Goal: Information Seeking & Learning: Learn about a topic

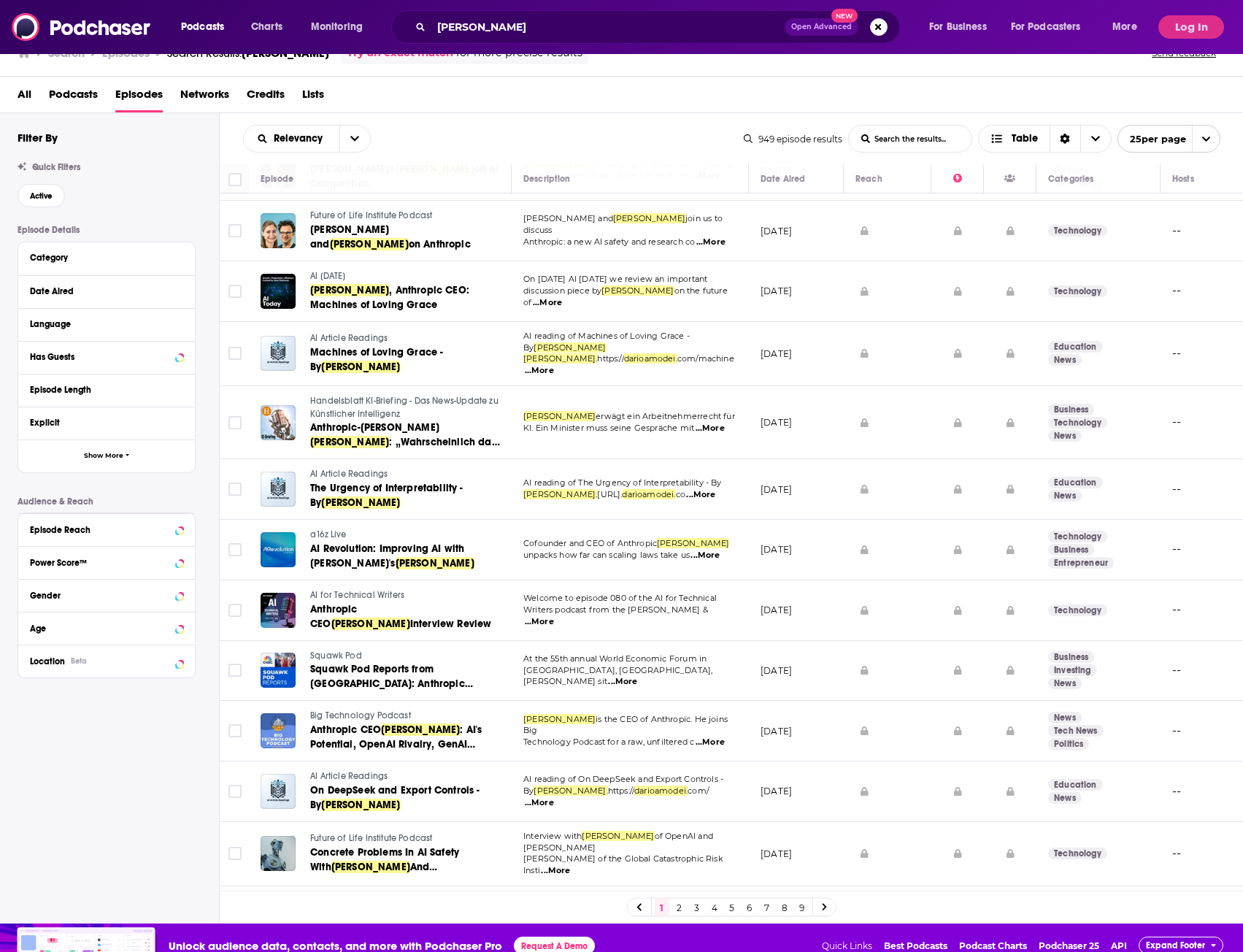
scroll to position [44, 0]
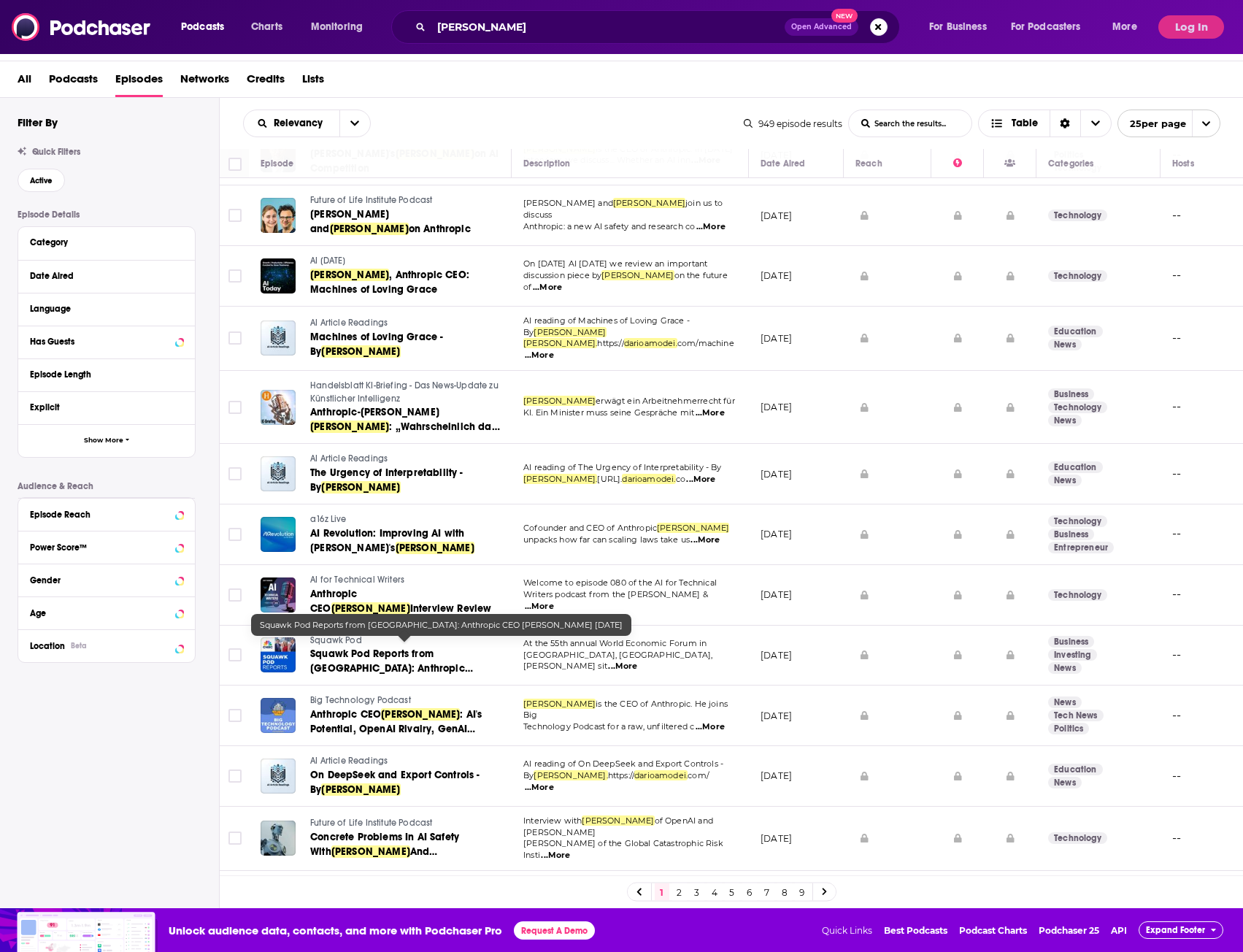
click at [352, 647] on span "Squawk Pod Reports from [GEOGRAPHIC_DATA]: Anthropic CEO" at bounding box center [392, 668] width 163 height 42
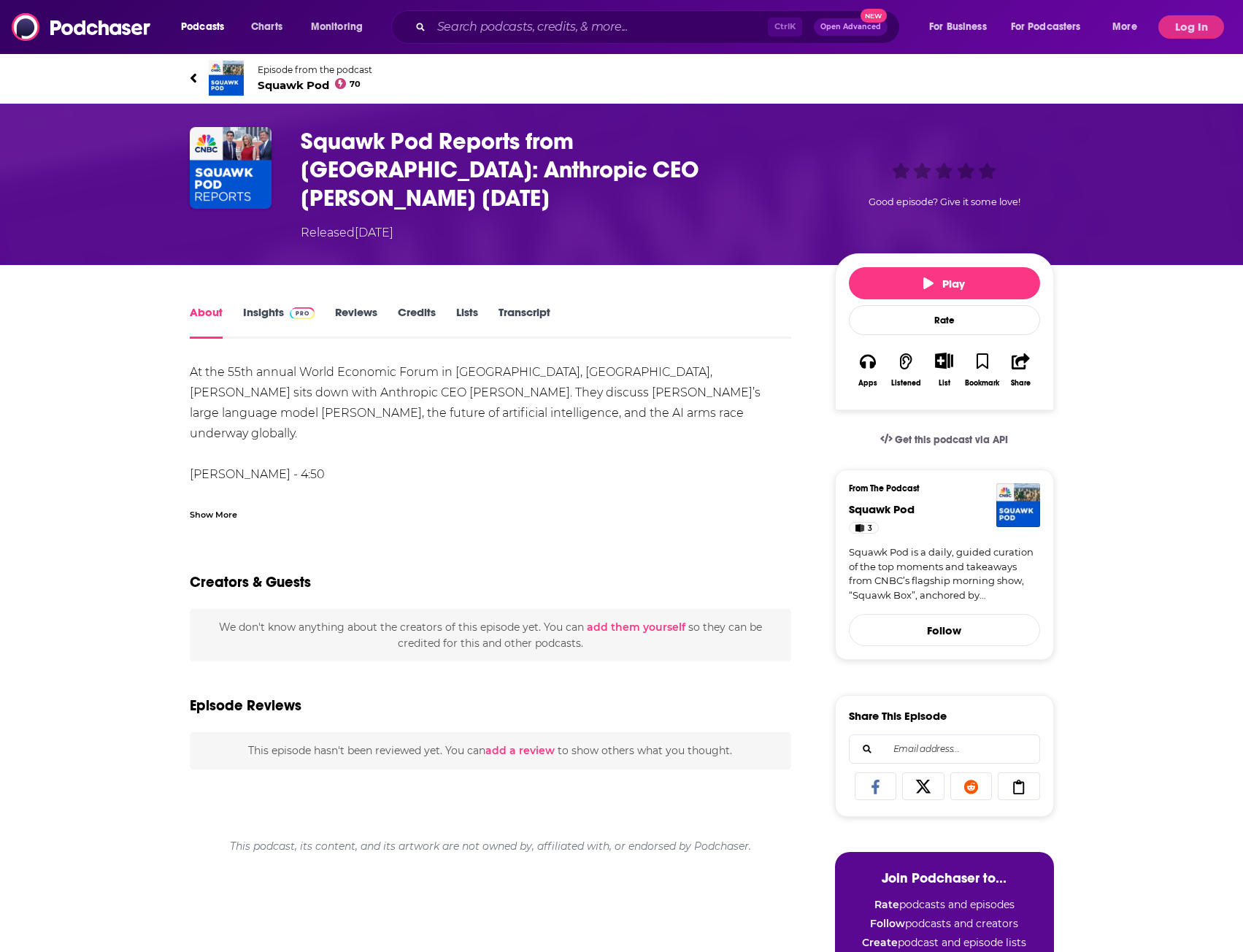
click at [213, 507] on div "Show More" at bounding box center [214, 514] width 48 height 14
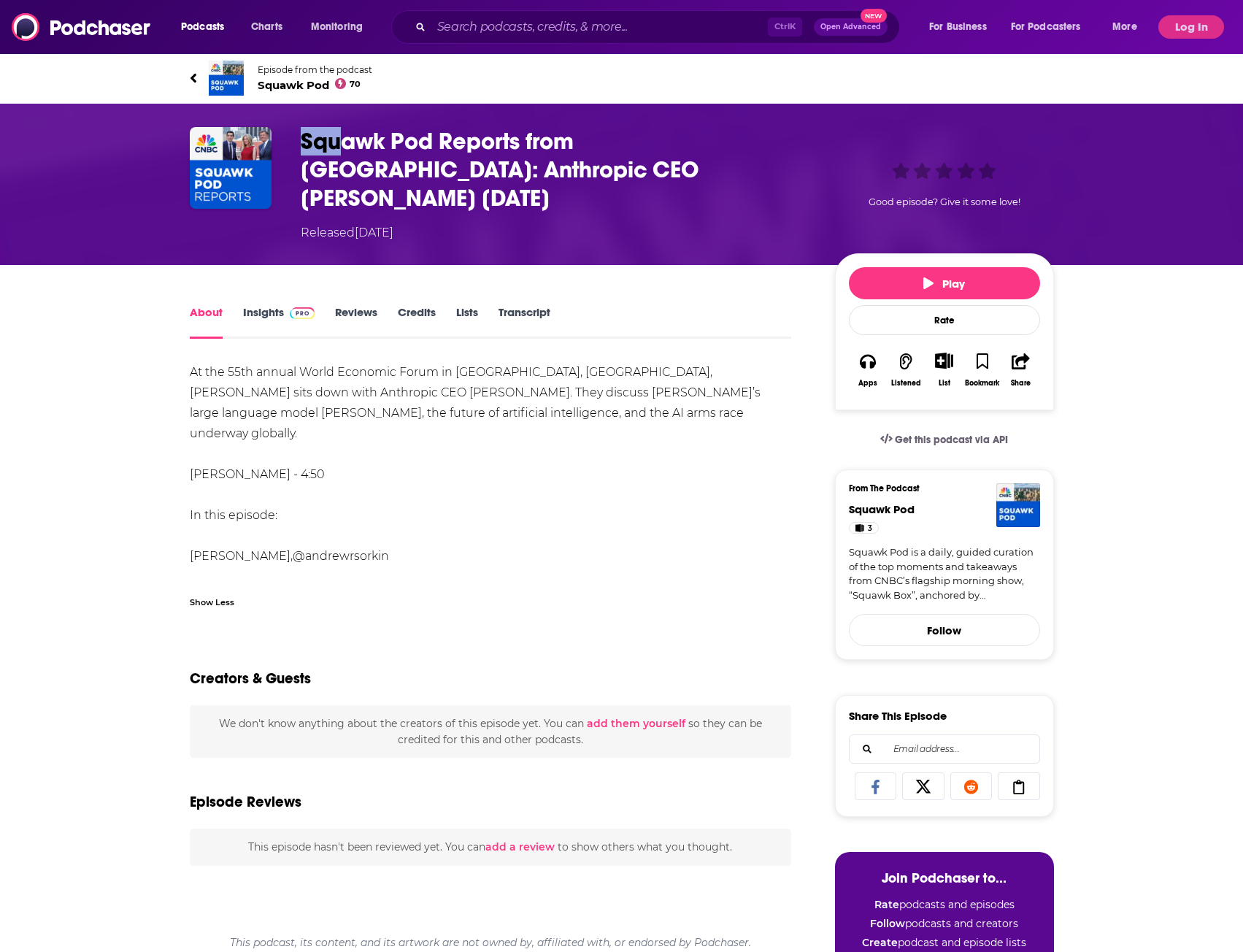
drag, startPoint x: 309, startPoint y: 136, endPoint x: 351, endPoint y: 136, distance: 42.0
click at [351, 136] on h1 "Squawk Pod Reports from [GEOGRAPHIC_DATA]: Anthropic CEO [PERSON_NAME] [DATE]" at bounding box center [556, 170] width 511 height 85
click at [444, 141] on h1 "Squawk Pod Reports from [GEOGRAPHIC_DATA]: Anthropic CEO [PERSON_NAME] [DATE]" at bounding box center [556, 170] width 511 height 85
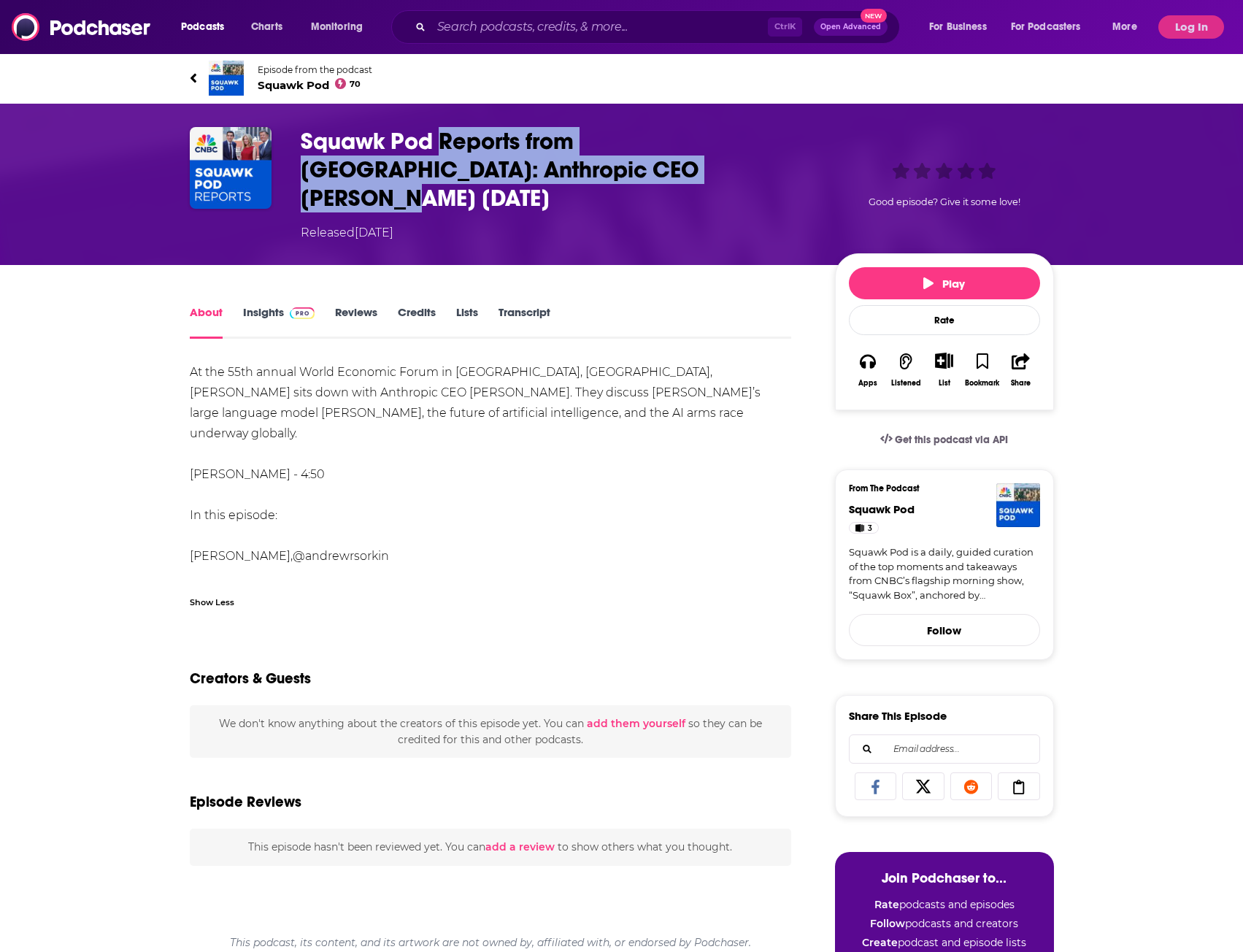
drag, startPoint x: 443, startPoint y: 135, endPoint x: 653, endPoint y: 164, distance: 212.0
click at [653, 164] on h1 "Squawk Pod Reports from [GEOGRAPHIC_DATA]: Anthropic CEO [PERSON_NAME] [DATE]" at bounding box center [556, 170] width 511 height 85
copy h1 "Reports from Davos: Anthropic CEO Dario Amodei 01/24/25"
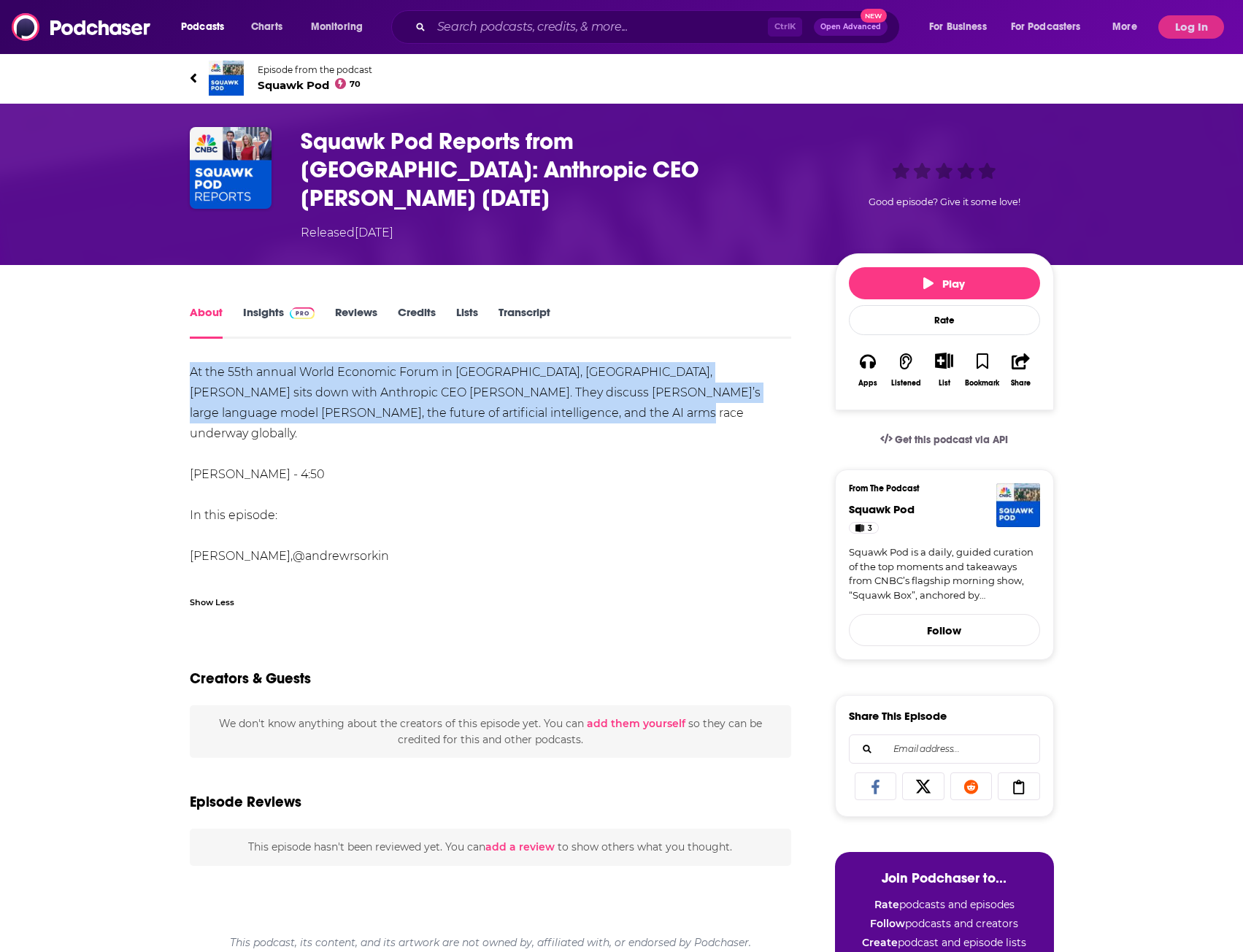
drag, startPoint x: 180, startPoint y: 337, endPoint x: 574, endPoint y: 392, distance: 397.8
click at [574, 392] on div "About Insights Reviews Credits Lists Transcript At the 55th annual World Econom…" at bounding box center [501, 959] width 669 height 1312
drag, startPoint x: 485, startPoint y: 375, endPoint x: 156, endPoint y: 374, distance: 329.0
click at [156, 375] on div "About Insights Reviews Credits Lists Transcript At the 55th annual World Econom…" at bounding box center [621, 940] width 1243 height 1350
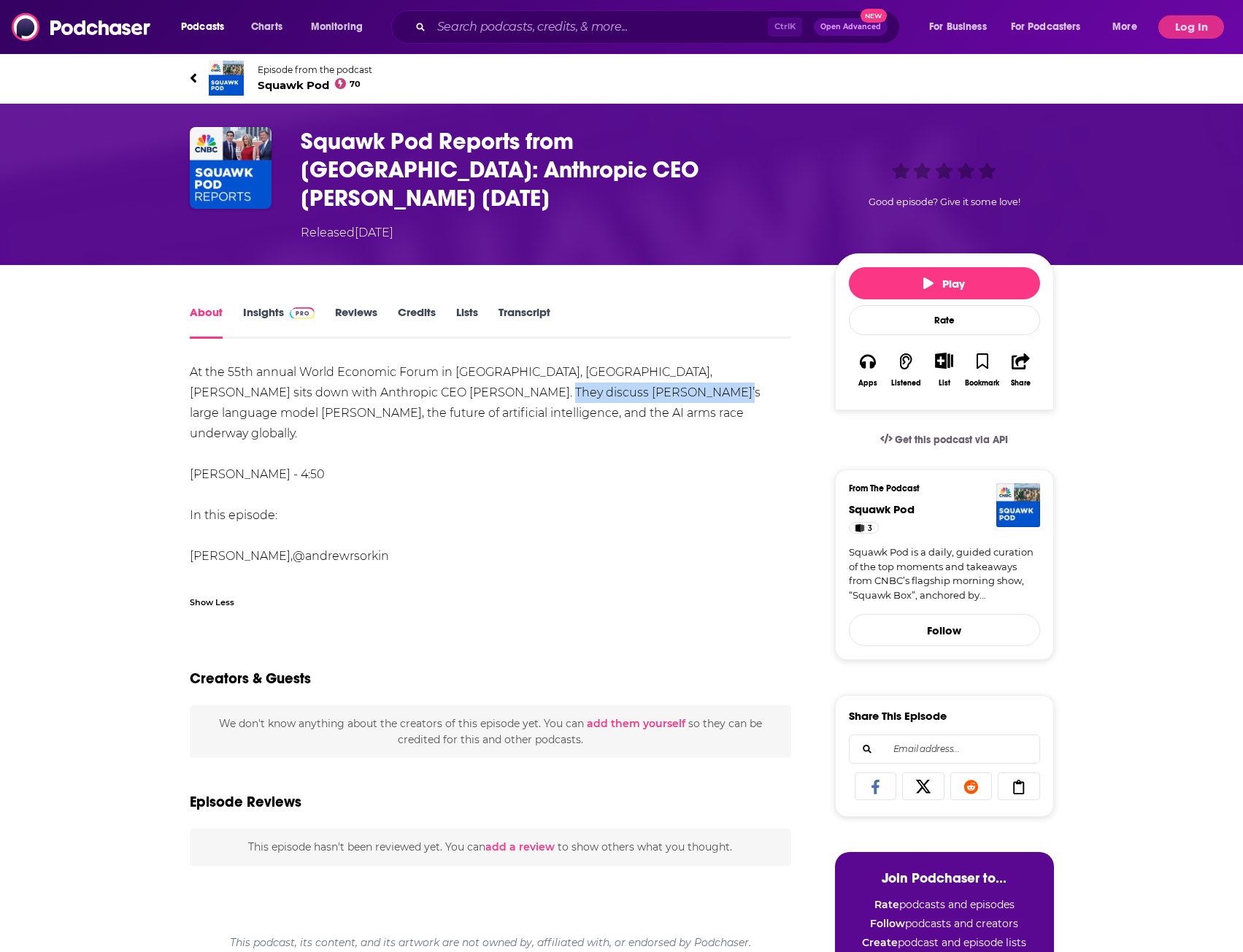
drag, startPoint x: 451, startPoint y: 362, endPoint x: 620, endPoint y: 369, distance: 169.1
click at [620, 369] on div "At the 55th annual World Economic Forum in Davos, Switzerland, Andrew Ross Sork…" at bounding box center [491, 485] width 602 height 246
click at [524, 367] on div "At the 55th annual World Economic Forum in Davos, Switzerland, Andrew Ross Sork…" at bounding box center [491, 485] width 602 height 246
drag, startPoint x: 444, startPoint y: 363, endPoint x: 545, endPoint y: 391, distance: 104.8
click at [545, 391] on div "At the 55th annual World Economic Forum in Davos, Switzerland, Andrew Ross Sork…" at bounding box center [491, 485] width 602 height 246
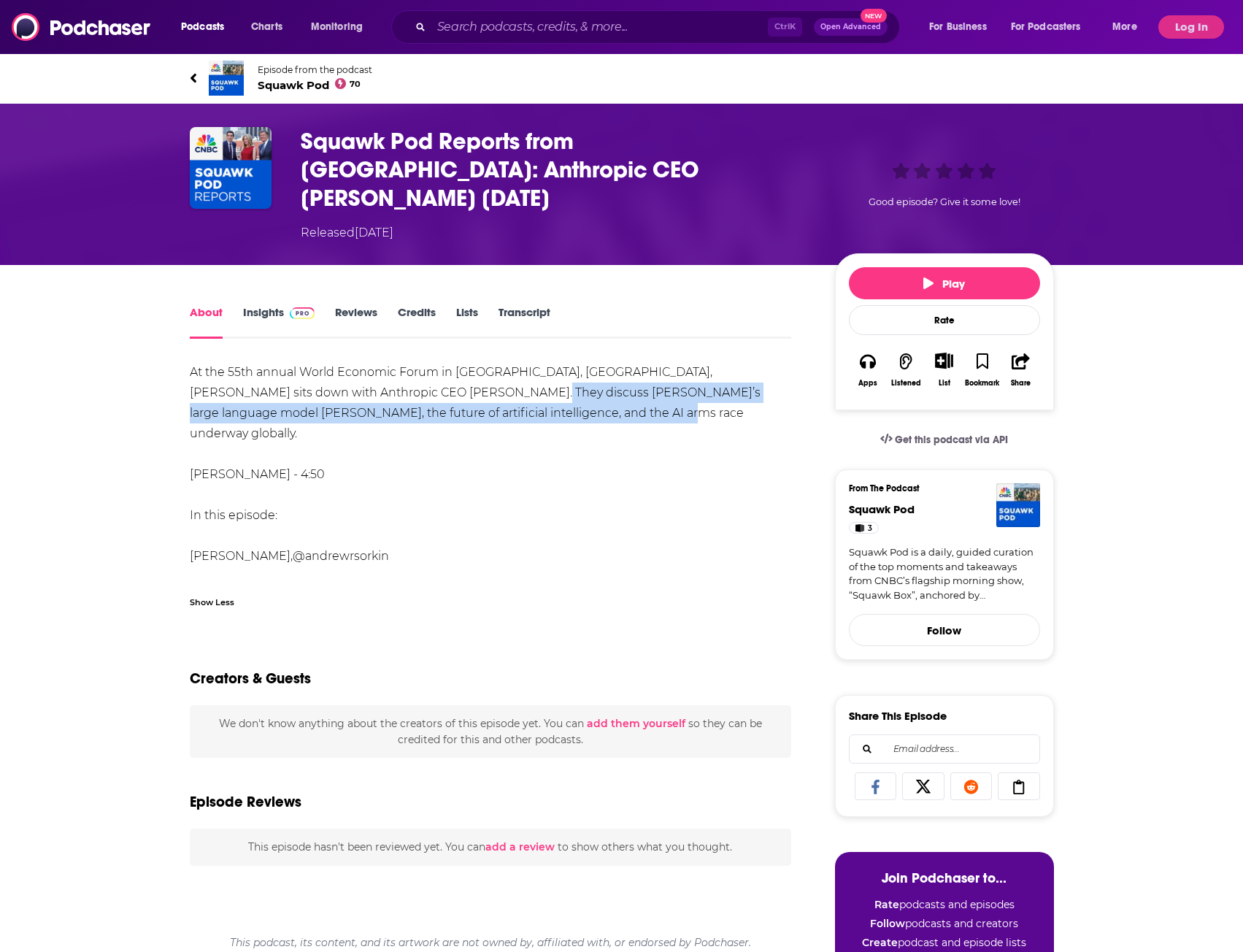
copy div "Anthropic’s large language model Claude, the future of artificial intelligence,…"
click at [285, 305] on link "Insights" at bounding box center [279, 322] width 73 height 33
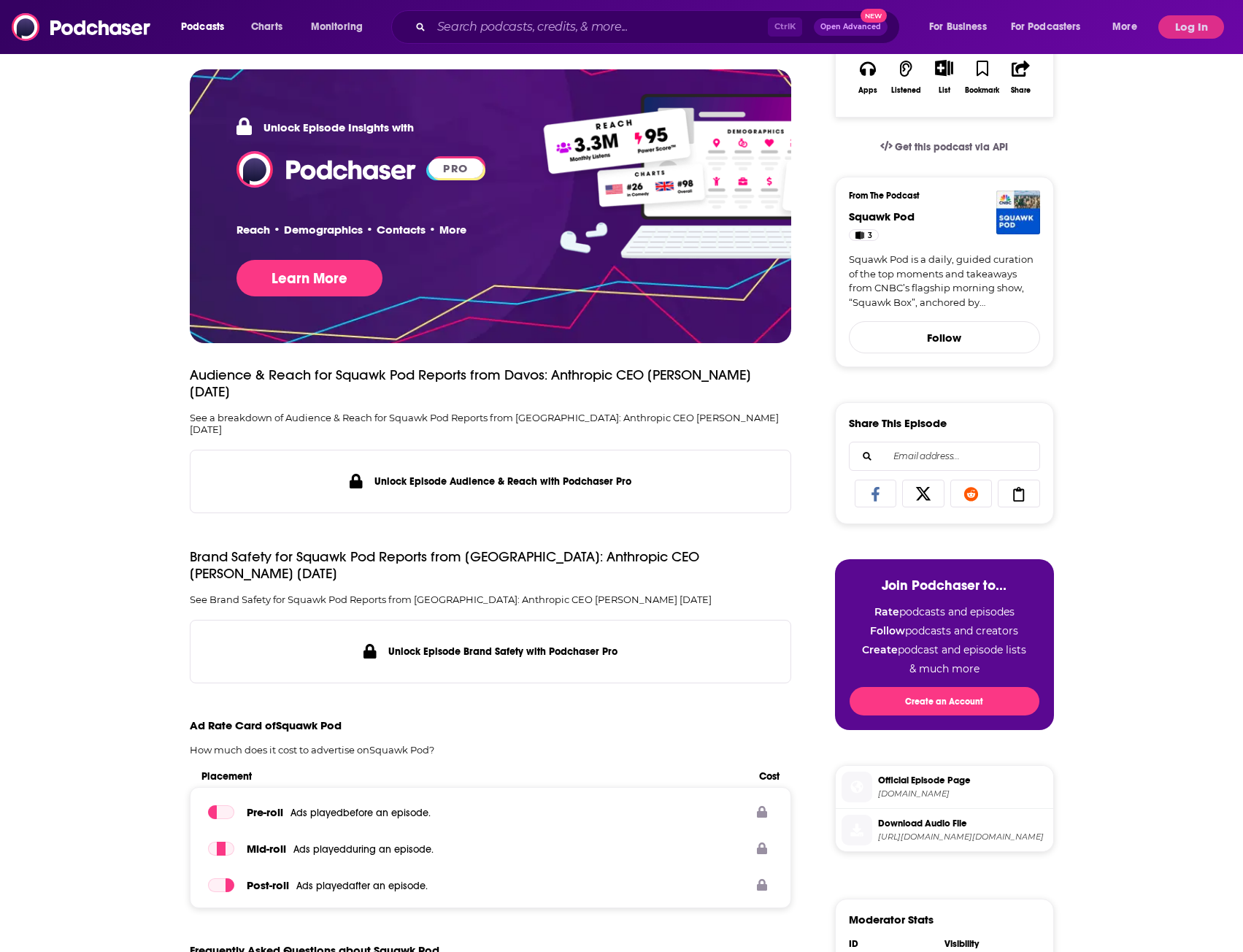
scroll to position [584, 0]
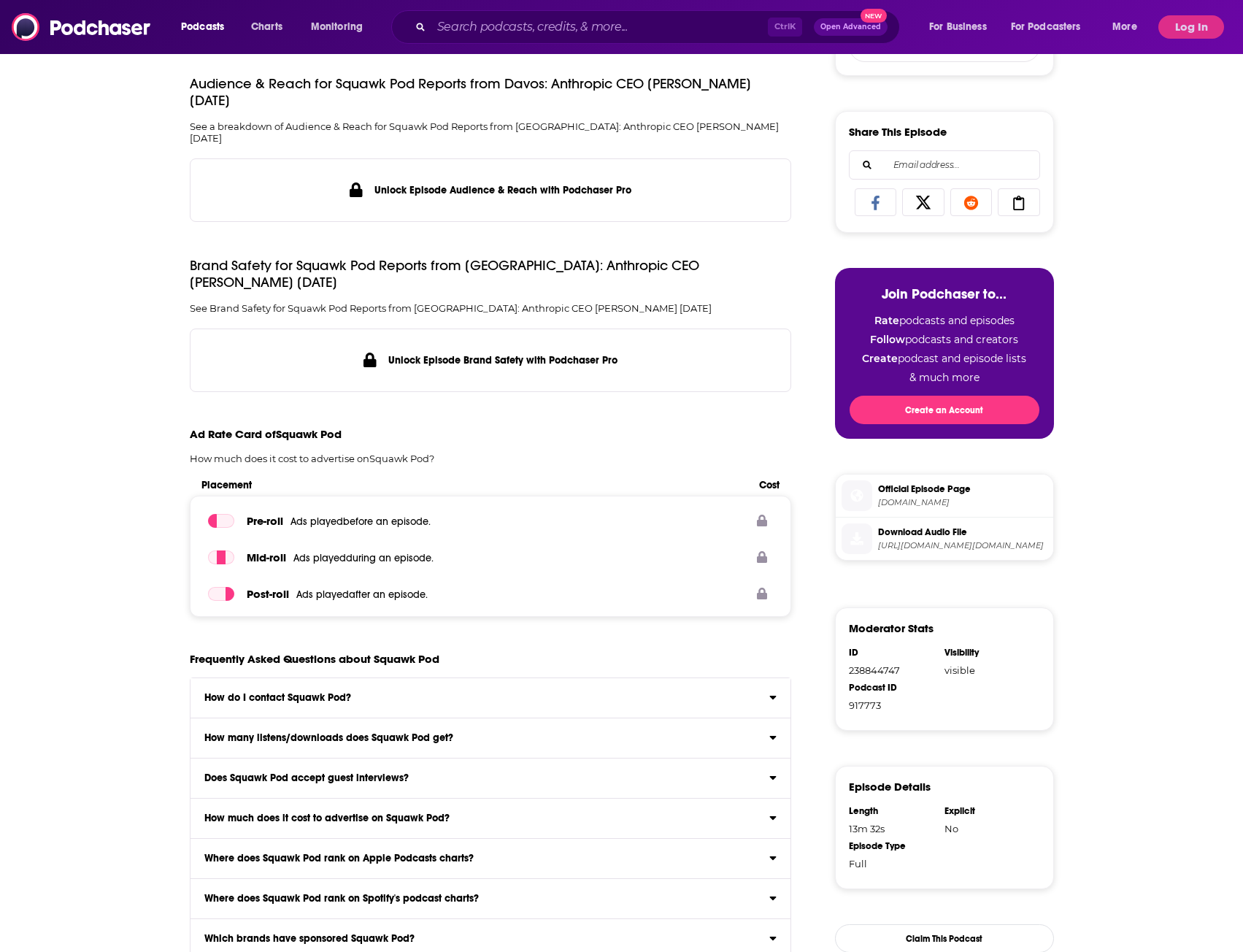
click at [322, 427] on span "Ad Rate Card of Squawk Pod" at bounding box center [266, 434] width 152 height 14
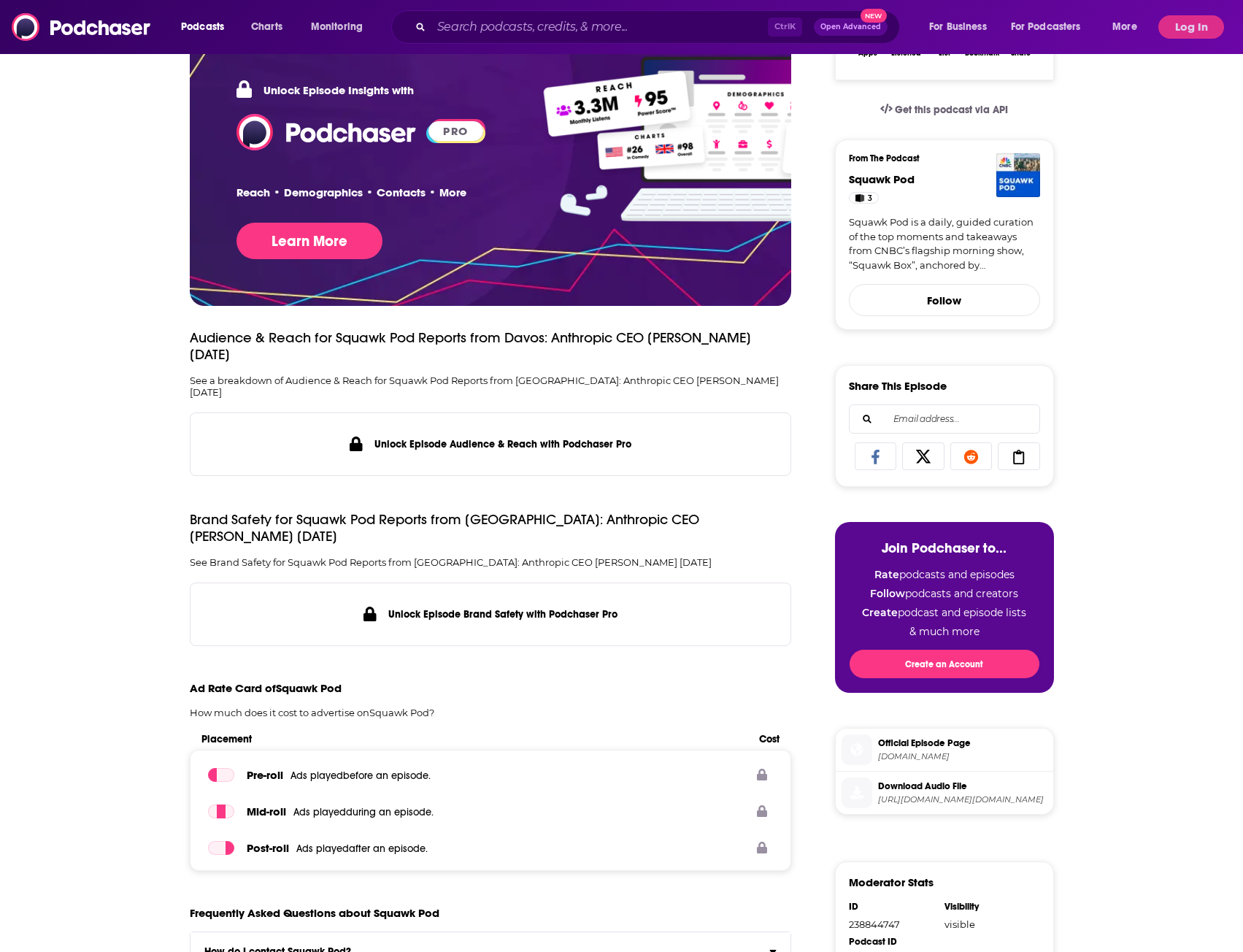
scroll to position [146, 0]
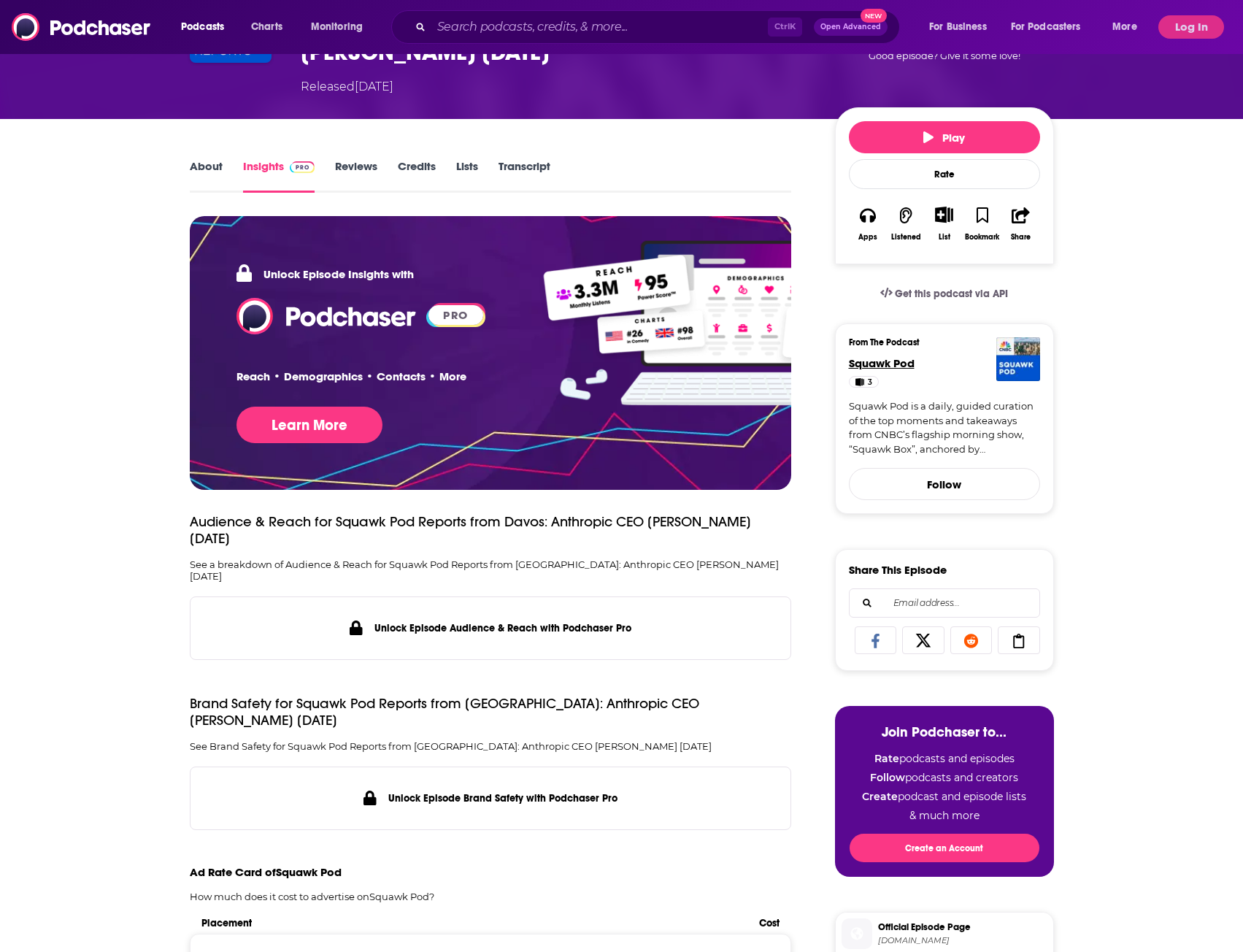
click at [892, 357] on span "Squawk Pod" at bounding box center [881, 363] width 66 height 14
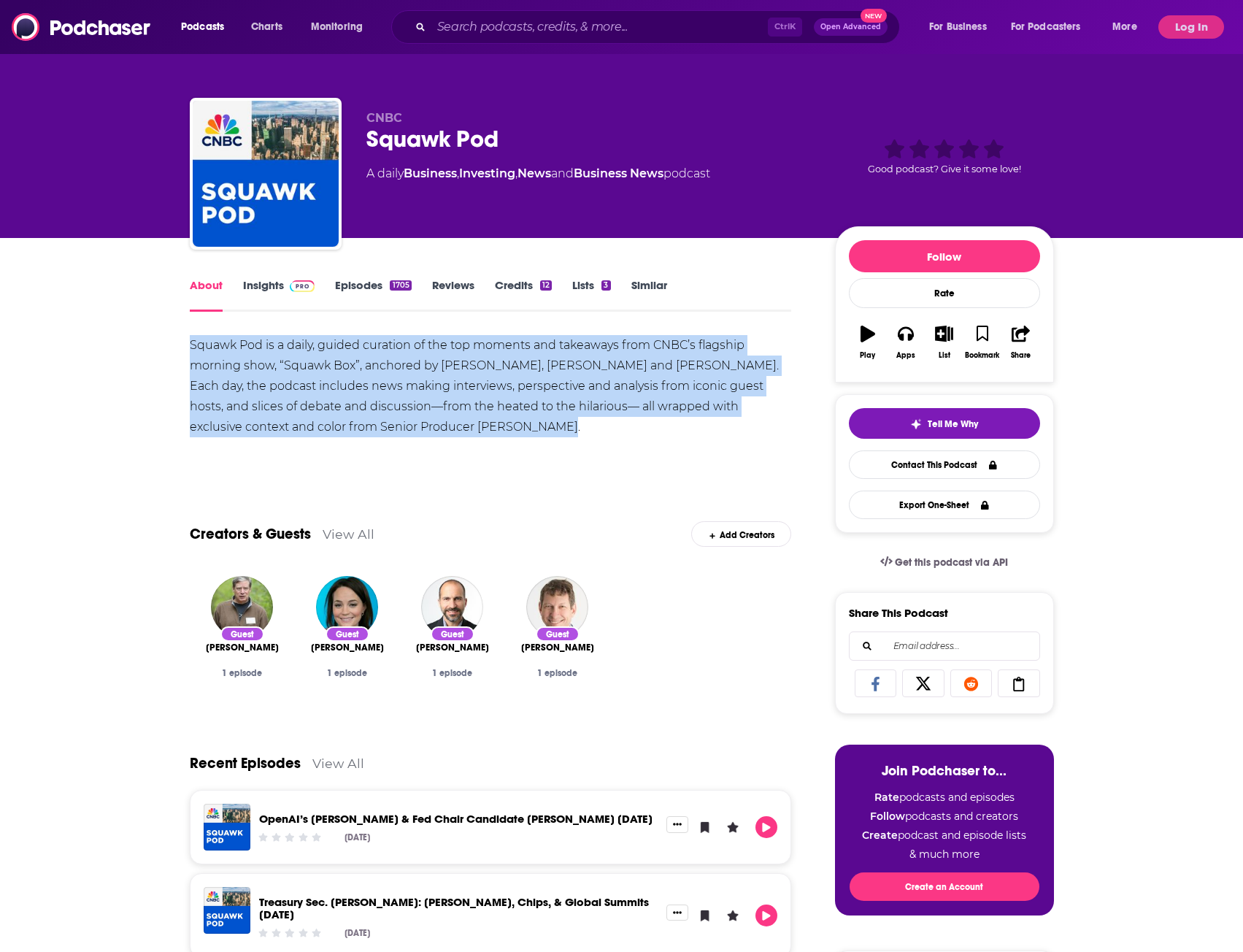
drag, startPoint x: 183, startPoint y: 333, endPoint x: 534, endPoint y: 436, distance: 365.8
copy div "Squawk Pod is a daily, guided curation of the top moments and takeaways from CN…"
click at [336, 390] on div "Squawk Pod is a daily, guided curation of the top moments and takeaways from CN…" at bounding box center [491, 386] width 602 height 102
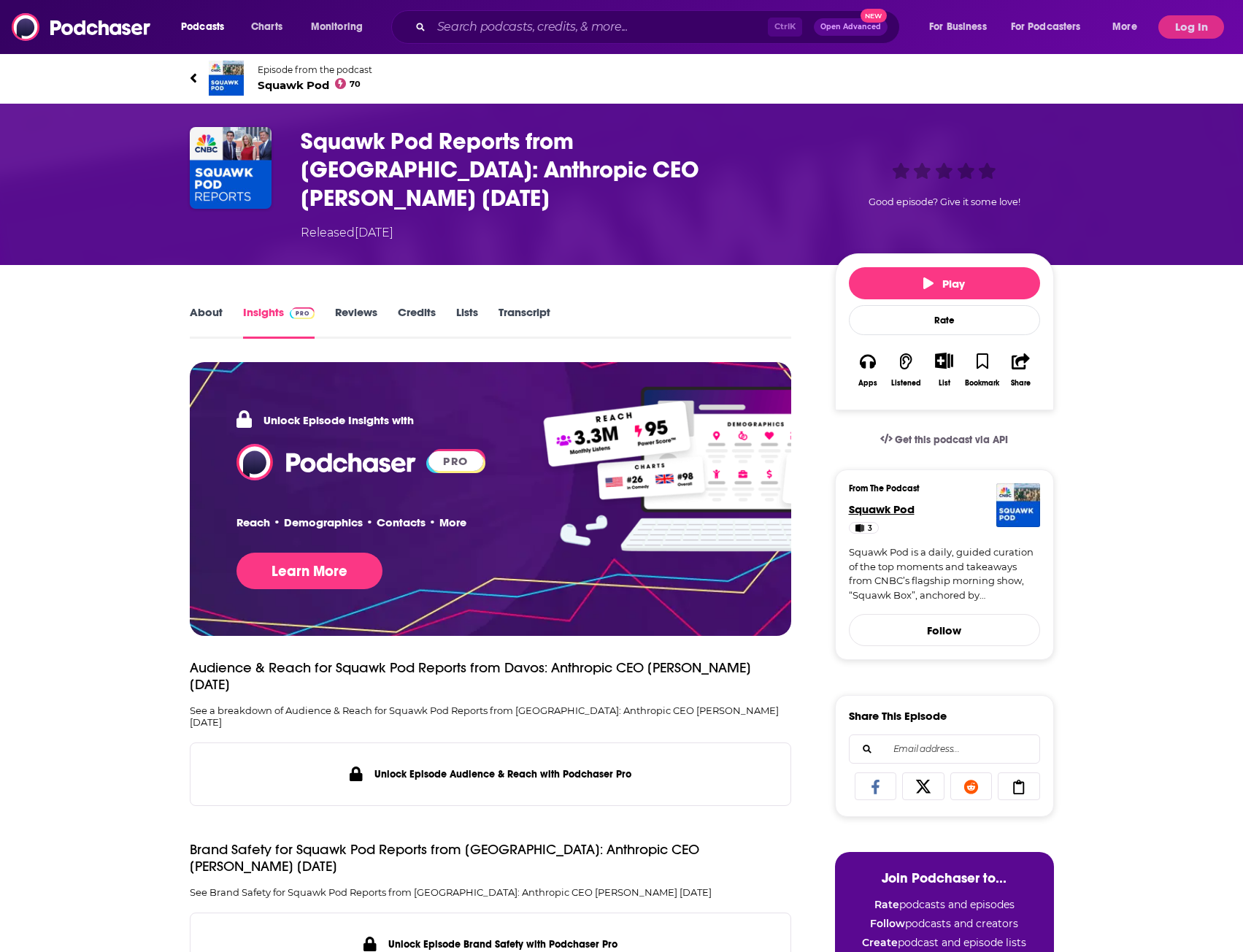
click at [897, 502] on span "Squawk Pod" at bounding box center [881, 509] width 66 height 14
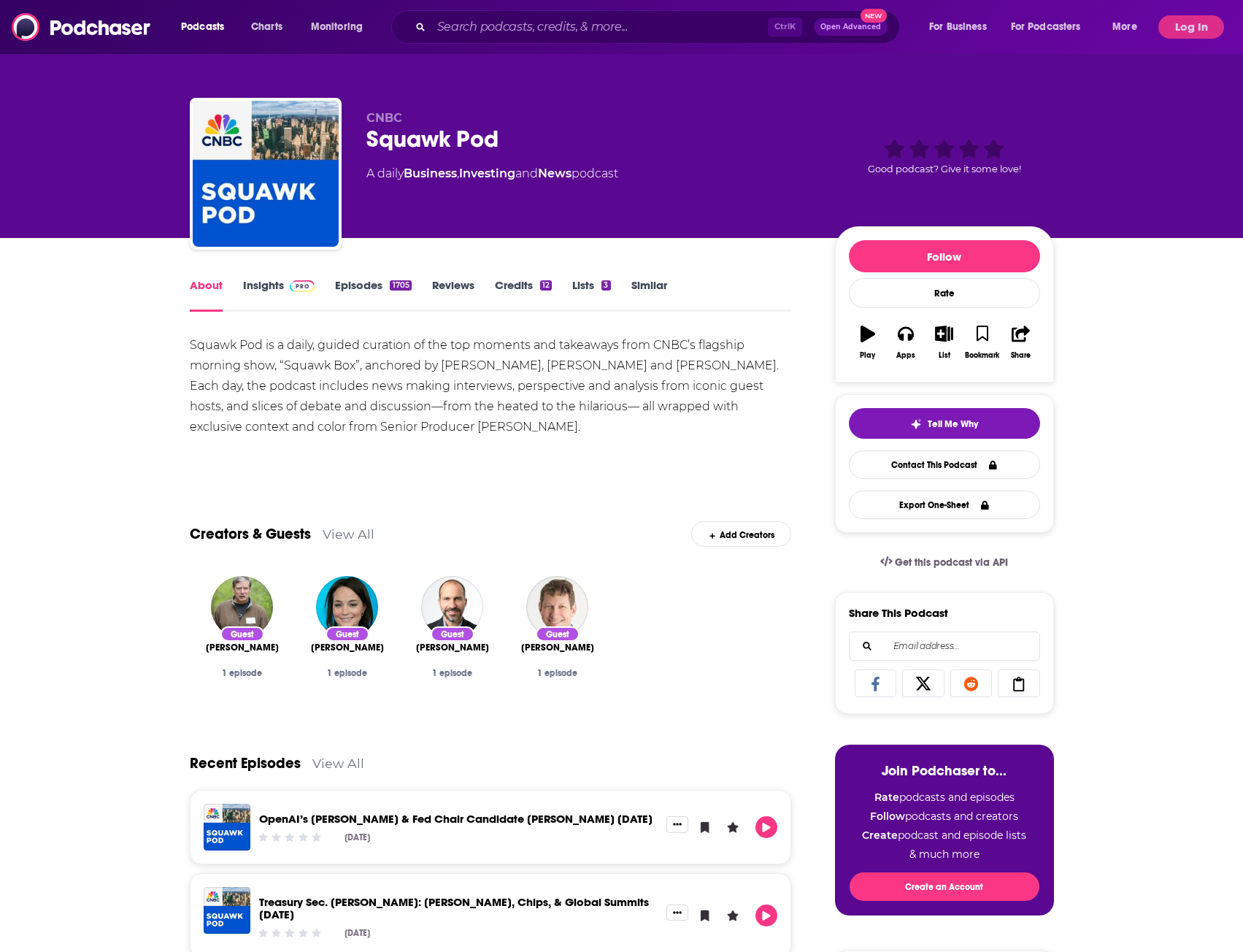
click at [276, 282] on link "Insights" at bounding box center [279, 294] width 73 height 33
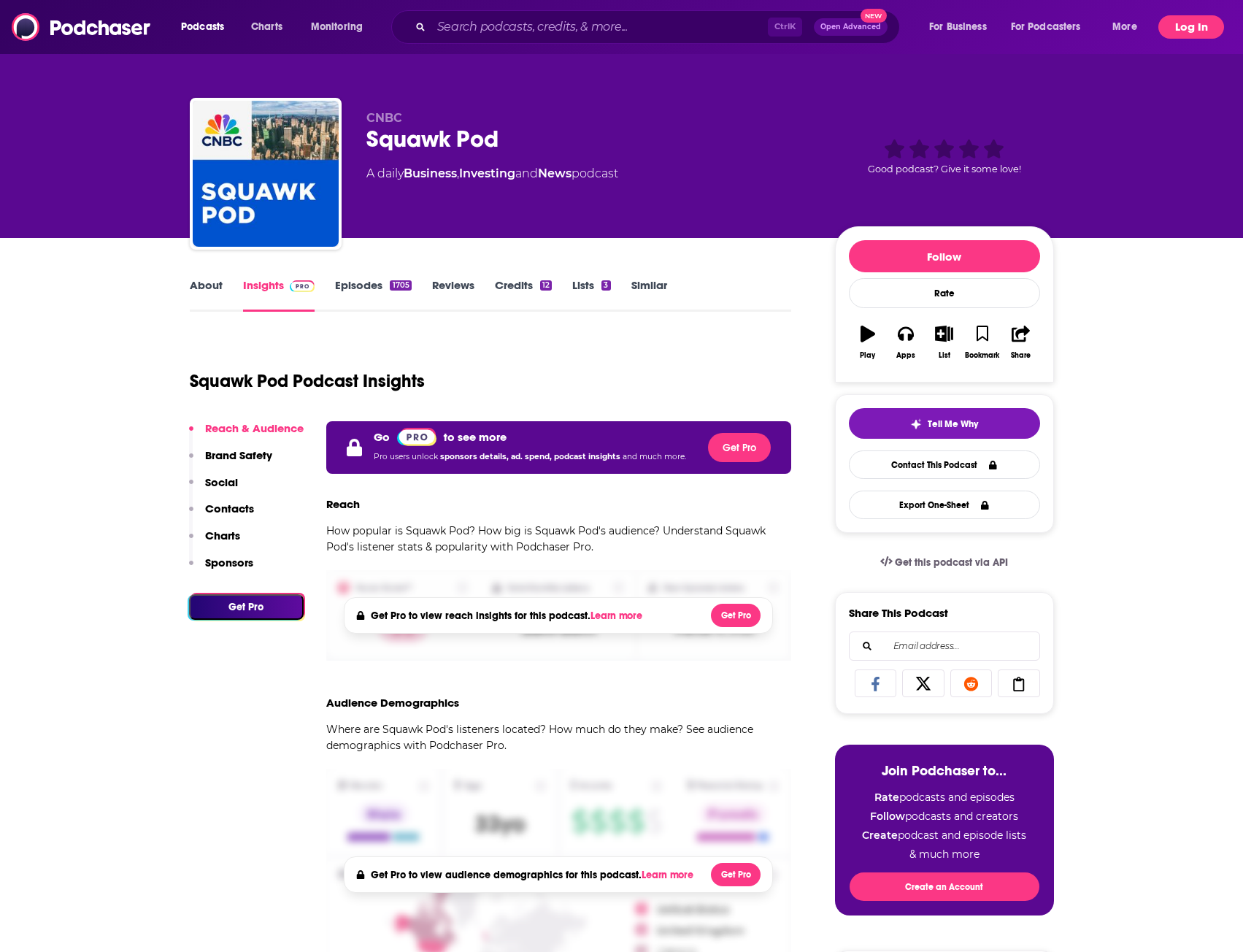
click at [1187, 20] on button "Log In" at bounding box center [1191, 26] width 66 height 23
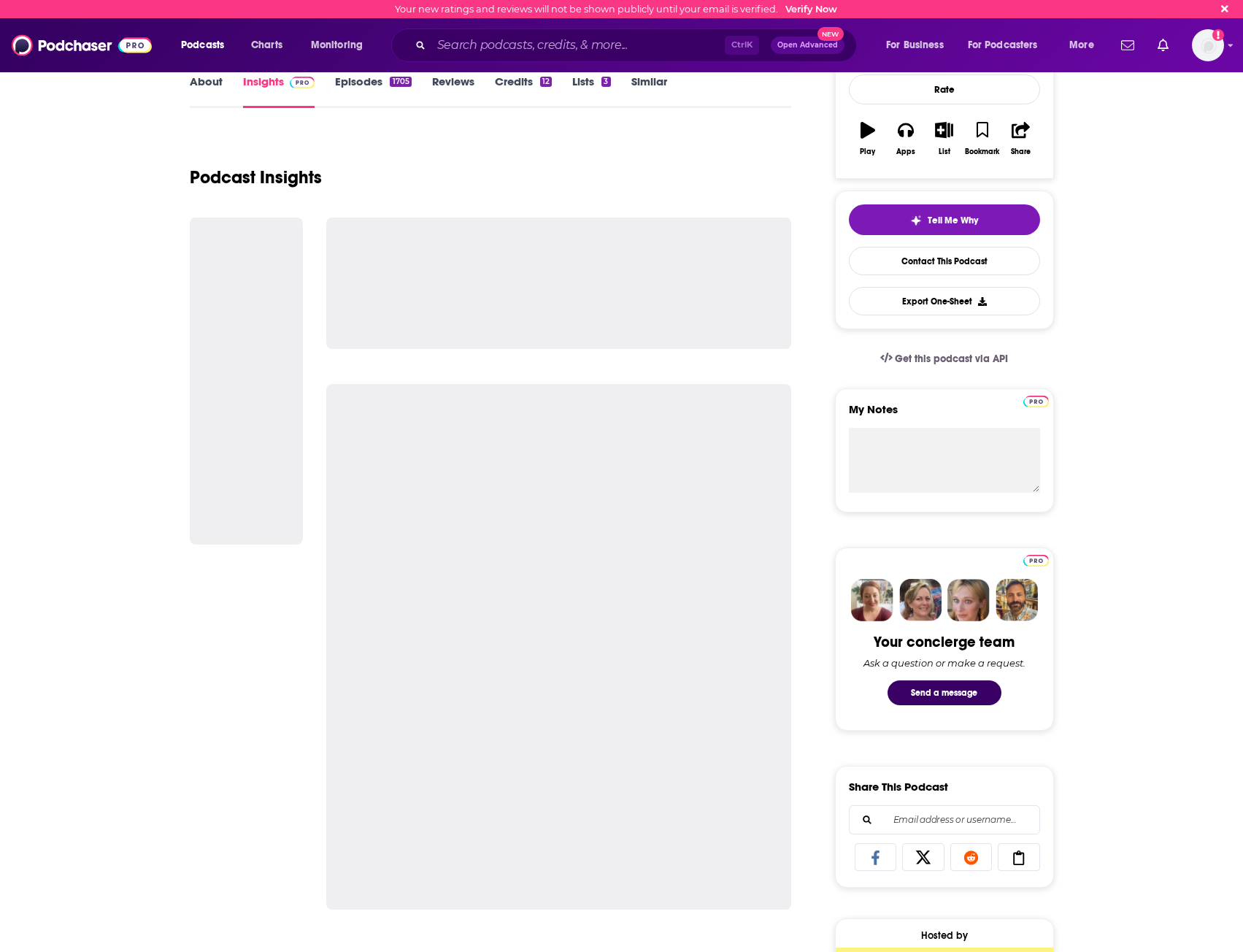
scroll to position [219, 0]
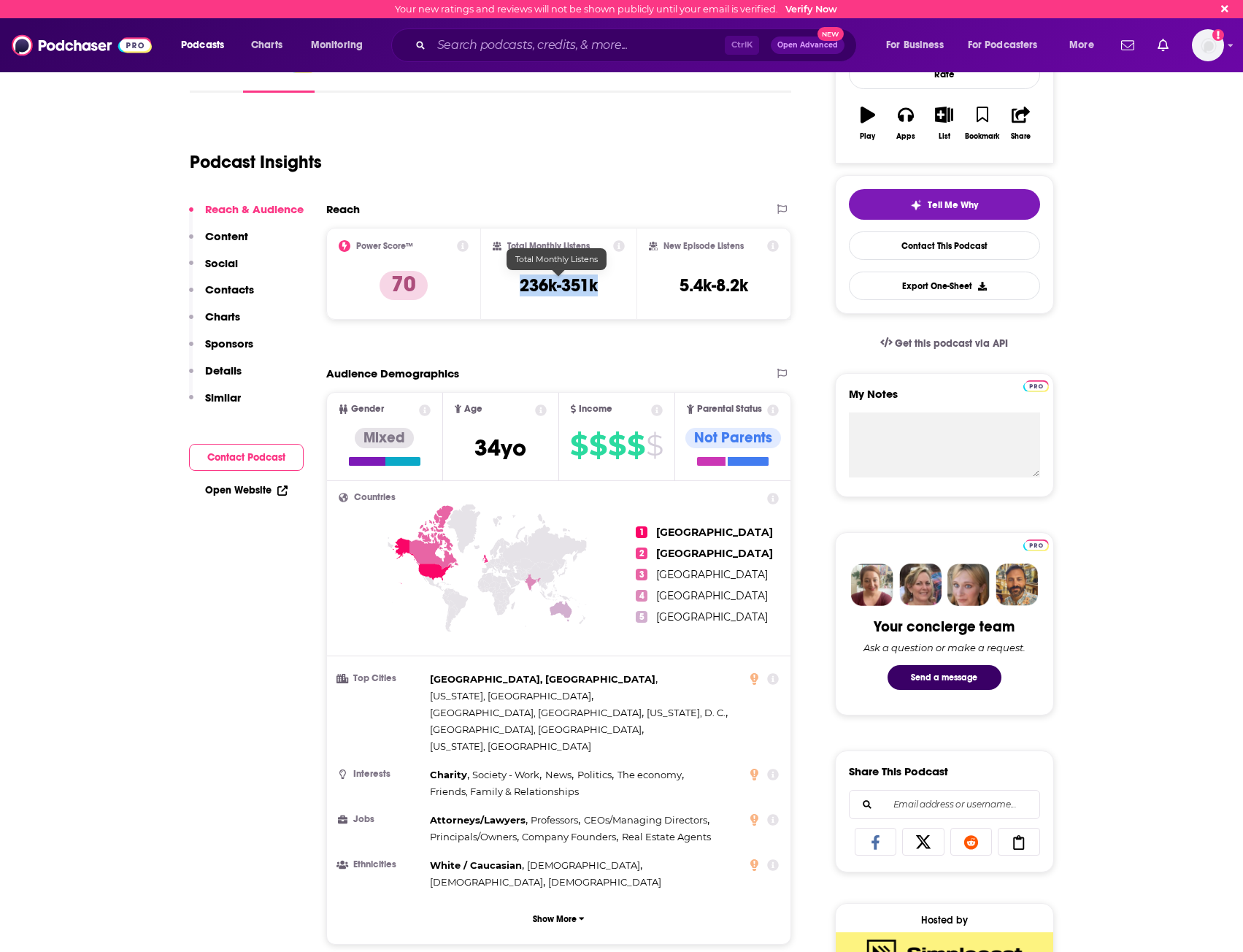
drag, startPoint x: 514, startPoint y: 281, endPoint x: 607, endPoint y: 290, distance: 93.4
click at [607, 290] on div "Total Monthly Listens 236k-351k" at bounding box center [559, 274] width 132 height 67
drag, startPoint x: 529, startPoint y: 283, endPoint x: 590, endPoint y: 287, distance: 61.1
click at [590, 287] on h3 "236k-351k" at bounding box center [559, 286] width 78 height 22
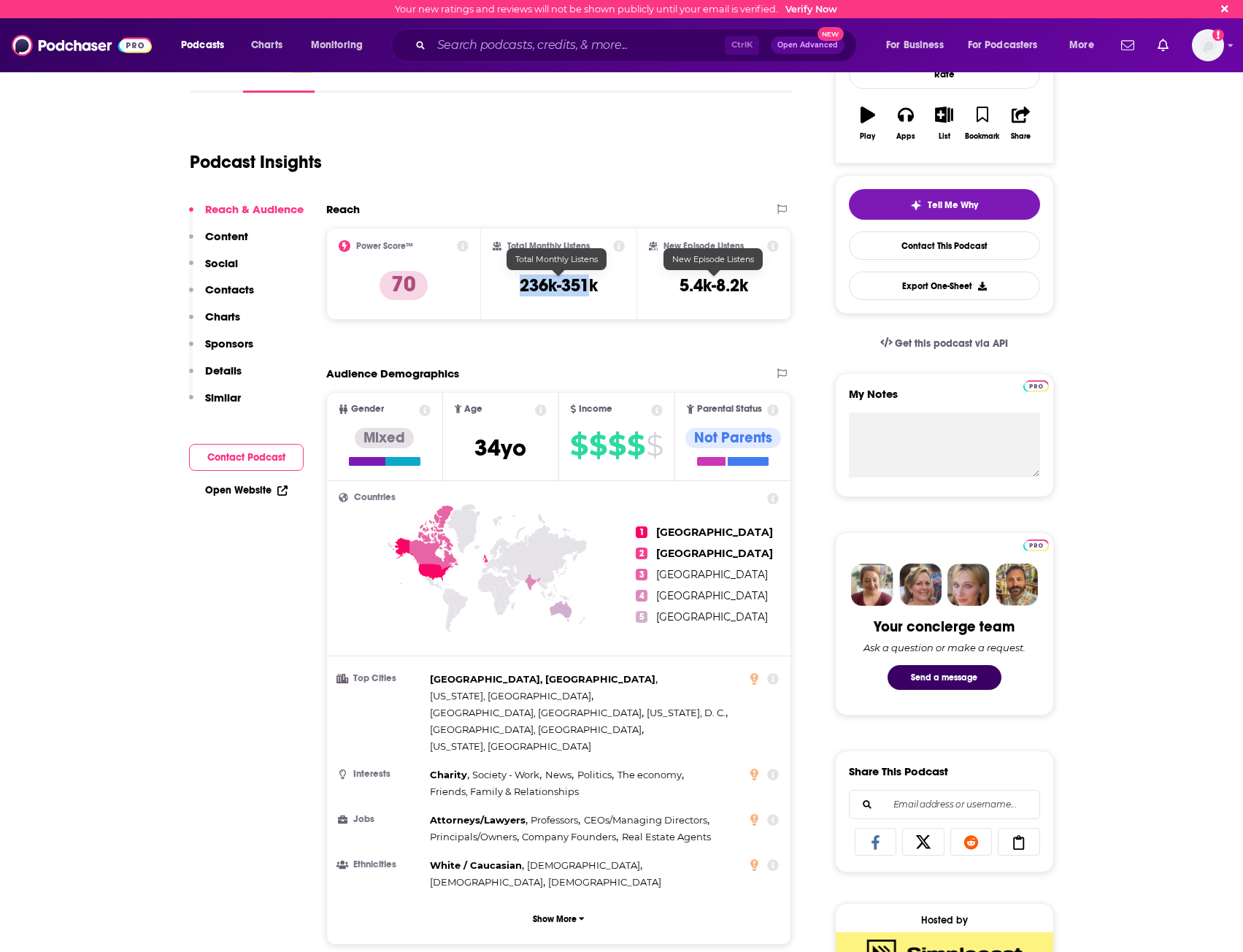
copy h3 "236k-351"
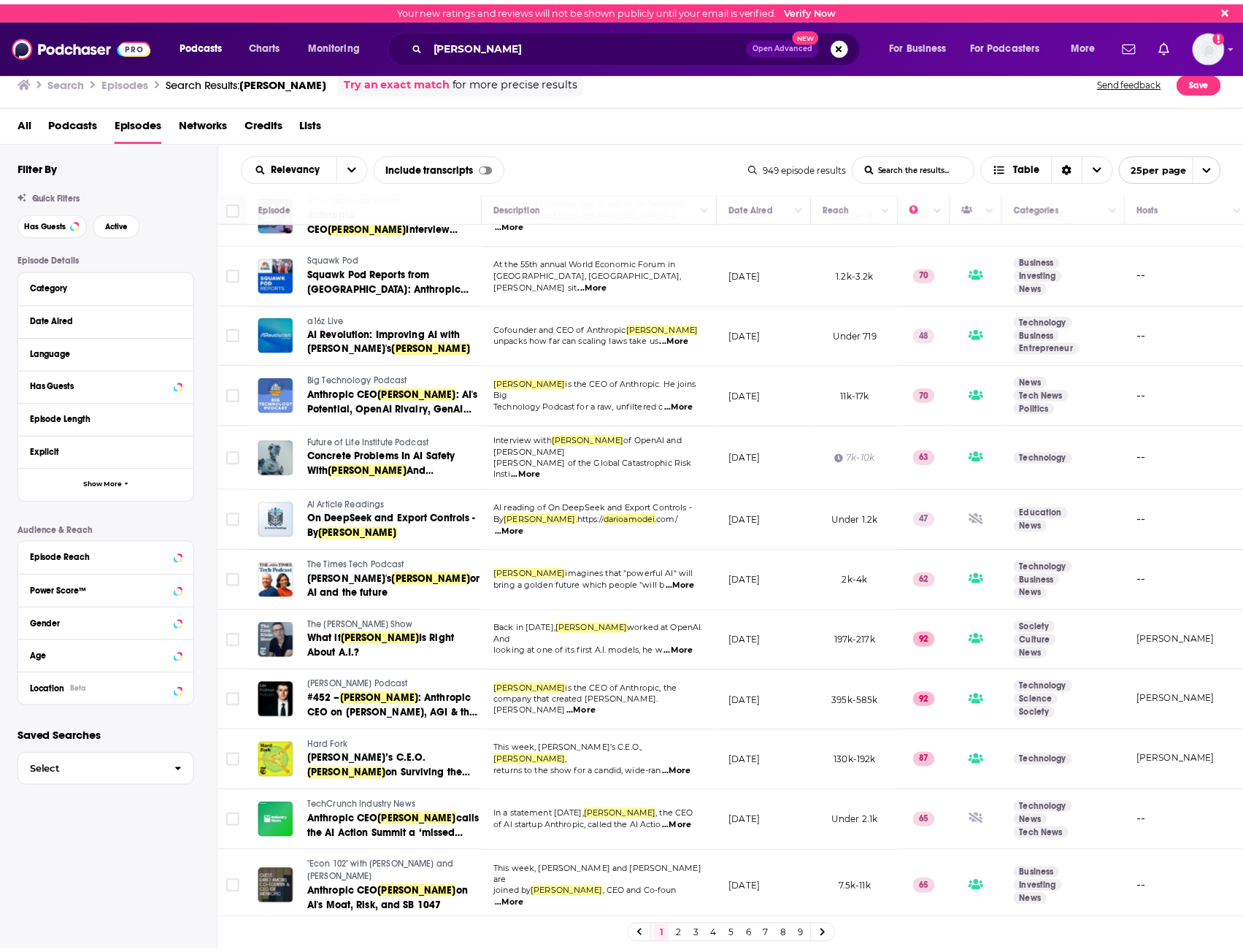
scroll to position [803, 0]
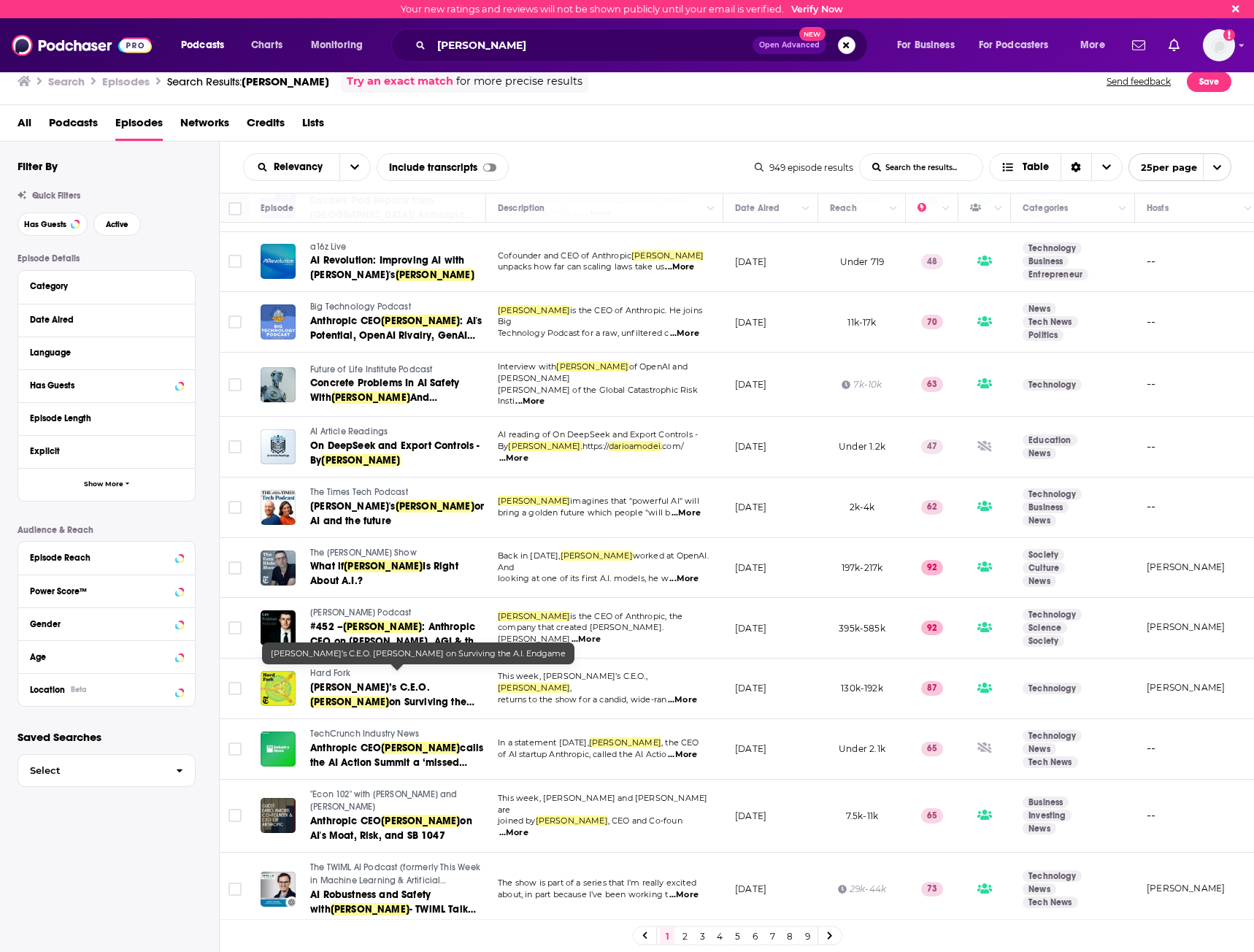
click at [345, 681] on span "[PERSON_NAME]’s C.E.O." at bounding box center [370, 687] width 119 height 13
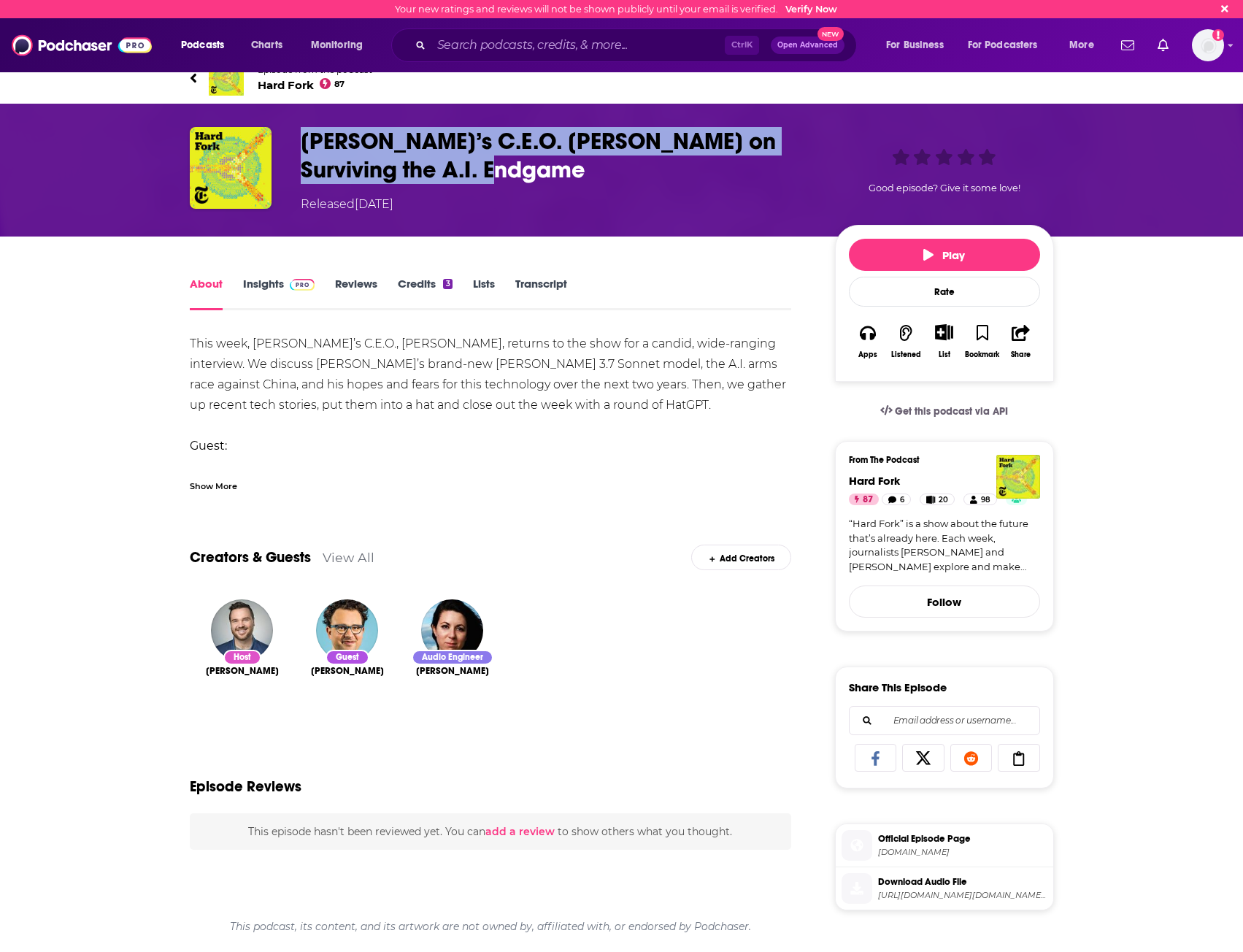
drag, startPoint x: 298, startPoint y: 142, endPoint x: 317, endPoint y: 165, distance: 29.8
click at [474, 165] on div "[PERSON_NAME]’s C.E.O. [PERSON_NAME] on Surviving the A.I. Endgame Released [DA…" at bounding box center [622, 170] width 864 height 86
copy h1 "[PERSON_NAME]’s C.E.O. [PERSON_NAME] on Surviving the A.I. [GEOGRAPHIC_DATA]"
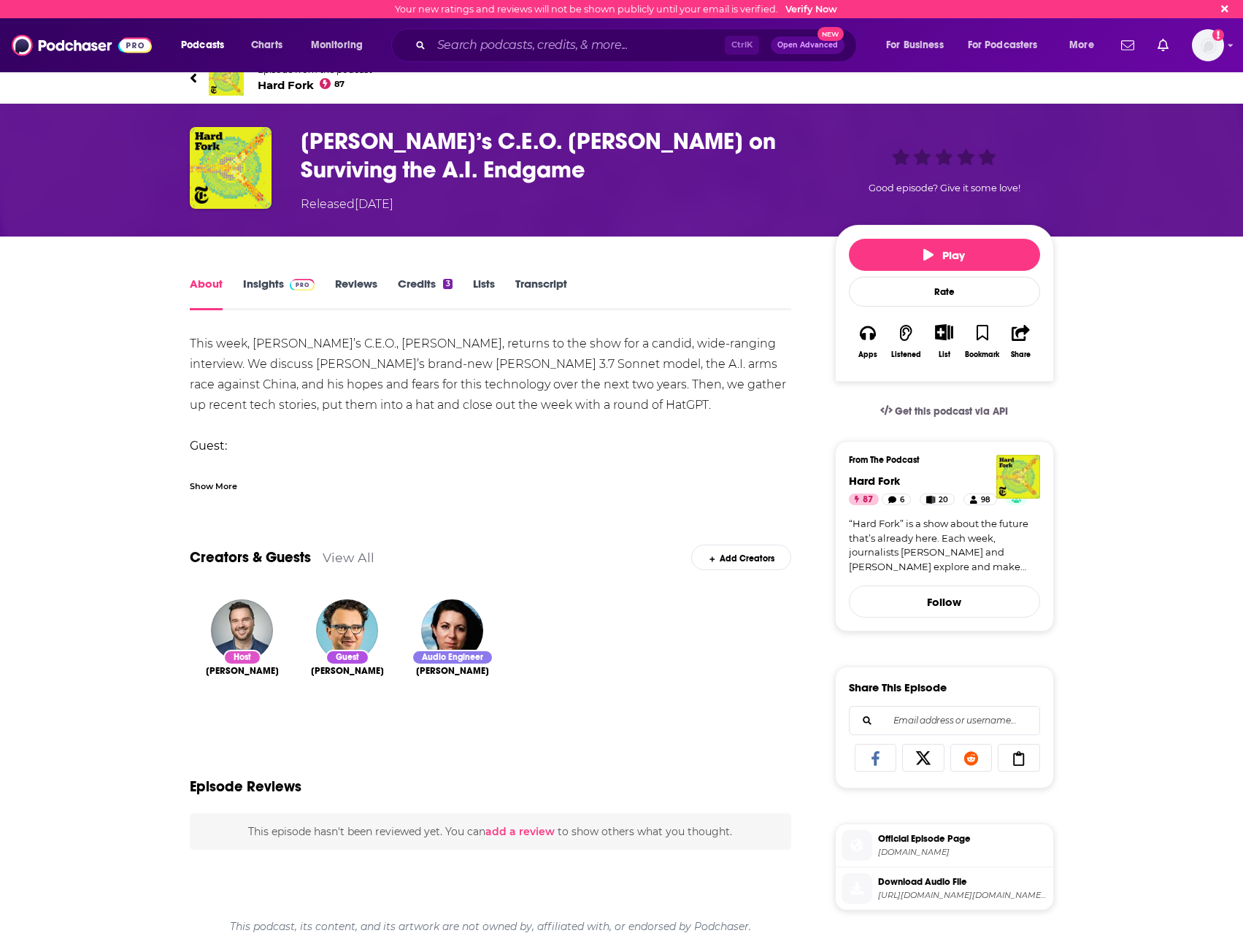
click at [288, 386] on div "This week, [PERSON_NAME]’s C.E.O., [PERSON_NAME], returns to the show for a can…" at bounding box center [491, 558] width 602 height 450
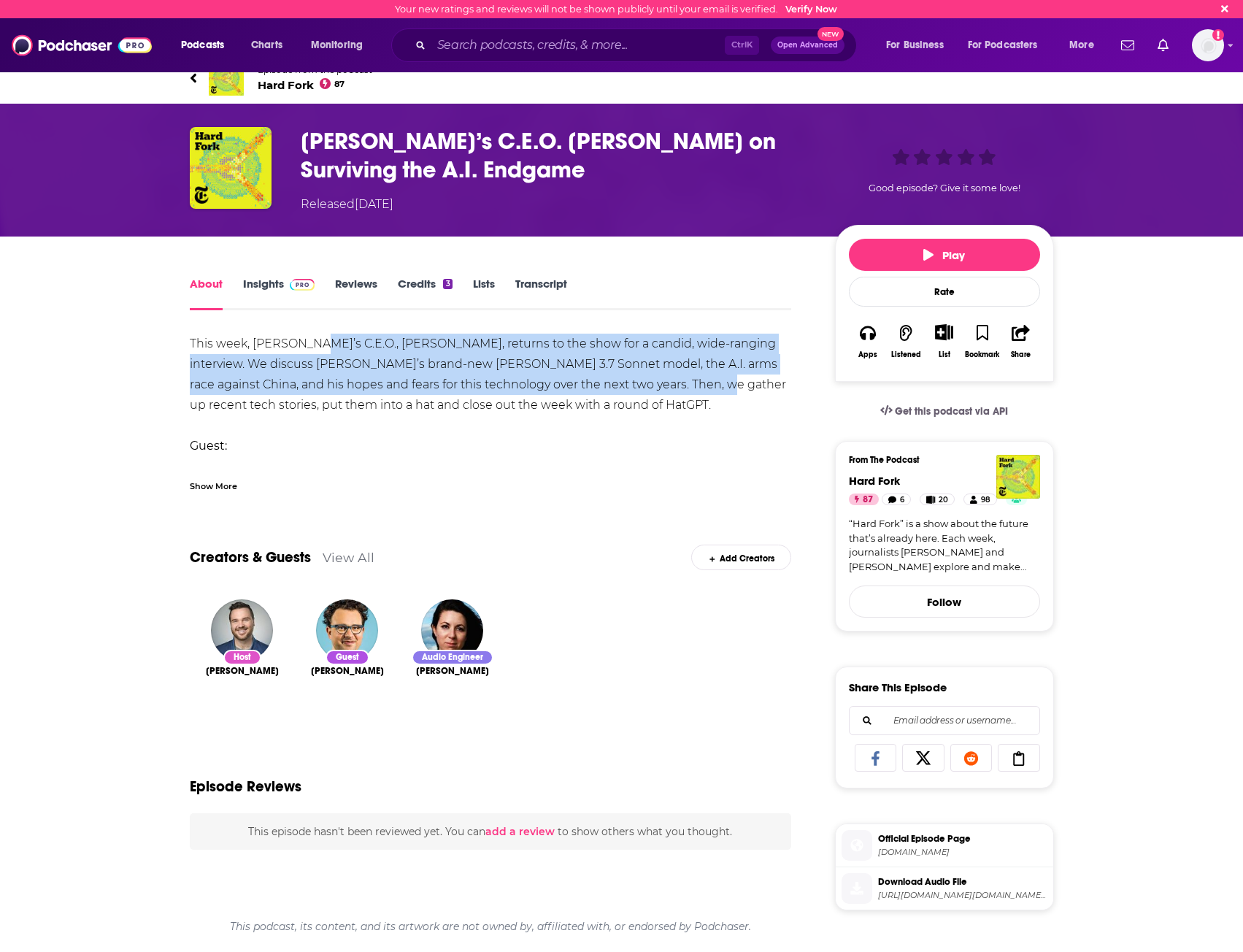
drag, startPoint x: 312, startPoint y: 337, endPoint x: 677, endPoint y: 382, distance: 367.8
click at [677, 382] on div "This week, [PERSON_NAME]’s C.E.O., [PERSON_NAME], returns to the show for a can…" at bounding box center [491, 558] width 602 height 450
click at [311, 369] on div "This week, [PERSON_NAME]’s C.E.O., [PERSON_NAME], returns to the show for a can…" at bounding box center [491, 558] width 602 height 450
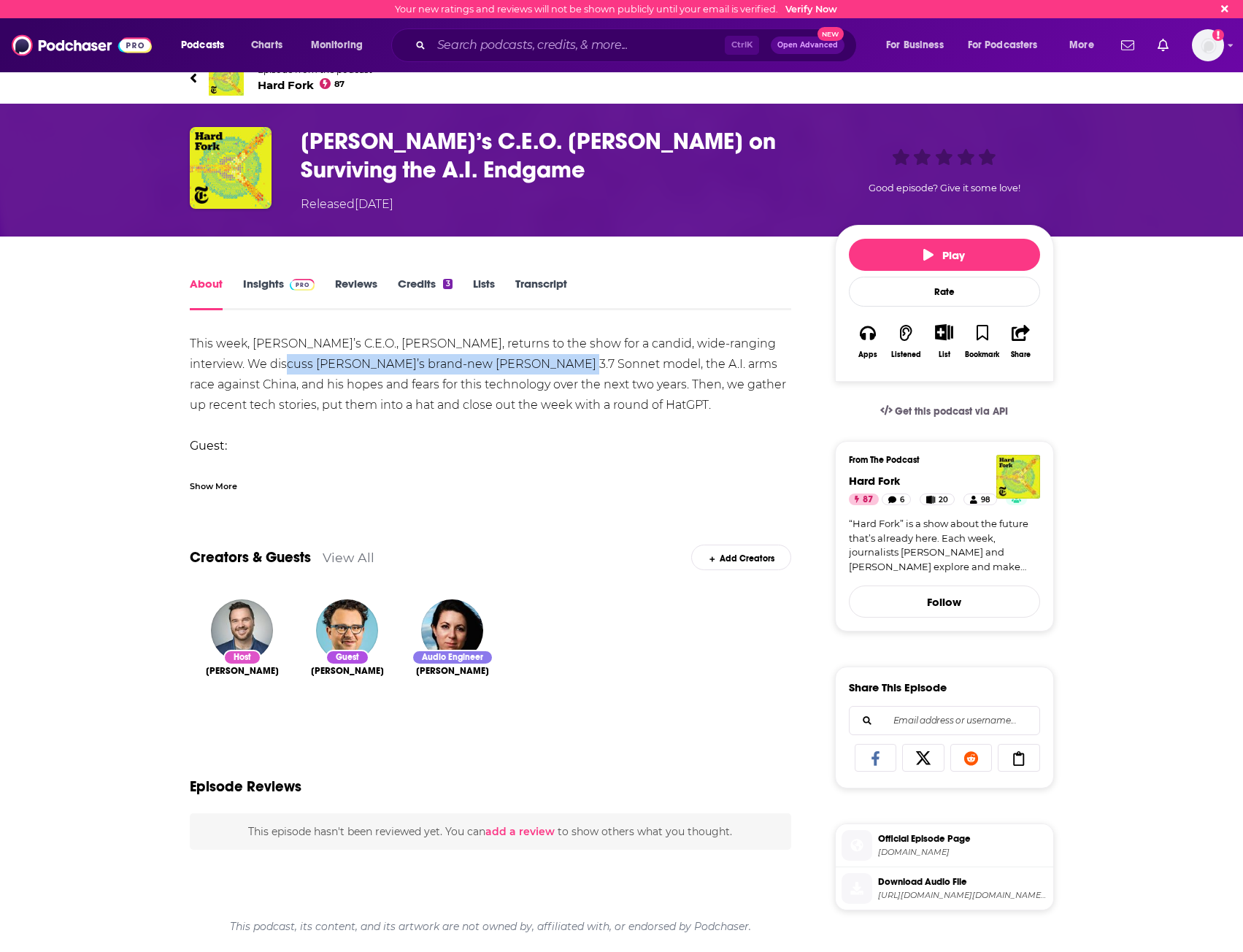
drag, startPoint x: 256, startPoint y: 362, endPoint x: 538, endPoint y: 373, distance: 282.2
click at [538, 373] on div "This week, [PERSON_NAME]’s C.E.O., [PERSON_NAME], returns to the show for a can…" at bounding box center [491, 558] width 602 height 450
copy div "[PERSON_NAME]’s brand-new [PERSON_NAME] 3.7 Sonnet model"
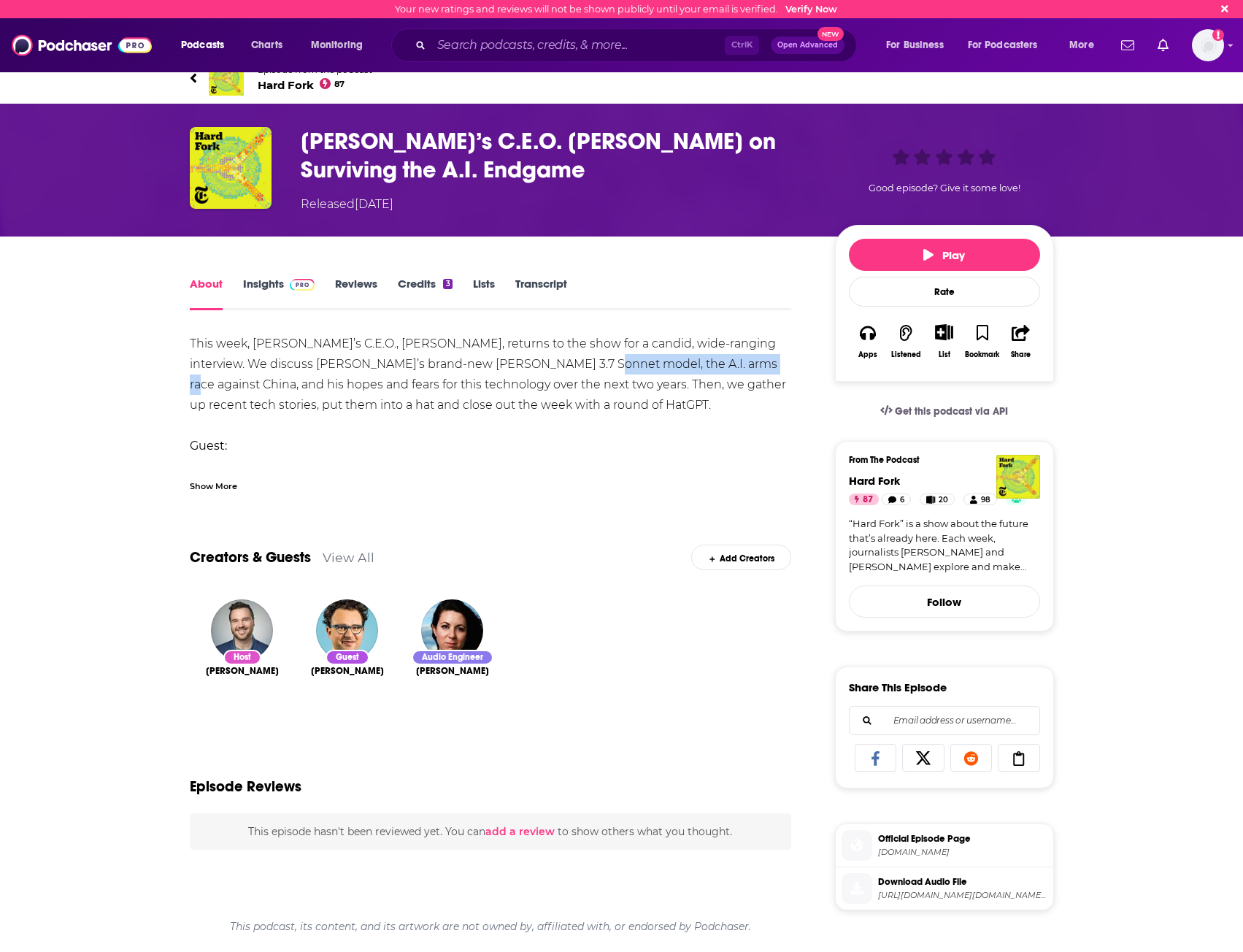
drag, startPoint x: 565, startPoint y: 363, endPoint x: 725, endPoint y: 366, distance: 160.0
click at [725, 366] on div "This week, [PERSON_NAME]’s C.E.O., [PERSON_NAME], returns to the show for a can…" at bounding box center [491, 558] width 602 height 450
copy div "A.I. arms race against [GEOGRAPHIC_DATA]"
drag, startPoint x: 201, startPoint y: 384, endPoint x: 392, endPoint y: 392, distance: 191.2
click at [392, 392] on div "About Insights Reviews Credits 3 Lists Transcript This week, [PERSON_NAME]’s C.…" at bounding box center [501, 827] width 669 height 1106
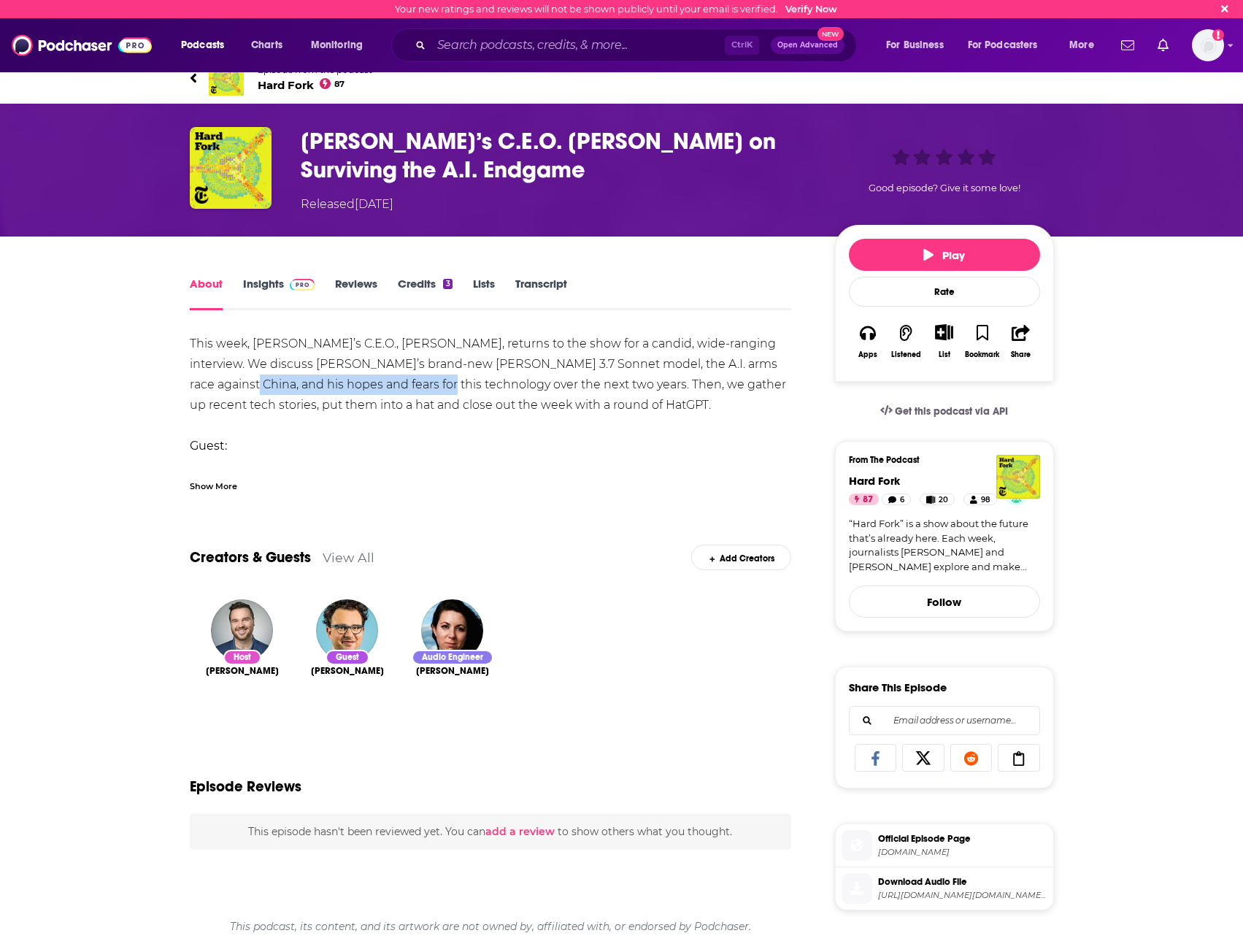
copy div "hopes and fears for this technology"
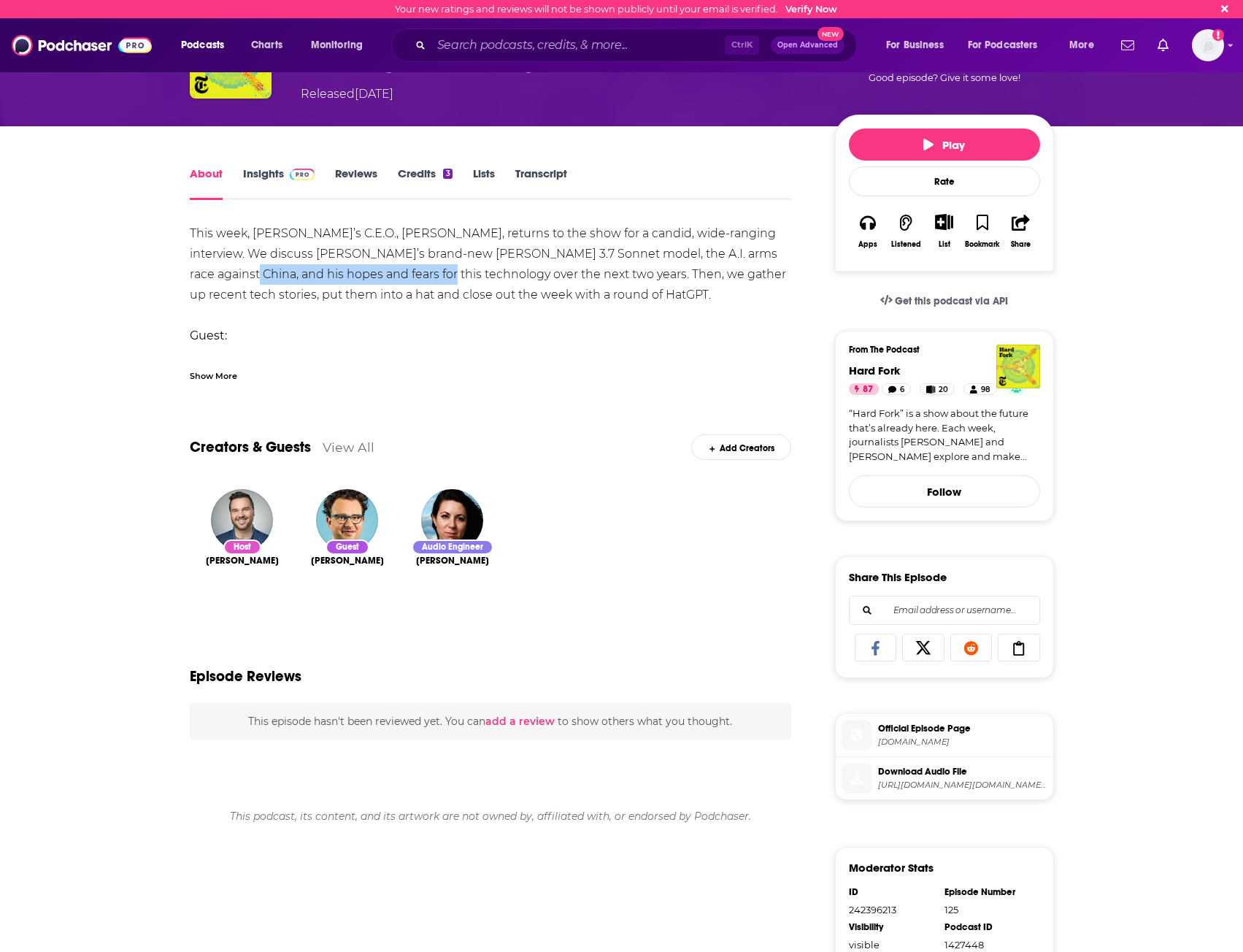
scroll to position [146, 0]
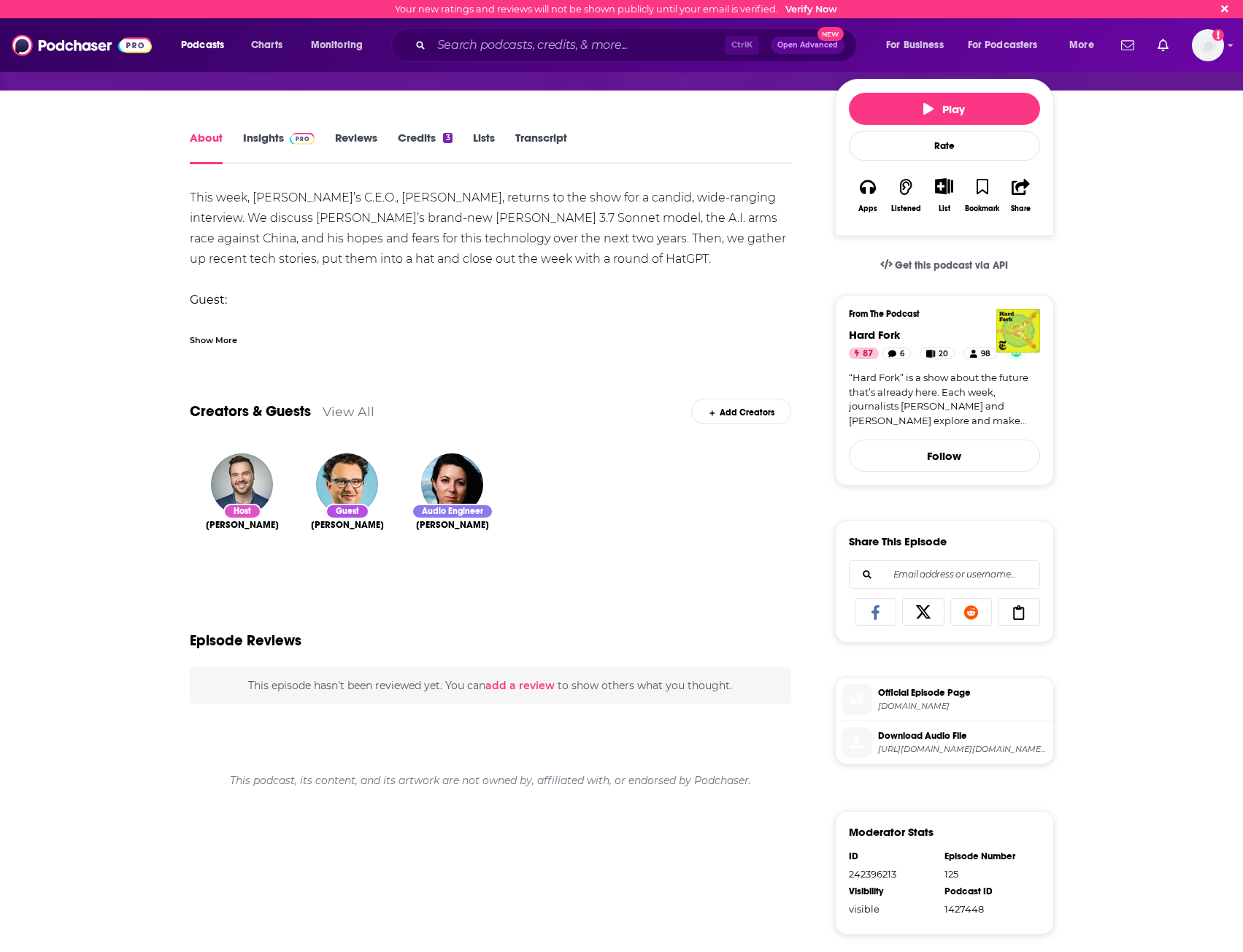
click at [870, 344] on div "From The Podcast Hard Fork 87 6 20 98 “Hard Fork” is a show about the future th…" at bounding box center [944, 368] width 191 height 119
click at [873, 333] on span "Hard Fork" at bounding box center [874, 334] width 51 height 14
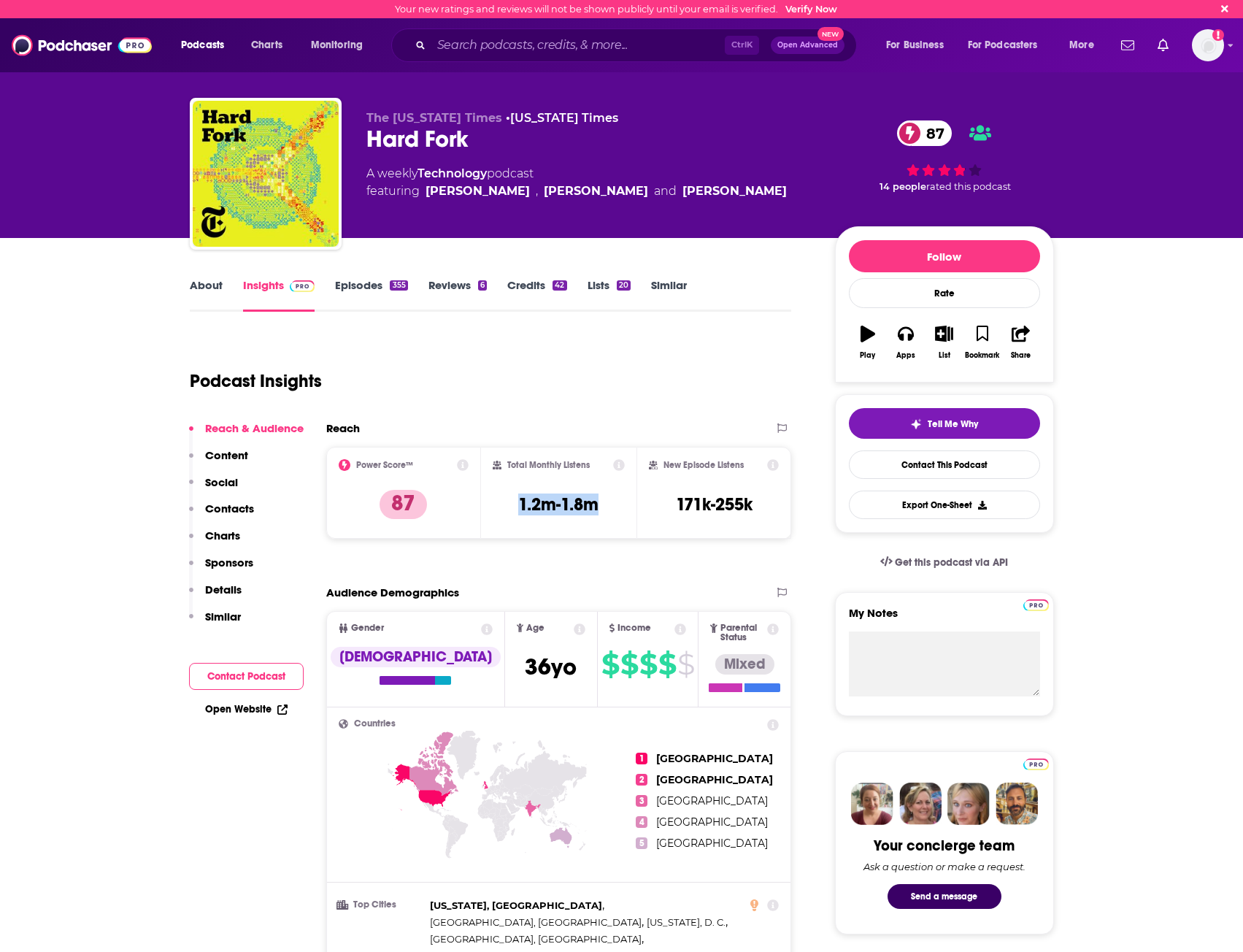
copy h3 "1.2m-1.8m"
drag, startPoint x: 522, startPoint y: 504, endPoint x: 601, endPoint y: 506, distance: 79.0
click at [601, 506] on div "Total Monthly Listens 1.2m-1.8m" at bounding box center [559, 492] width 132 height 67
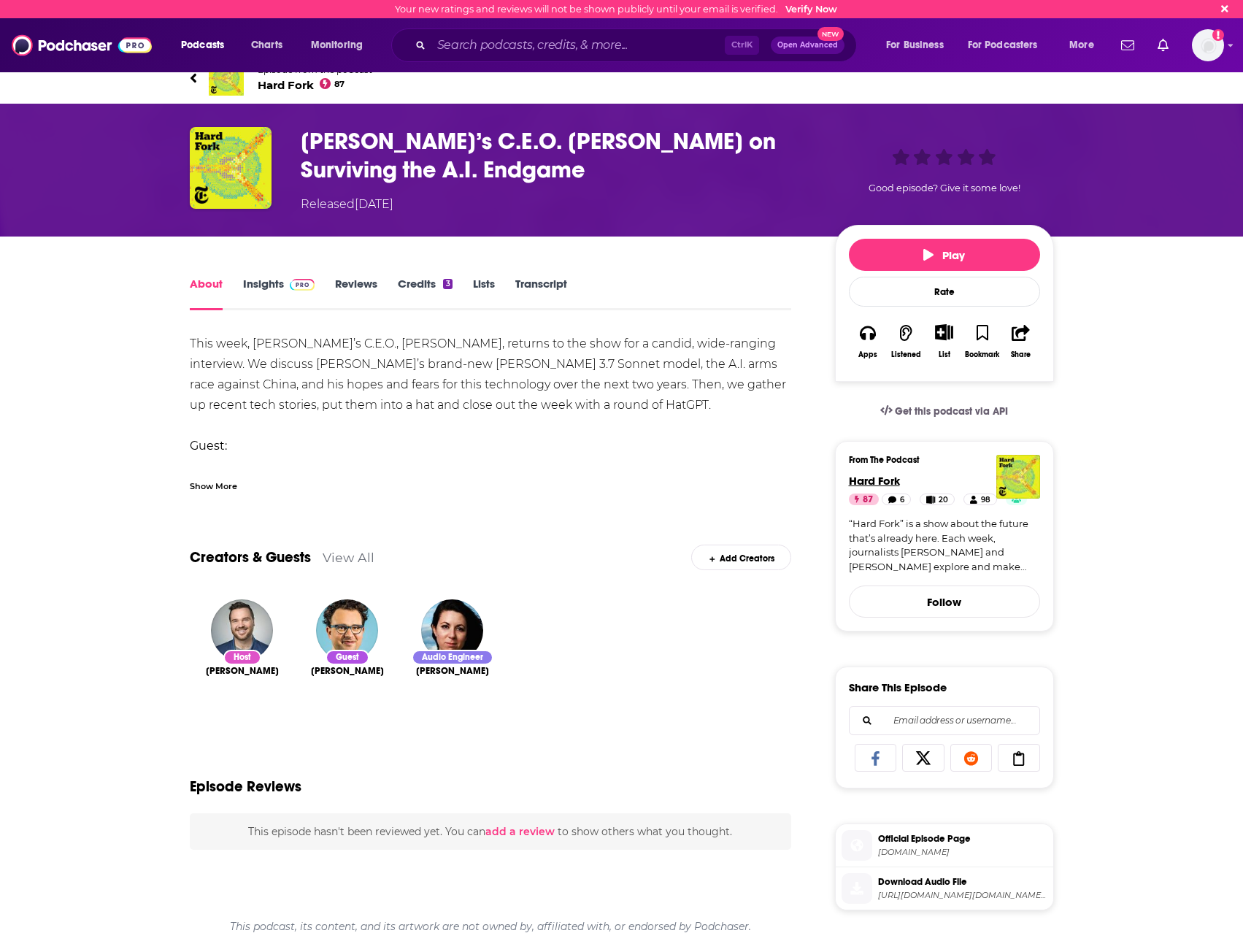
click at [863, 483] on span "Hard Fork" at bounding box center [874, 480] width 51 height 14
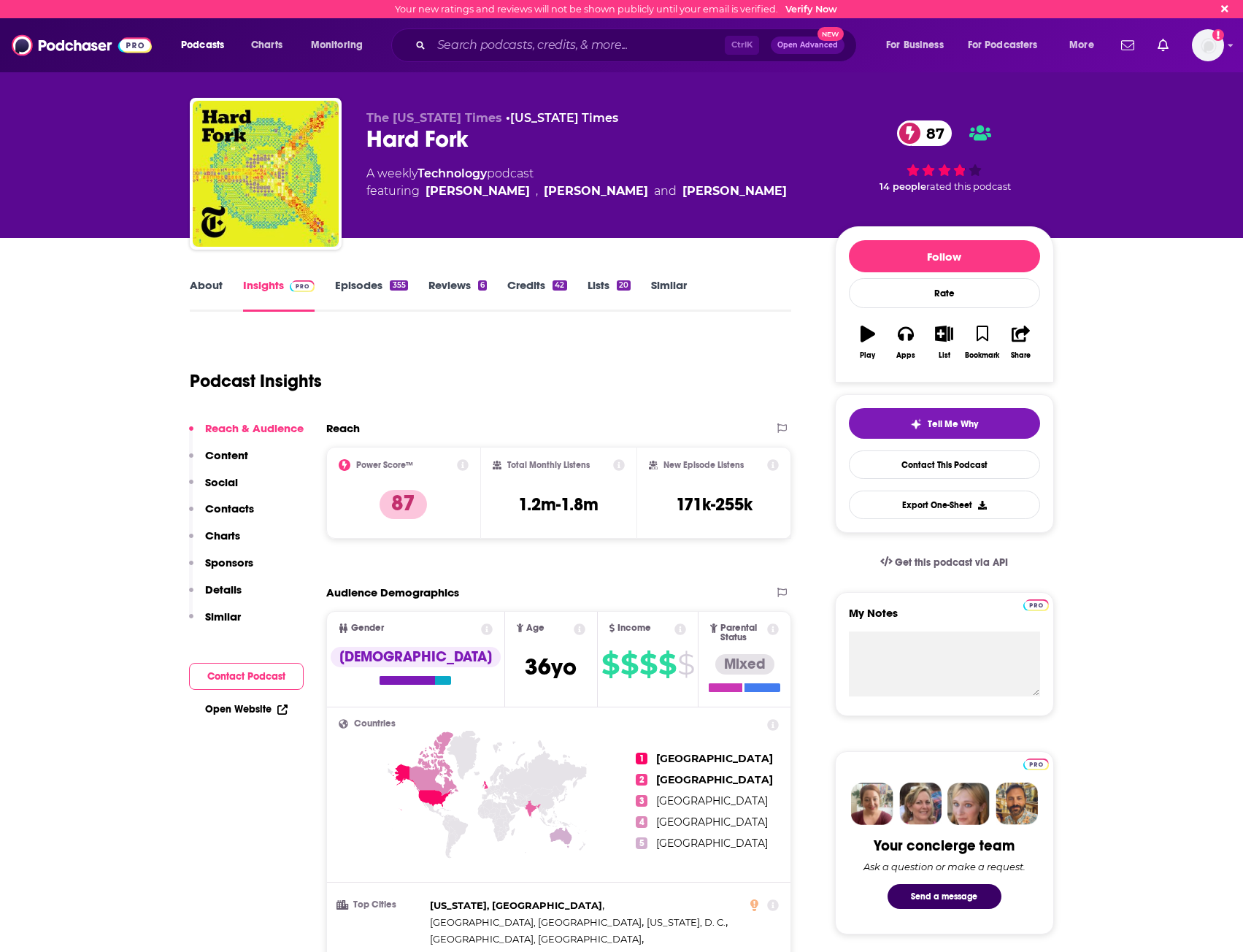
click at [190, 289] on link "About" at bounding box center [206, 294] width 33 height 33
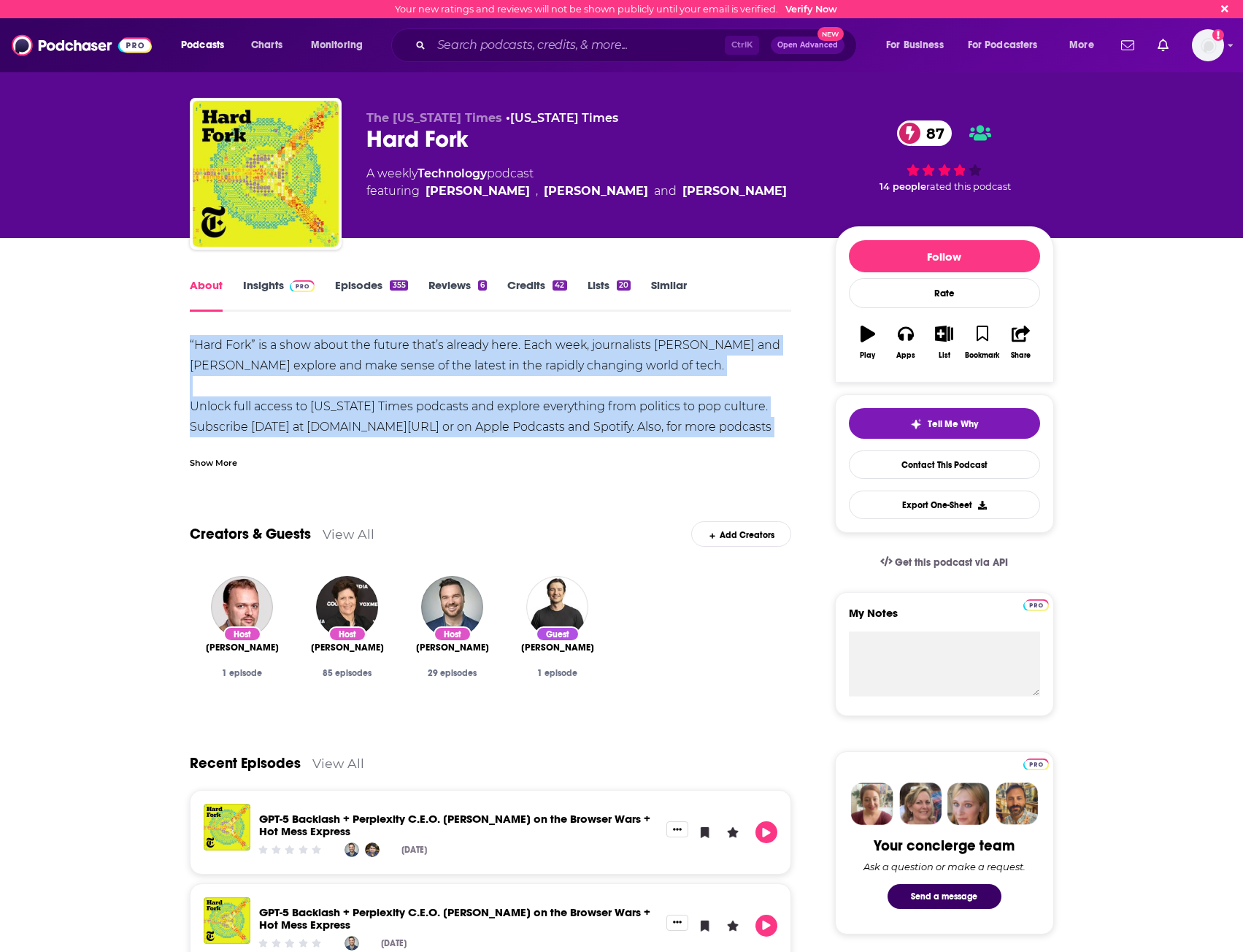
drag, startPoint x: 177, startPoint y: 334, endPoint x: 794, endPoint y: 432, distance: 624.7
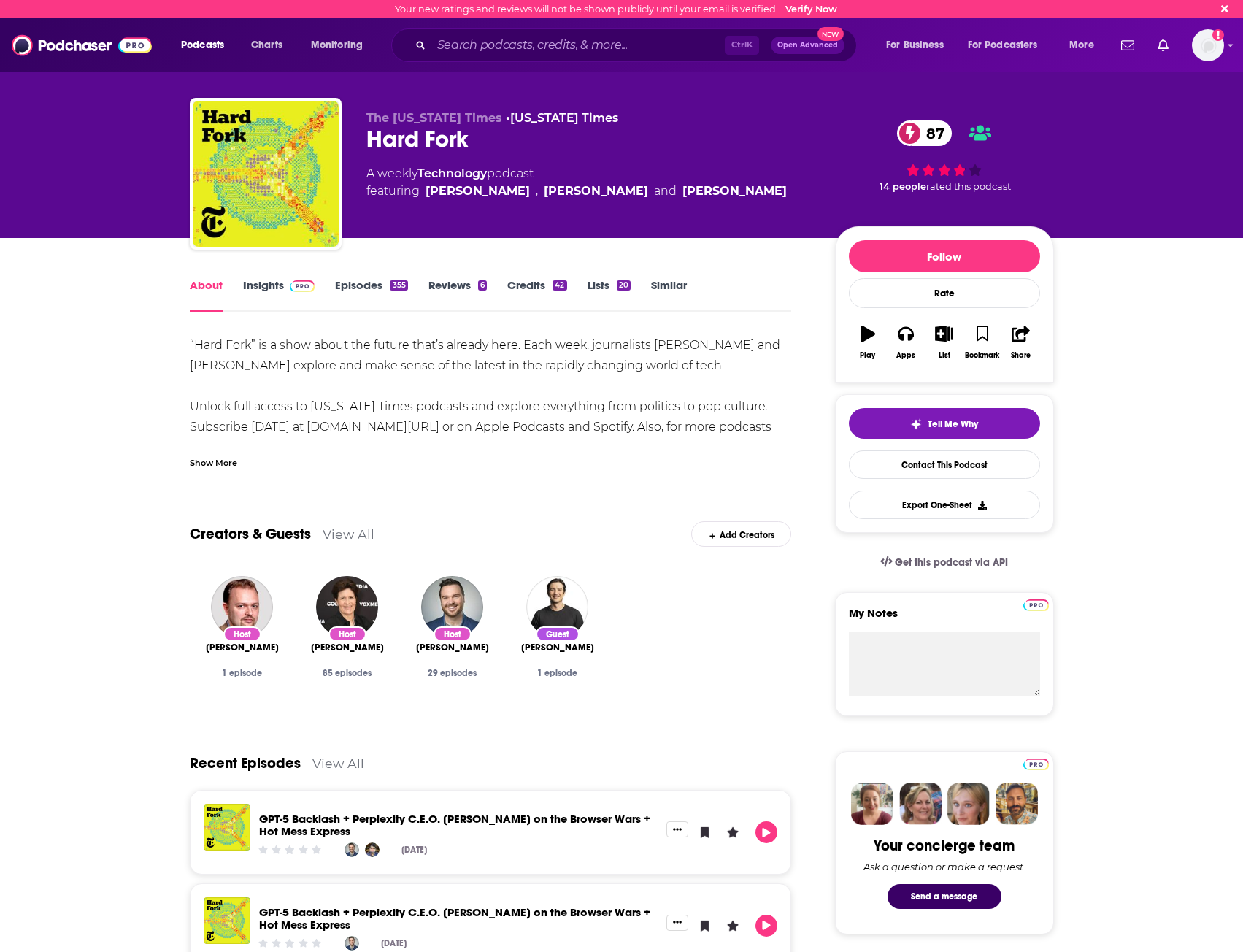
click at [225, 456] on div "Show More" at bounding box center [491, 456] width 602 height 25
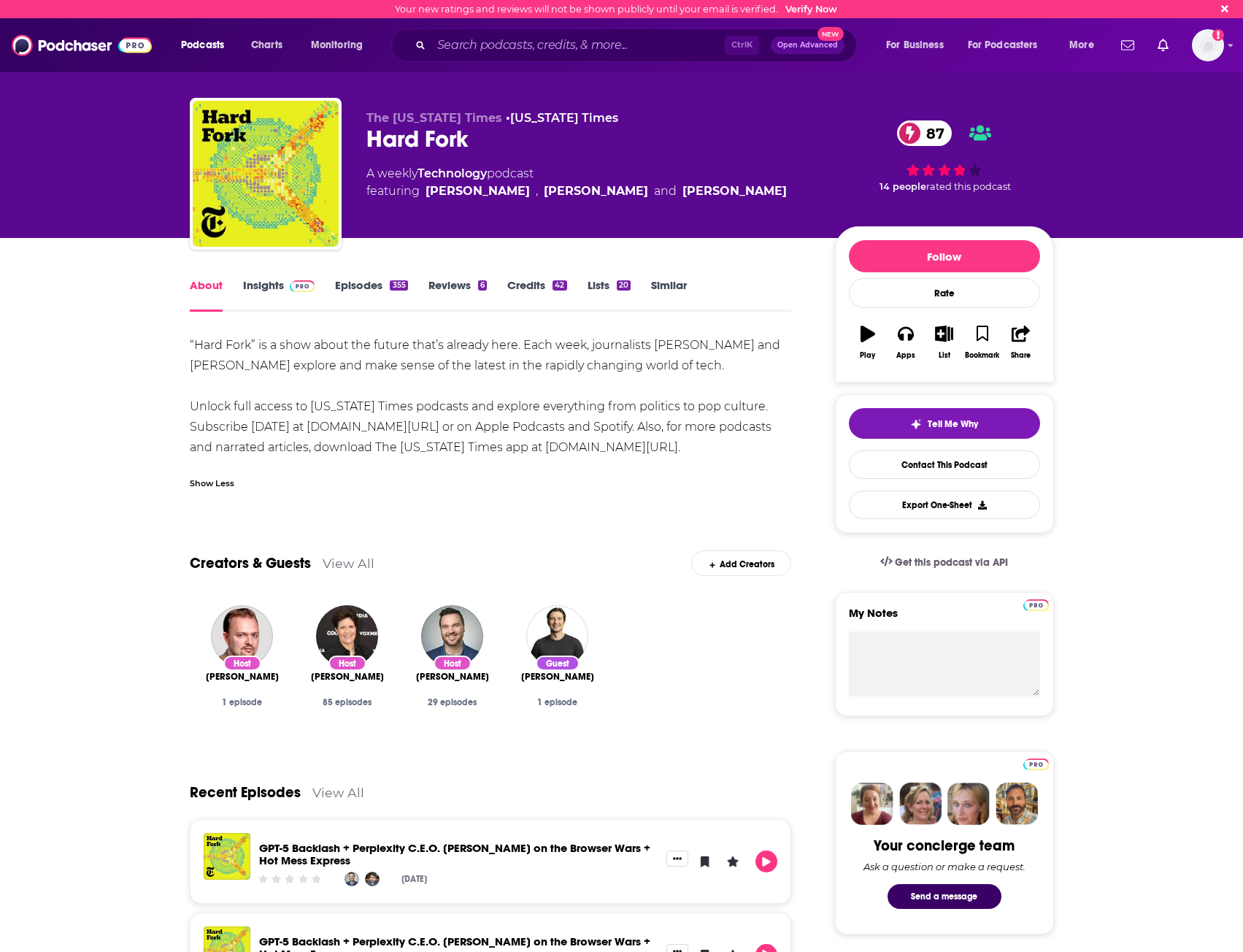
click at [636, 478] on div "Show Less" at bounding box center [491, 477] width 602 height 25
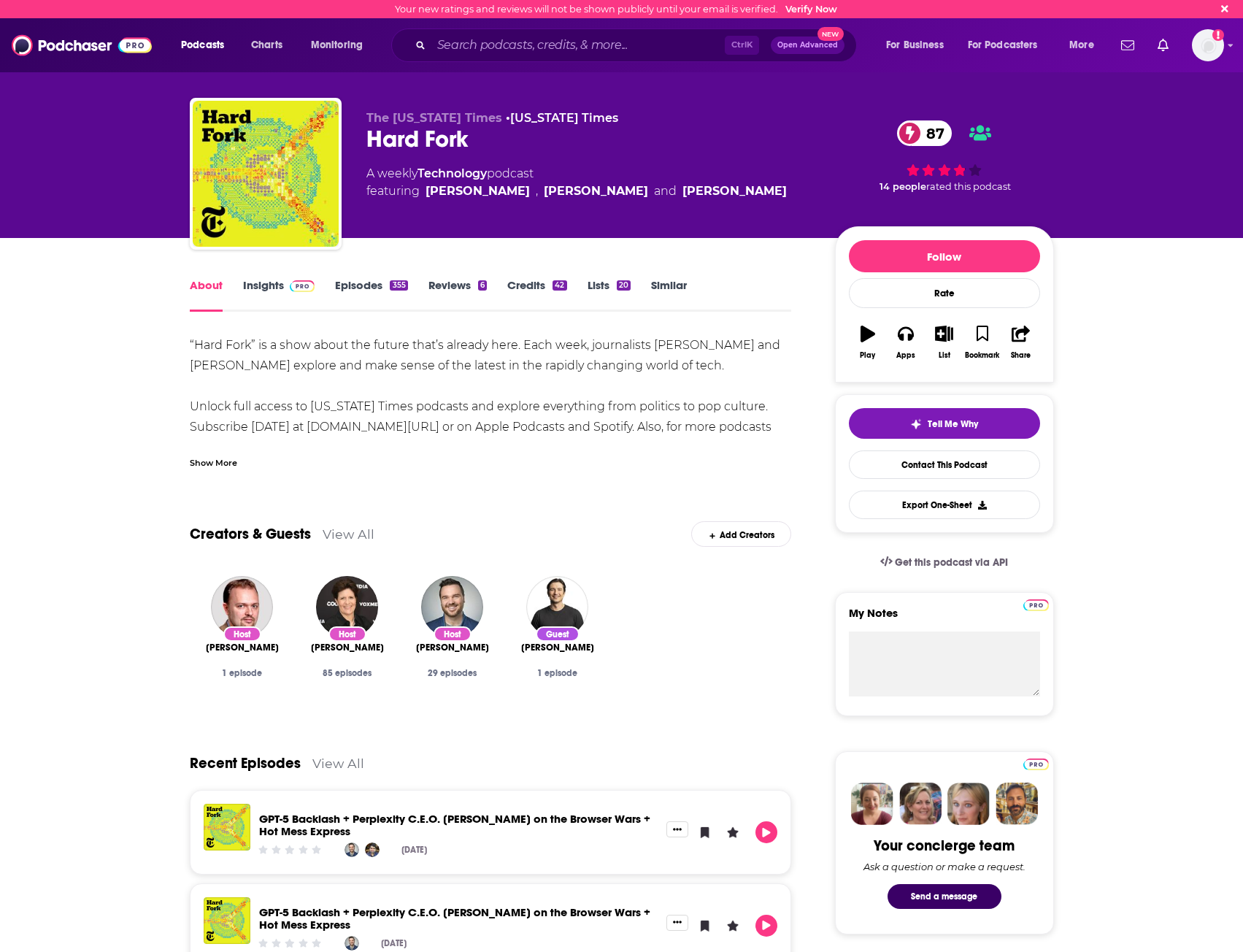
click at [247, 461] on div "Show More" at bounding box center [491, 456] width 602 height 25
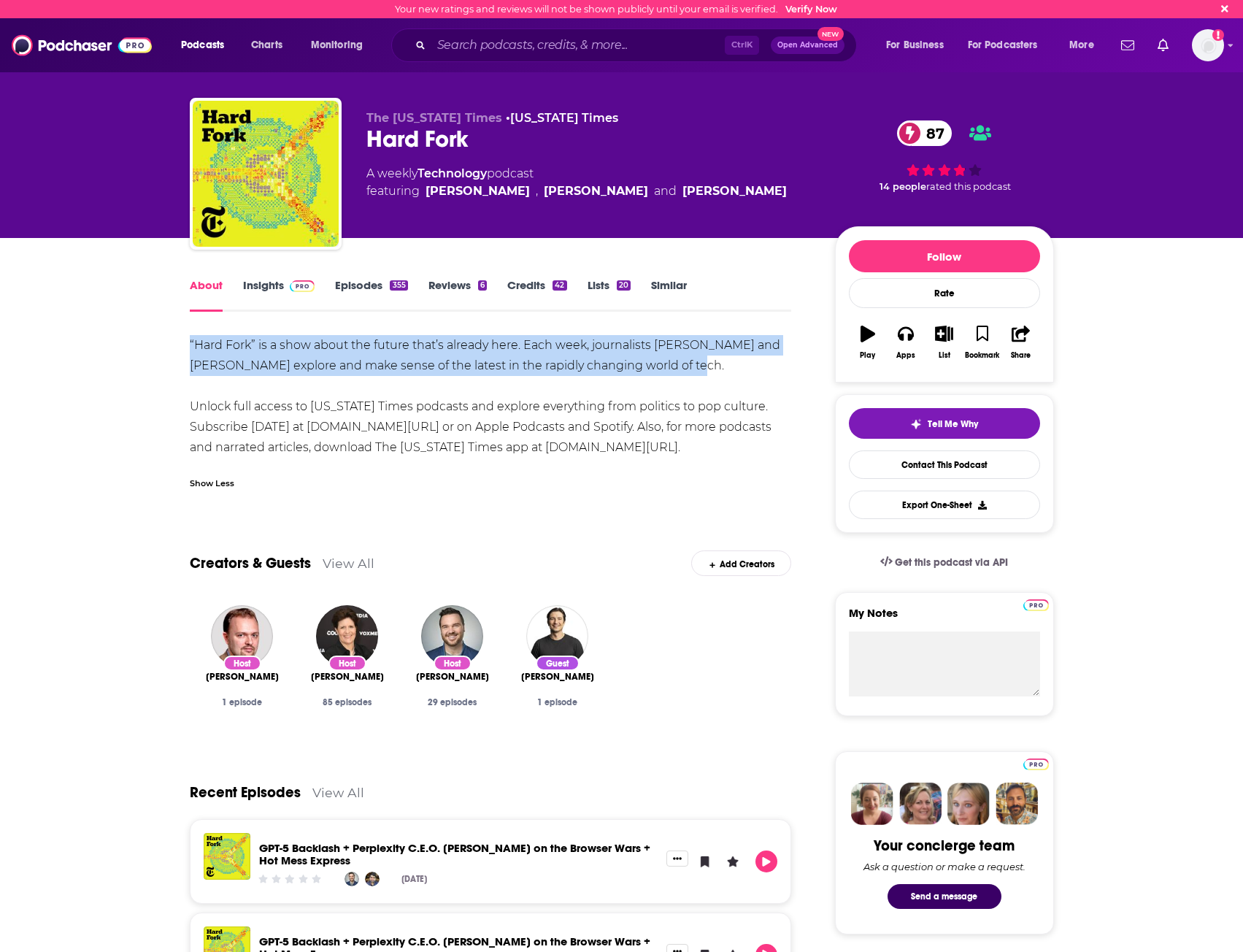
drag, startPoint x: 672, startPoint y: 367, endPoint x: 188, endPoint y: 344, distance: 484.5
copy div "“Hard Fork” is a show about the future that’s already here. Each week, journali…"
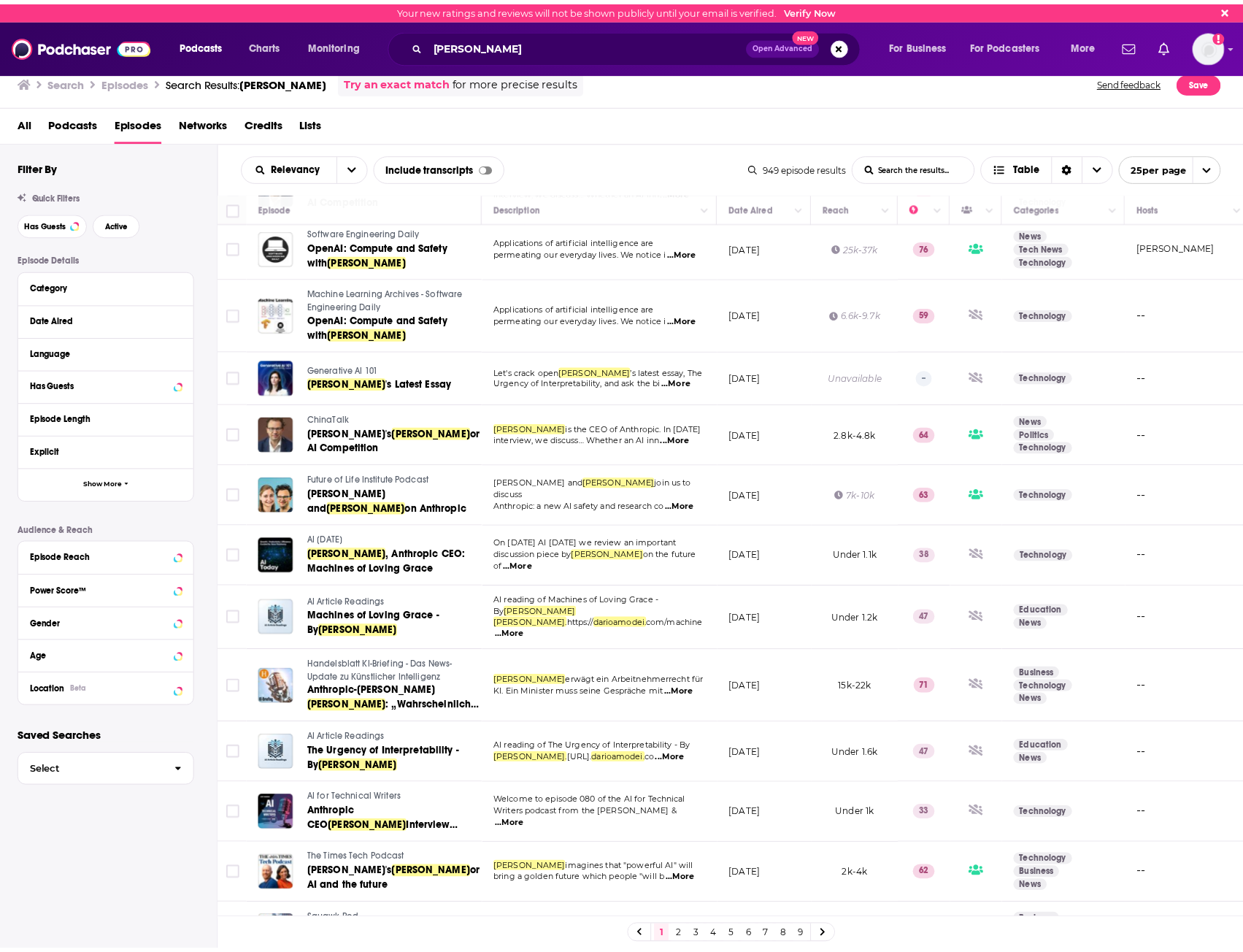
scroll to position [146, 0]
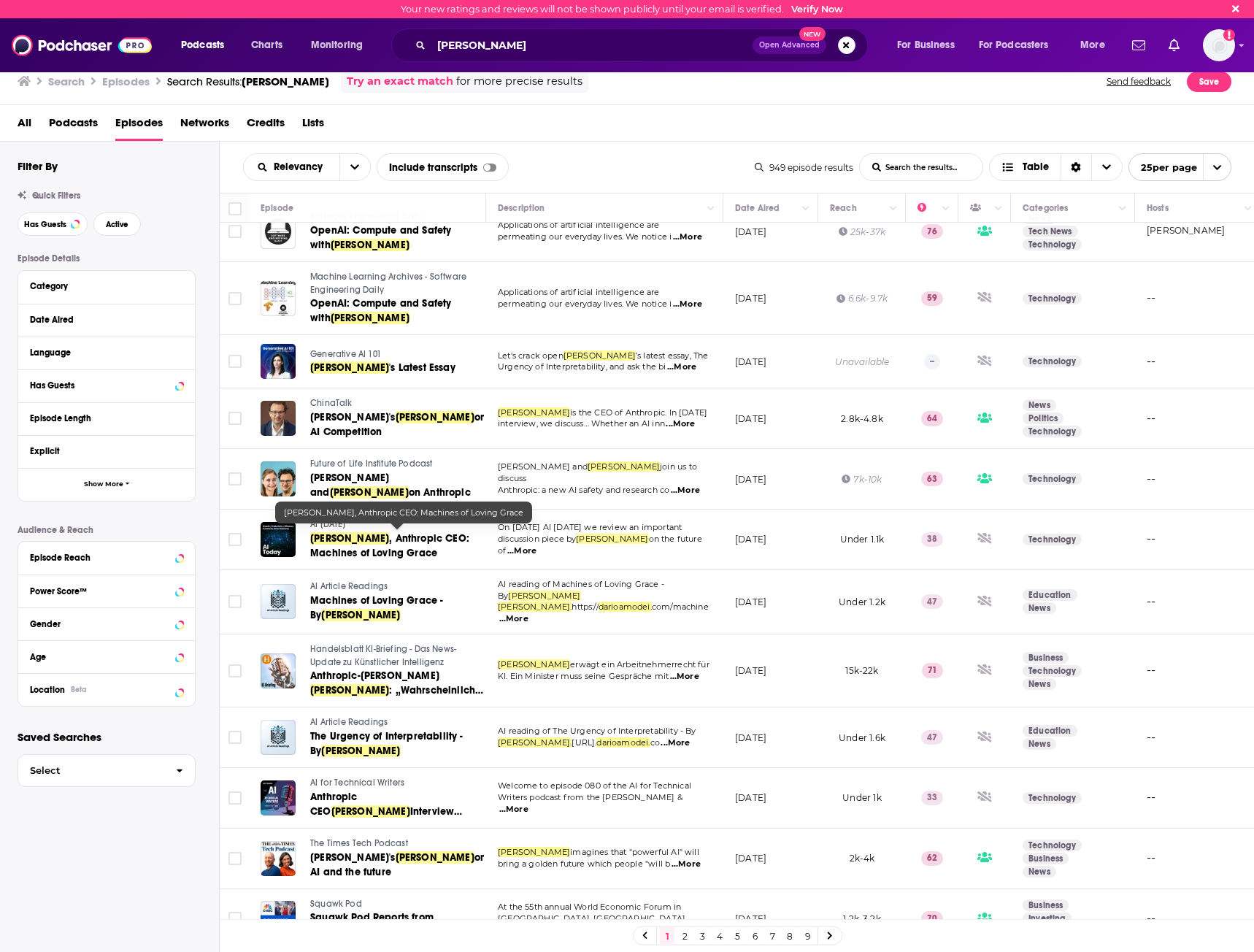
click at [398, 549] on span ", Anthropic CEO: Machines of Loving Grace" at bounding box center [390, 546] width 160 height 27
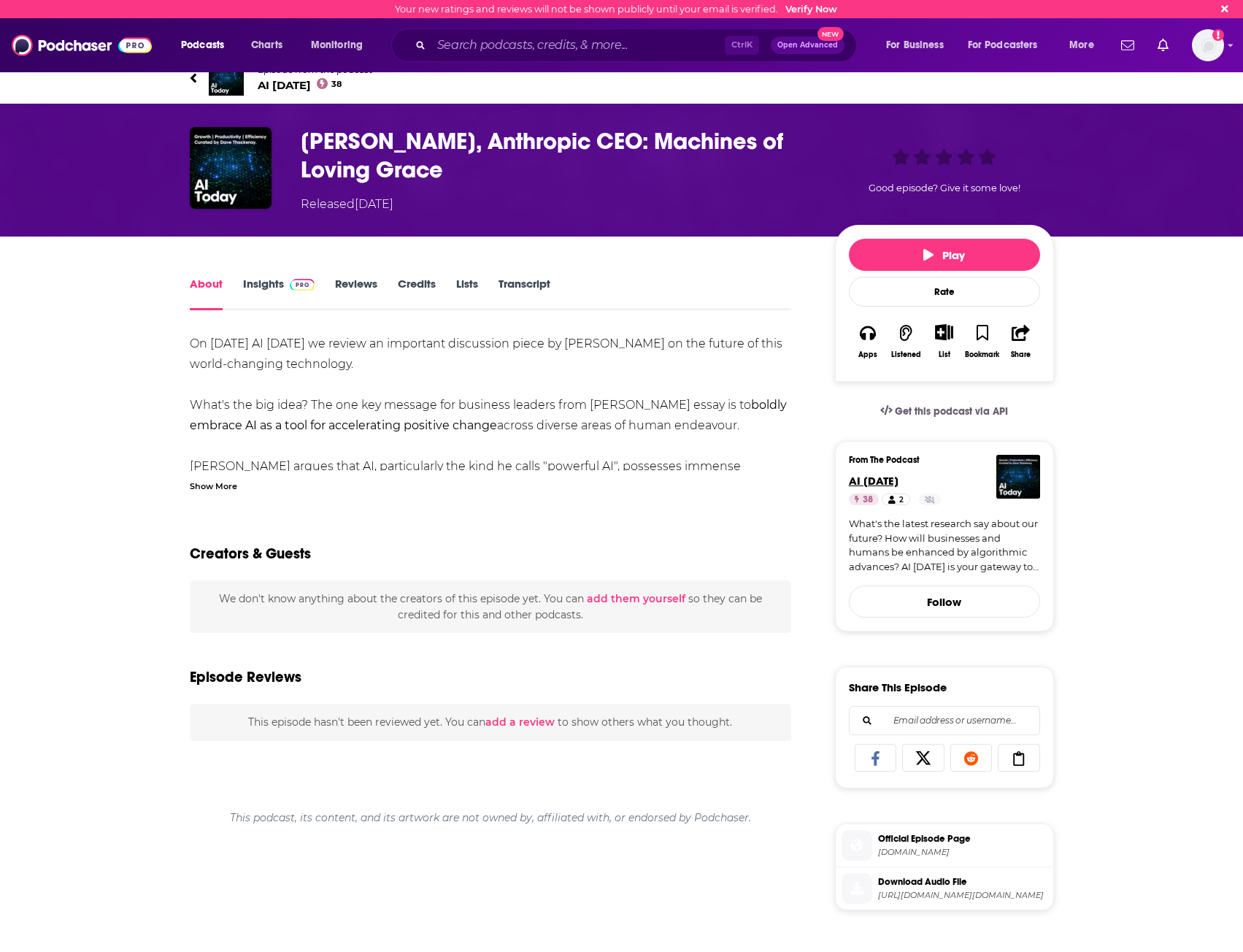
click at [879, 481] on span "AI [DATE]" at bounding box center [874, 480] width 49 height 14
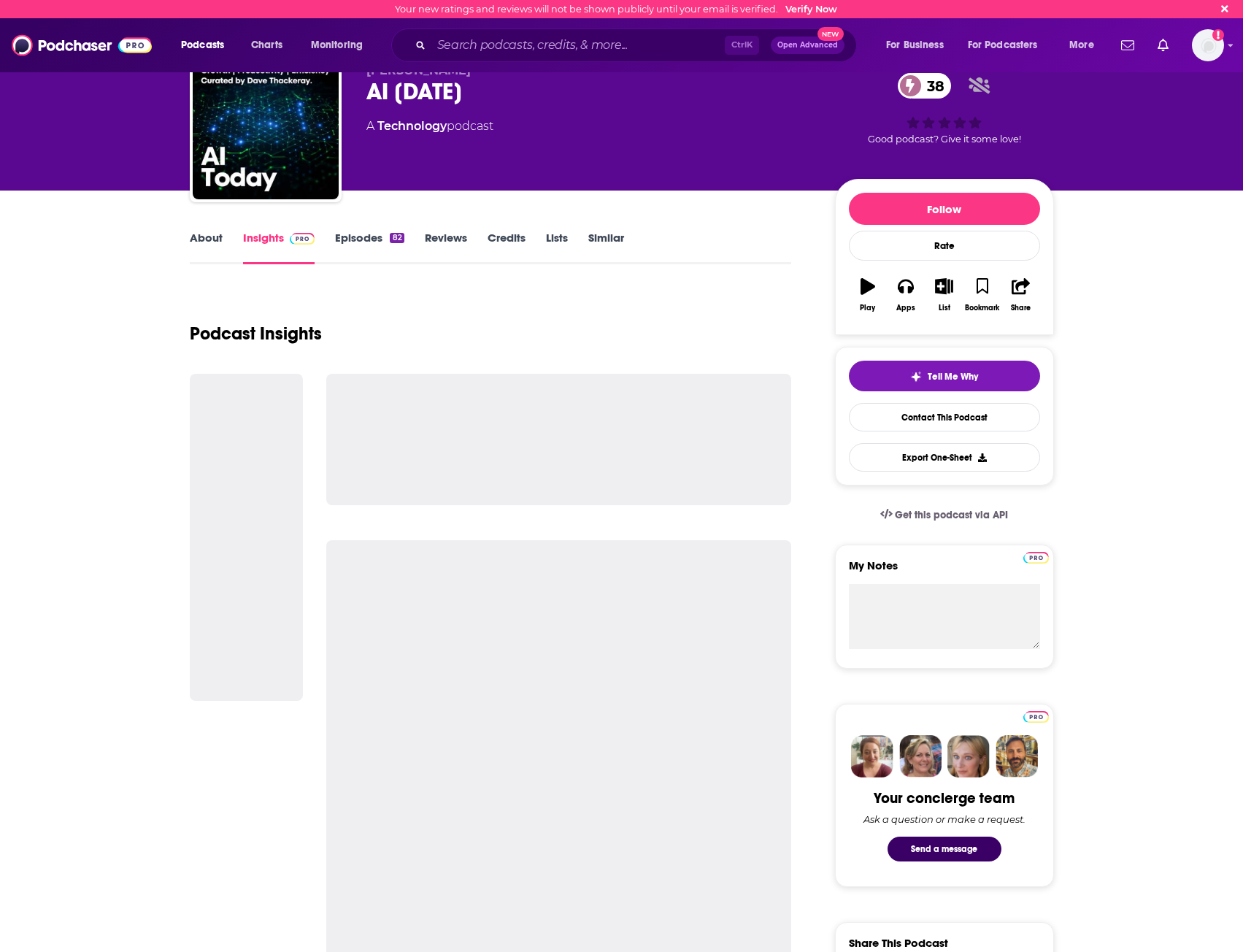
scroll to position [73, 0]
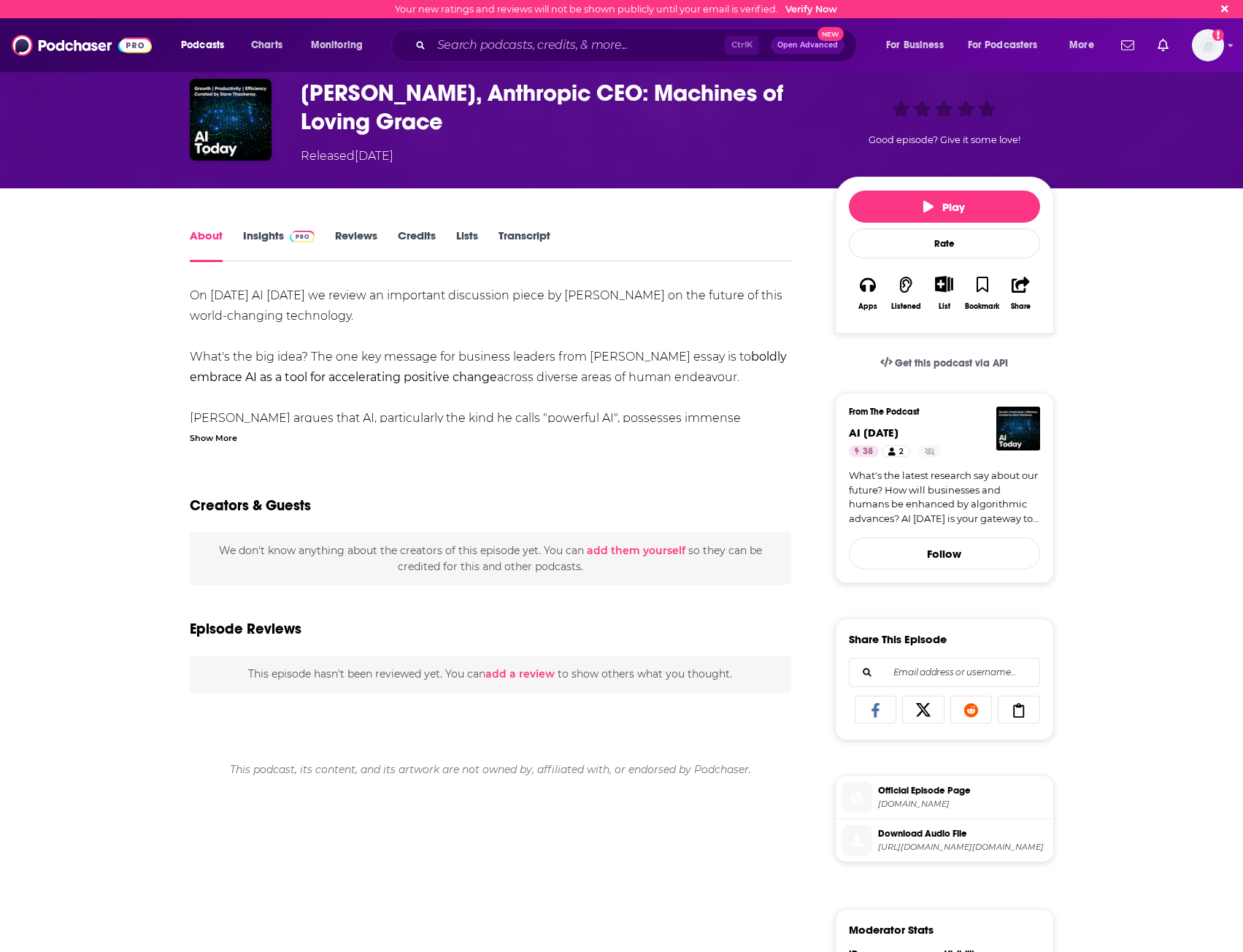
scroll to position [73, 0]
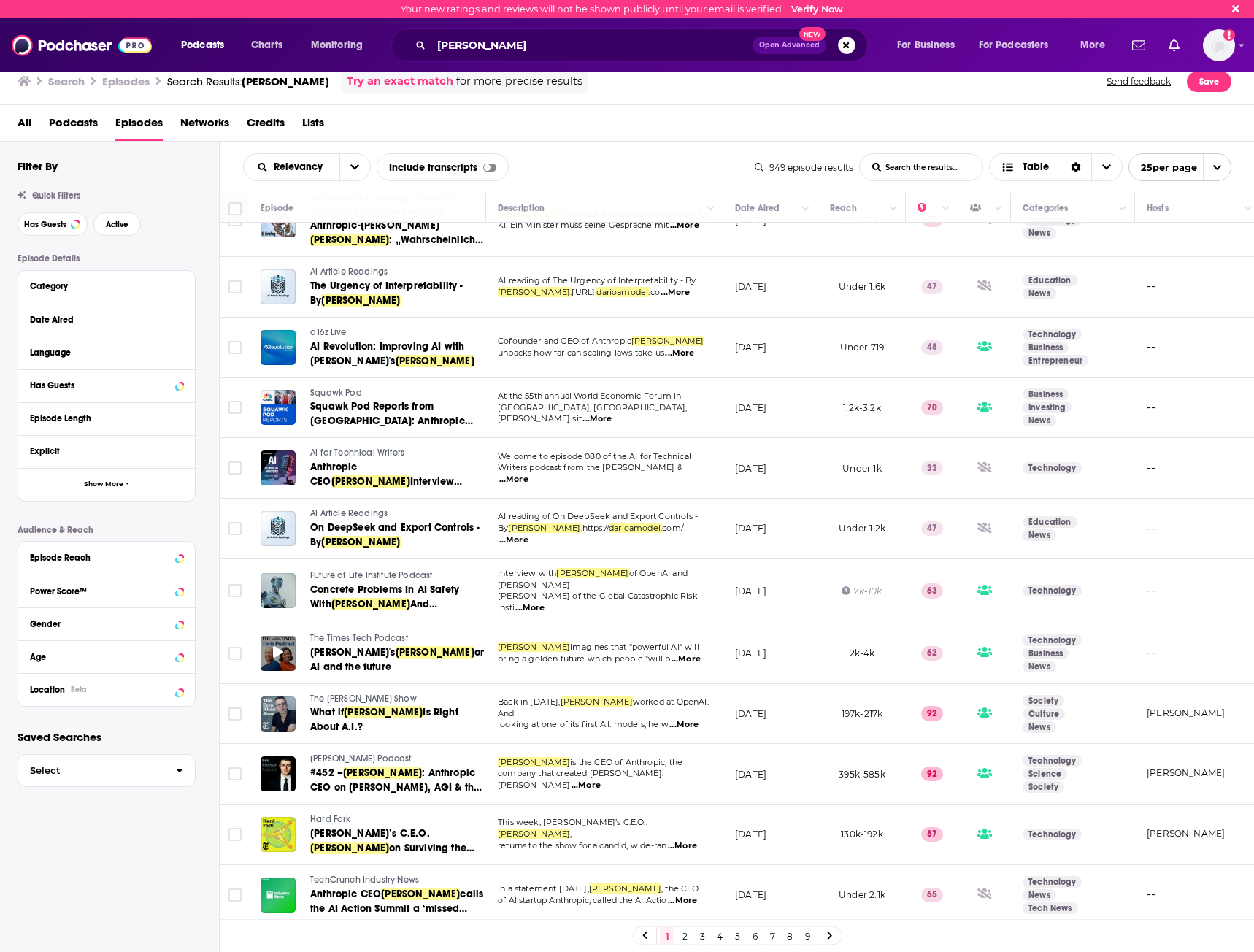
scroll to position [730, 0]
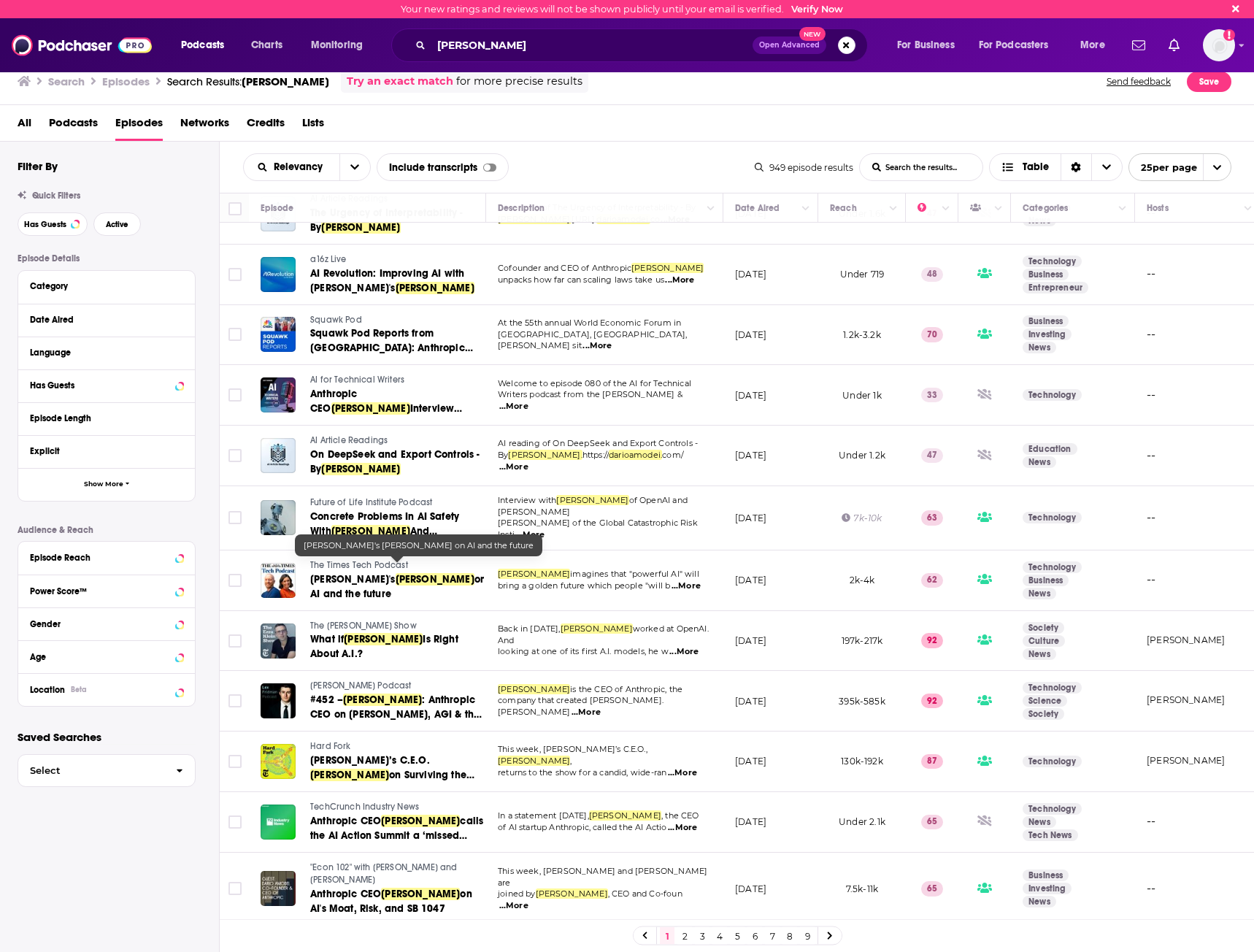
click at [403, 573] on span "[PERSON_NAME]" at bounding box center [435, 579] width 78 height 13
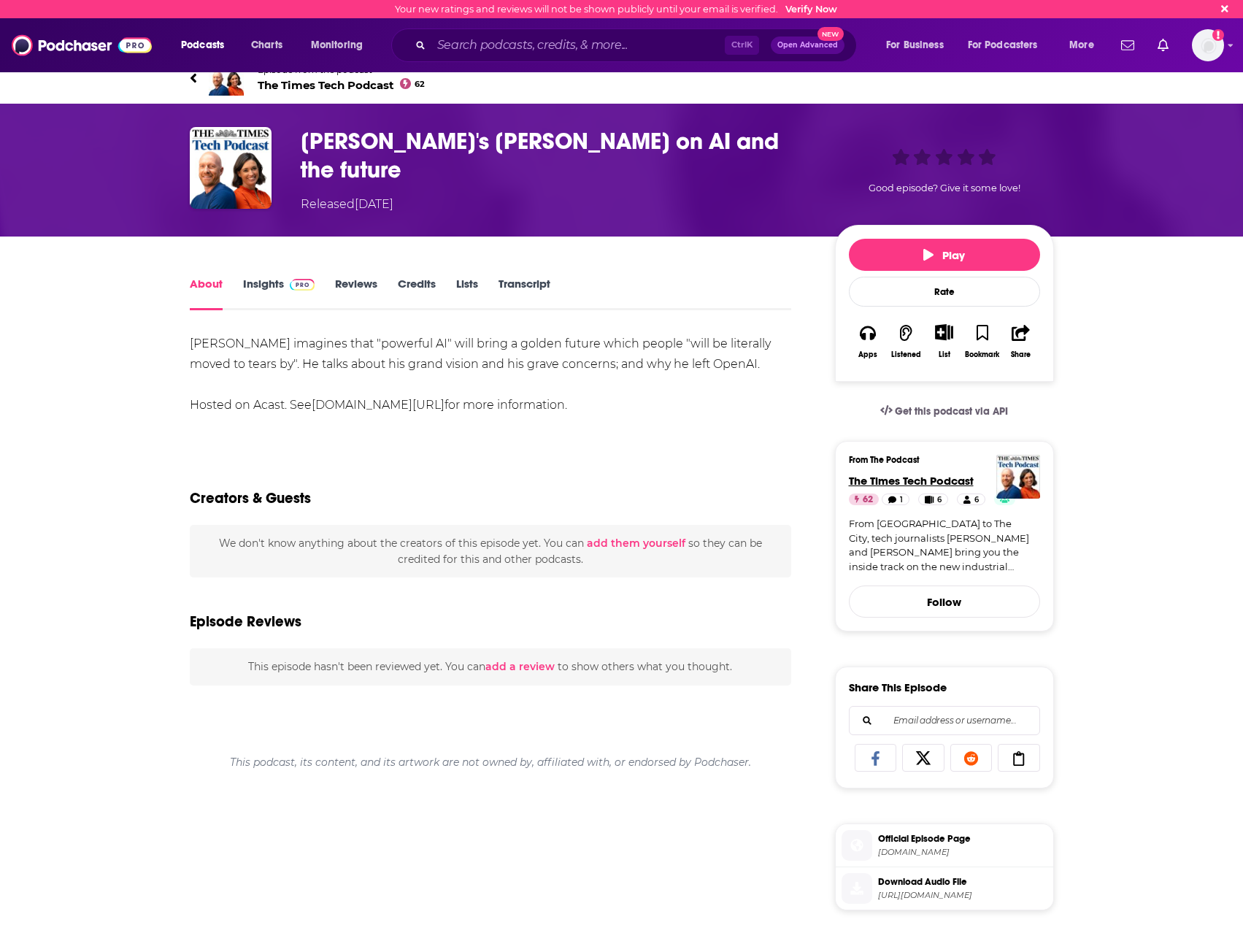
click at [909, 480] on span "The Times Tech Podcast" at bounding box center [911, 480] width 125 height 14
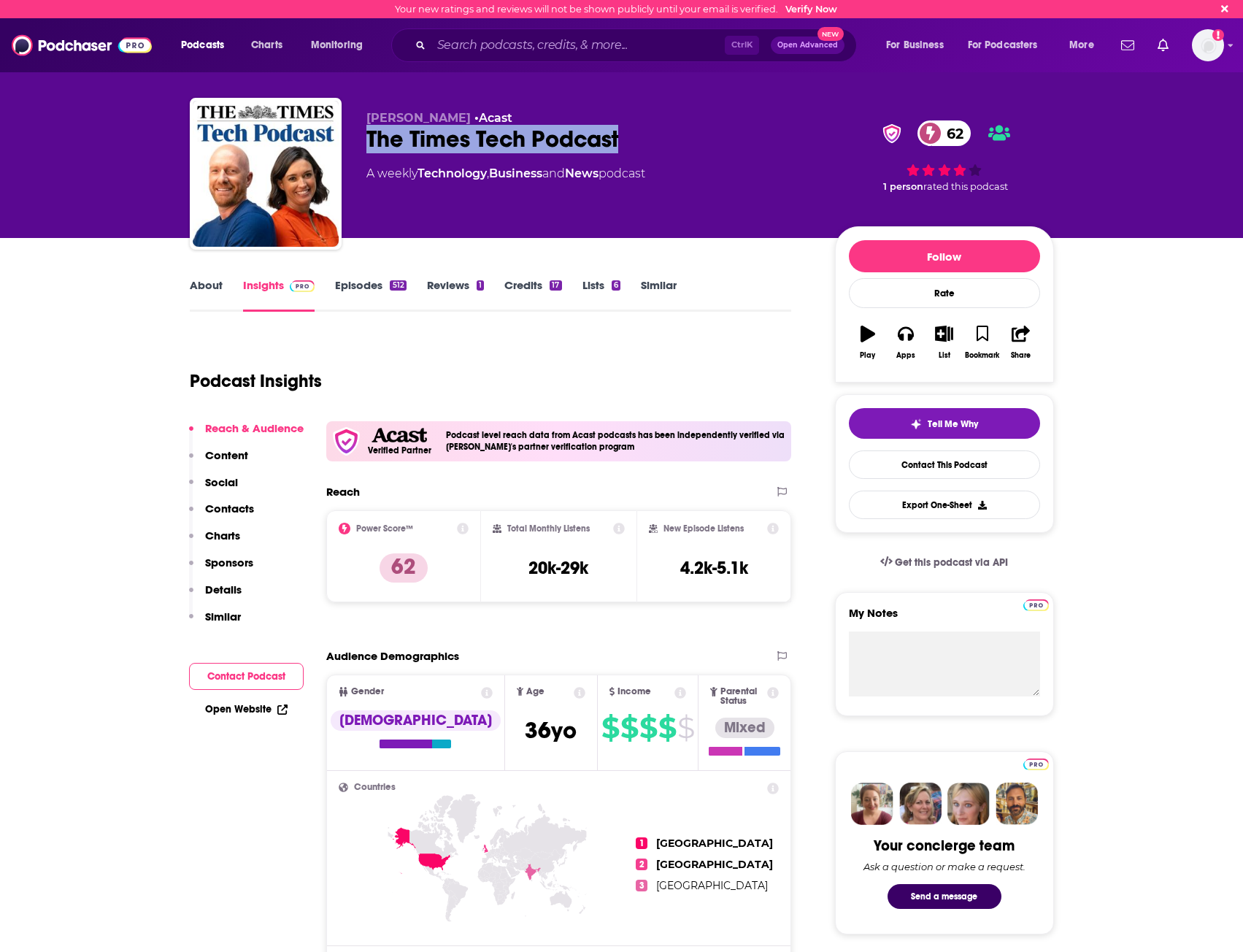
drag, startPoint x: 364, startPoint y: 138, endPoint x: 675, endPoint y: 135, distance: 311.0
click at [675, 135] on div "[PERSON_NAME] • Acast The Times Tech Podcast 62 A weekly Technology , Business …" at bounding box center [622, 177] width 864 height 158
copy h2 "The Times Tech Podcast"
click at [211, 290] on link "About" at bounding box center [206, 294] width 33 height 33
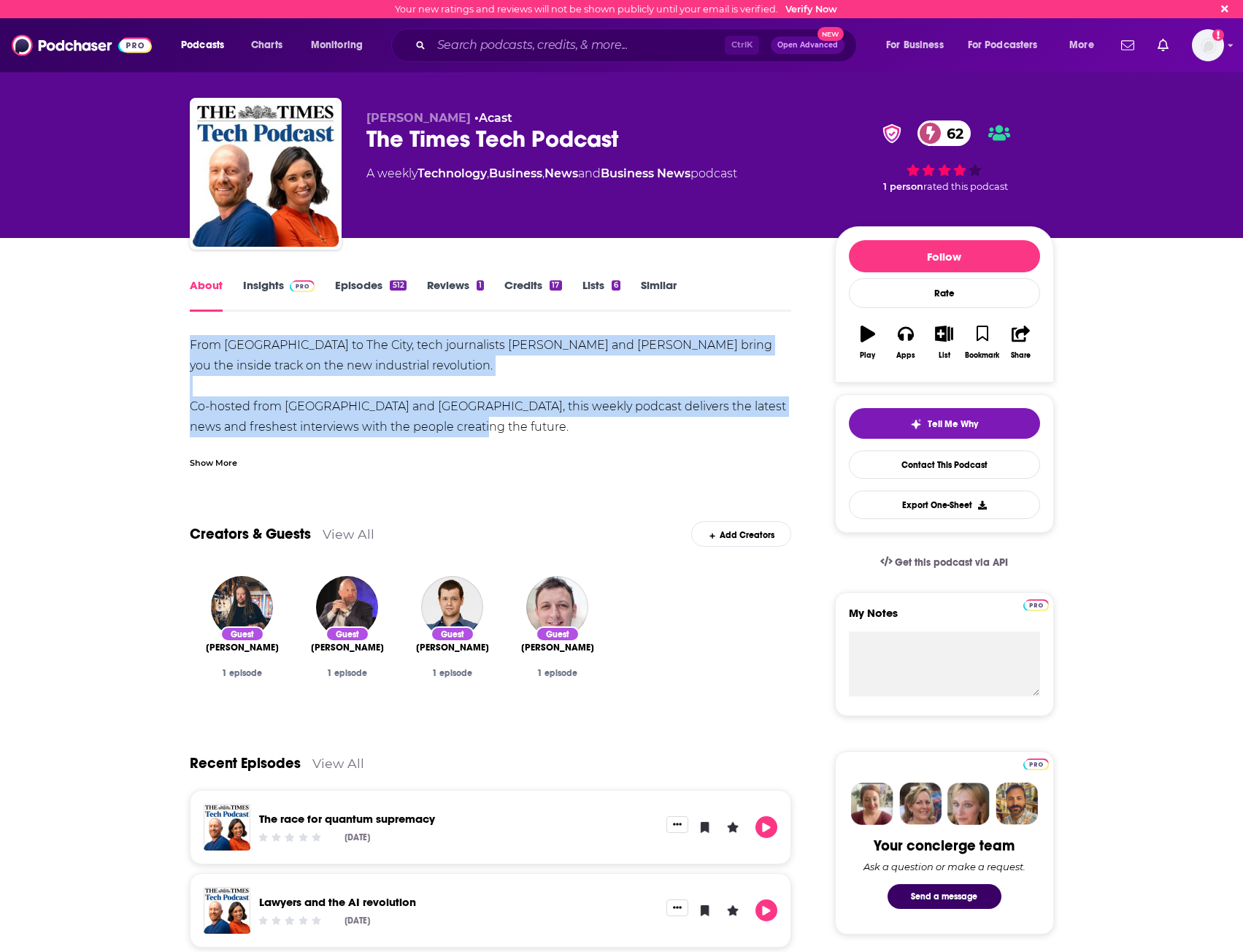
drag, startPoint x: 178, startPoint y: 335, endPoint x: 473, endPoint y: 427, distance: 309.0
copy div "From [GEOGRAPHIC_DATA] to The City, tech journalists [PERSON_NAME] and [PERSON_…"
click at [301, 432] on div "From [GEOGRAPHIC_DATA] to The City, tech journalists [PERSON_NAME] and [PERSON_…" at bounding box center [491, 468] width 602 height 266
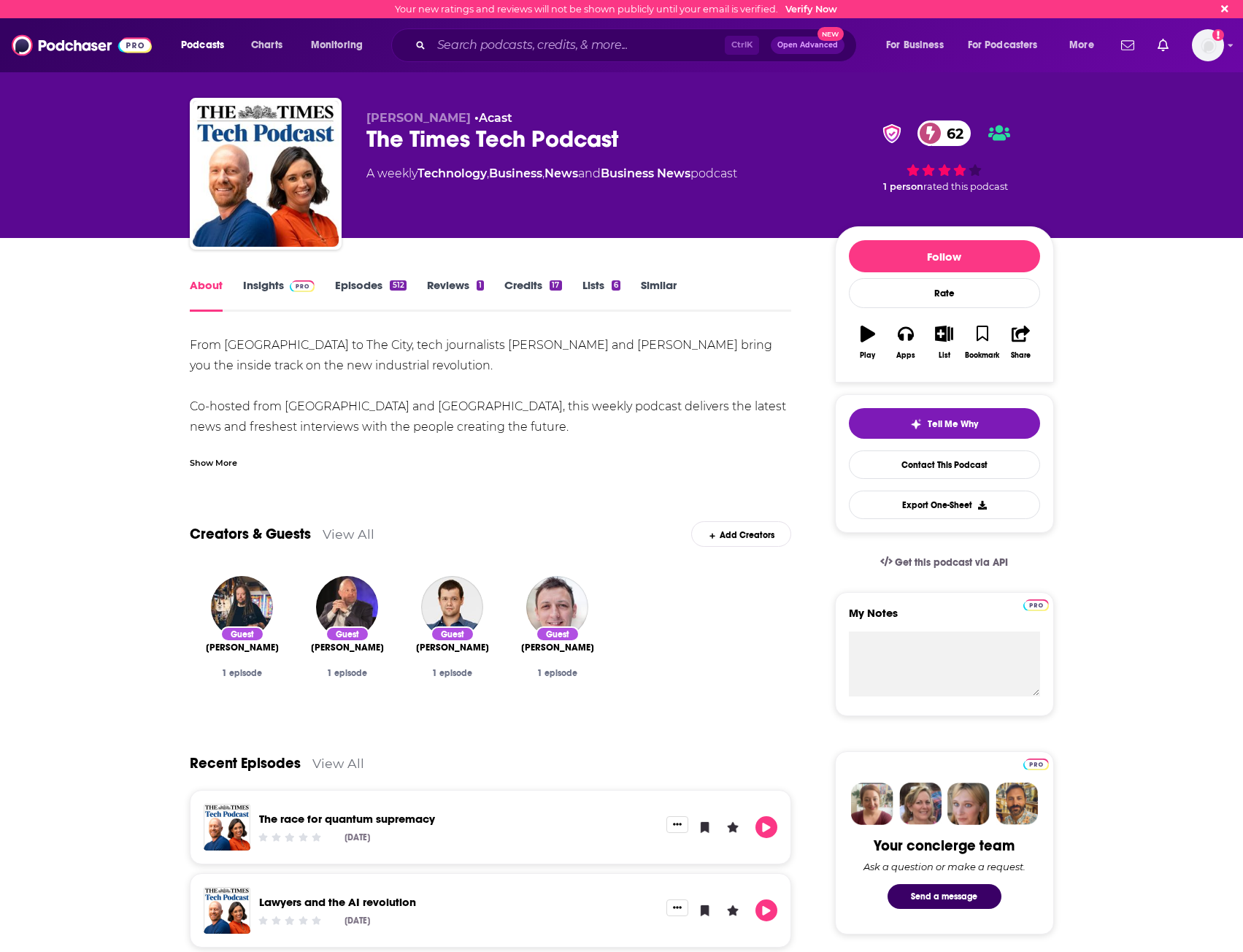
click at [290, 284] on img at bounding box center [303, 287] width 26 height 12
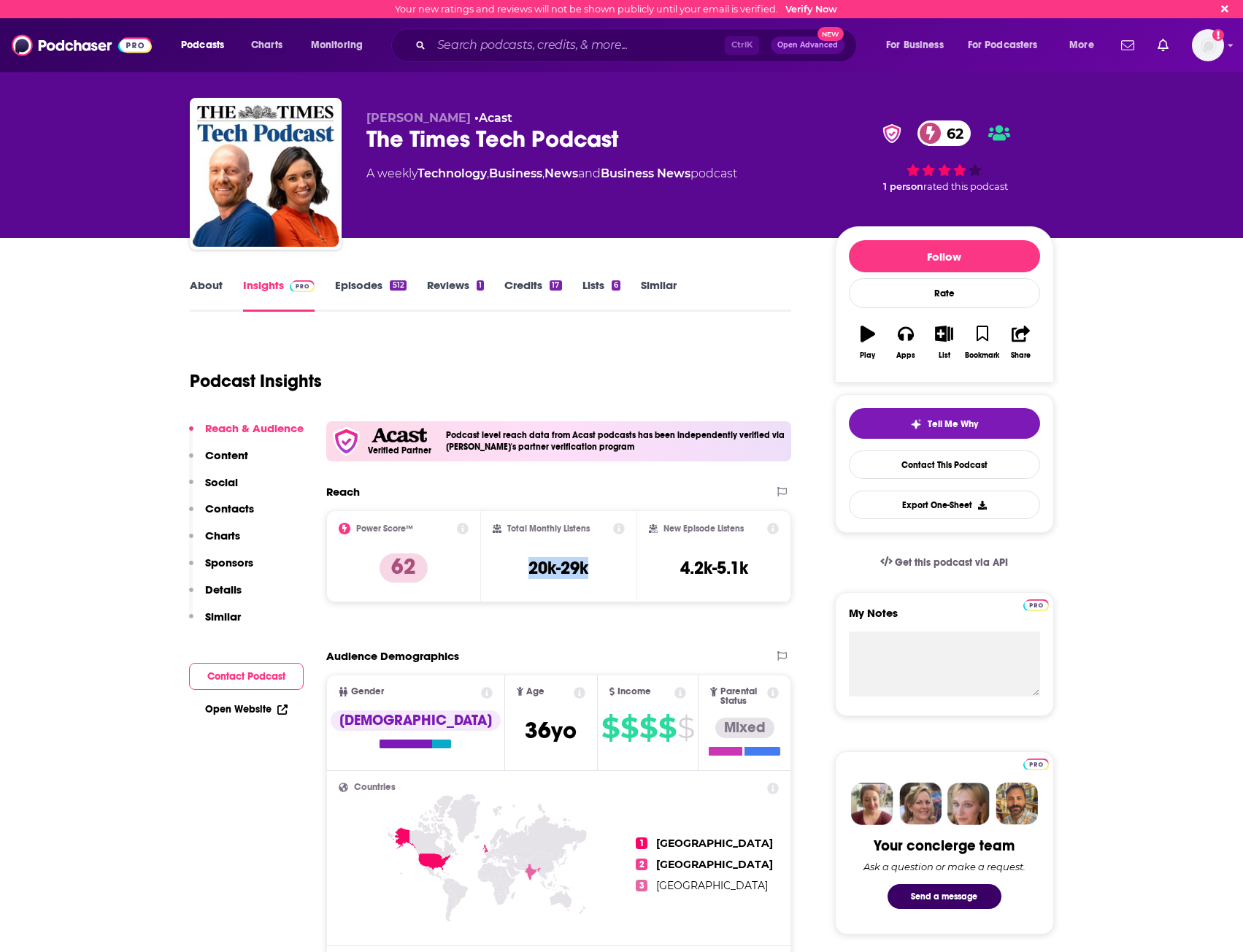
drag, startPoint x: 610, startPoint y: 574, endPoint x: 515, endPoint y: 573, distance: 95.0
click at [515, 573] on div "Total Monthly Listens 20k-29k" at bounding box center [559, 556] width 132 height 67
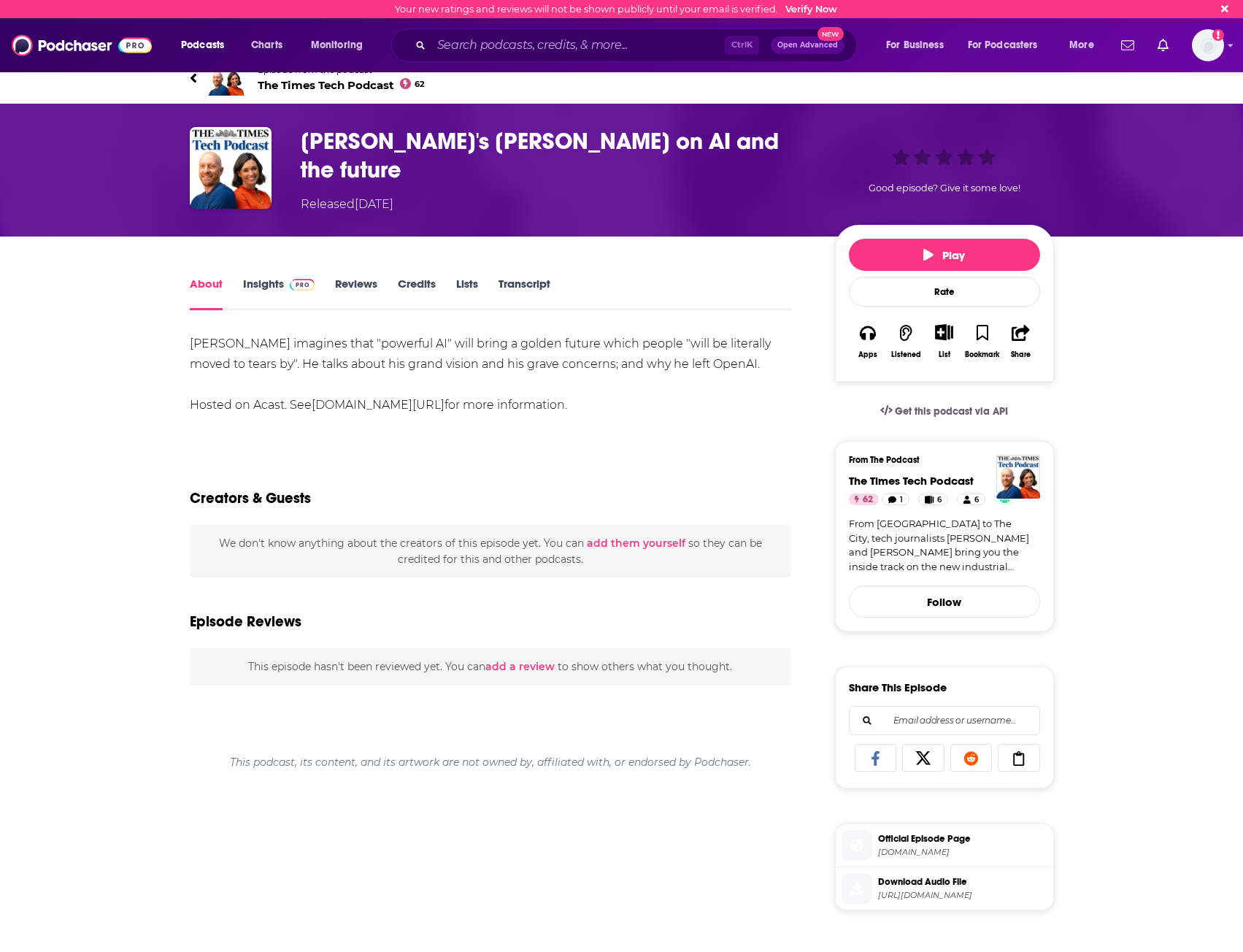
drag, startPoint x: 253, startPoint y: 341, endPoint x: 288, endPoint y: 342, distance: 35.0
click at [256, 342] on div "[PERSON_NAME] imagines that "powerful AI" will bring a golden future which peop…" at bounding box center [491, 374] width 602 height 82
click at [377, 348] on div "[PERSON_NAME] imagines that "powerful AI" will bring a golden future which peop…" at bounding box center [491, 374] width 602 height 82
drag, startPoint x: 351, startPoint y: 343, endPoint x: 379, endPoint y: 345, distance: 28.1
click at [379, 345] on div "[PERSON_NAME] imagines that "powerful AI" will bring a golden future which peop…" at bounding box center [491, 374] width 602 height 82
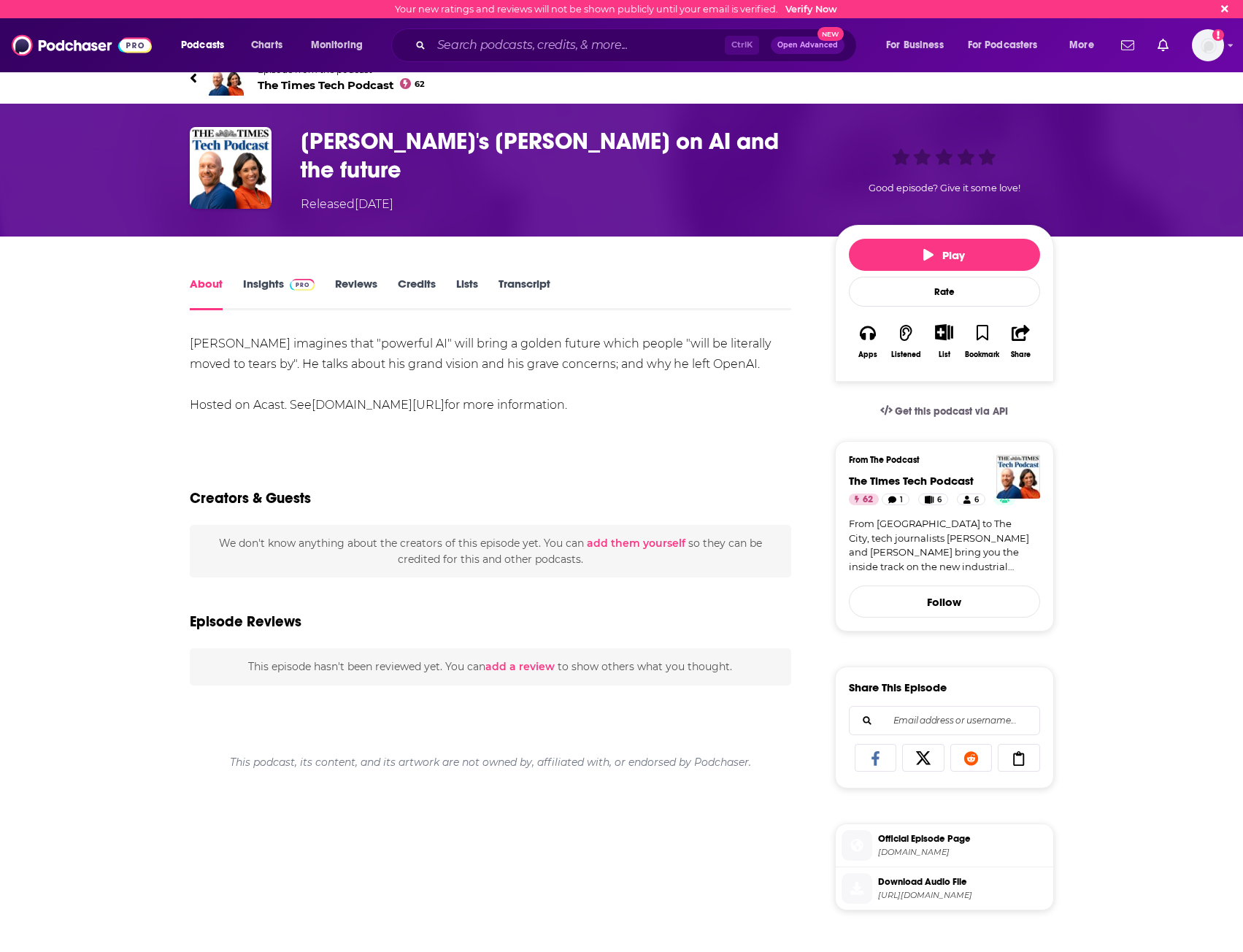
click at [391, 347] on div "[PERSON_NAME] imagines that "powerful AI" will bring a golden future which peop…" at bounding box center [491, 374] width 602 height 82
drag, startPoint x: 353, startPoint y: 337, endPoint x: 435, endPoint y: 342, distance: 82.2
click at [435, 342] on div "[PERSON_NAME] imagines that "powerful AI" will bring a golden future which peop…" at bounding box center [491, 374] width 602 height 82
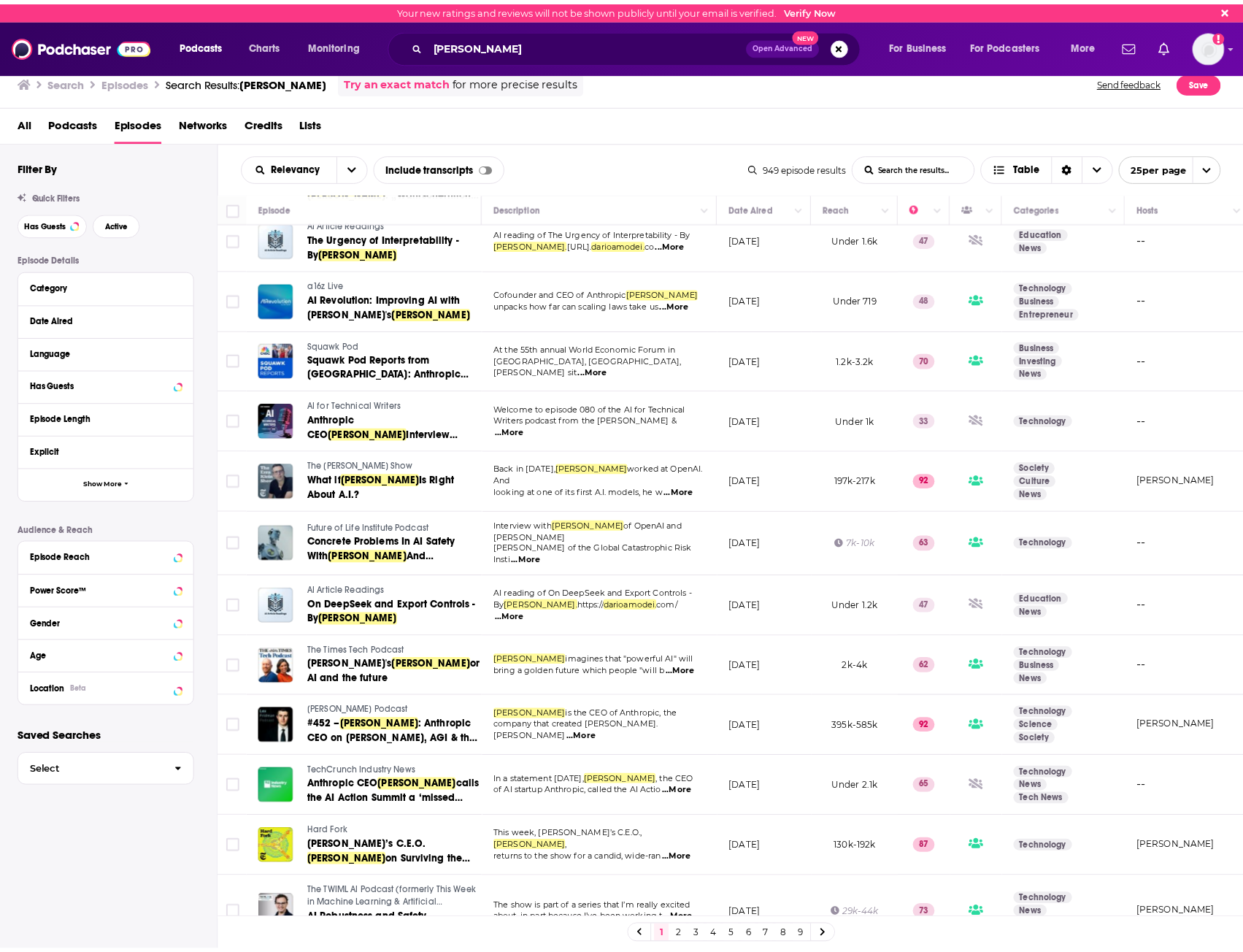
scroll to position [730, 0]
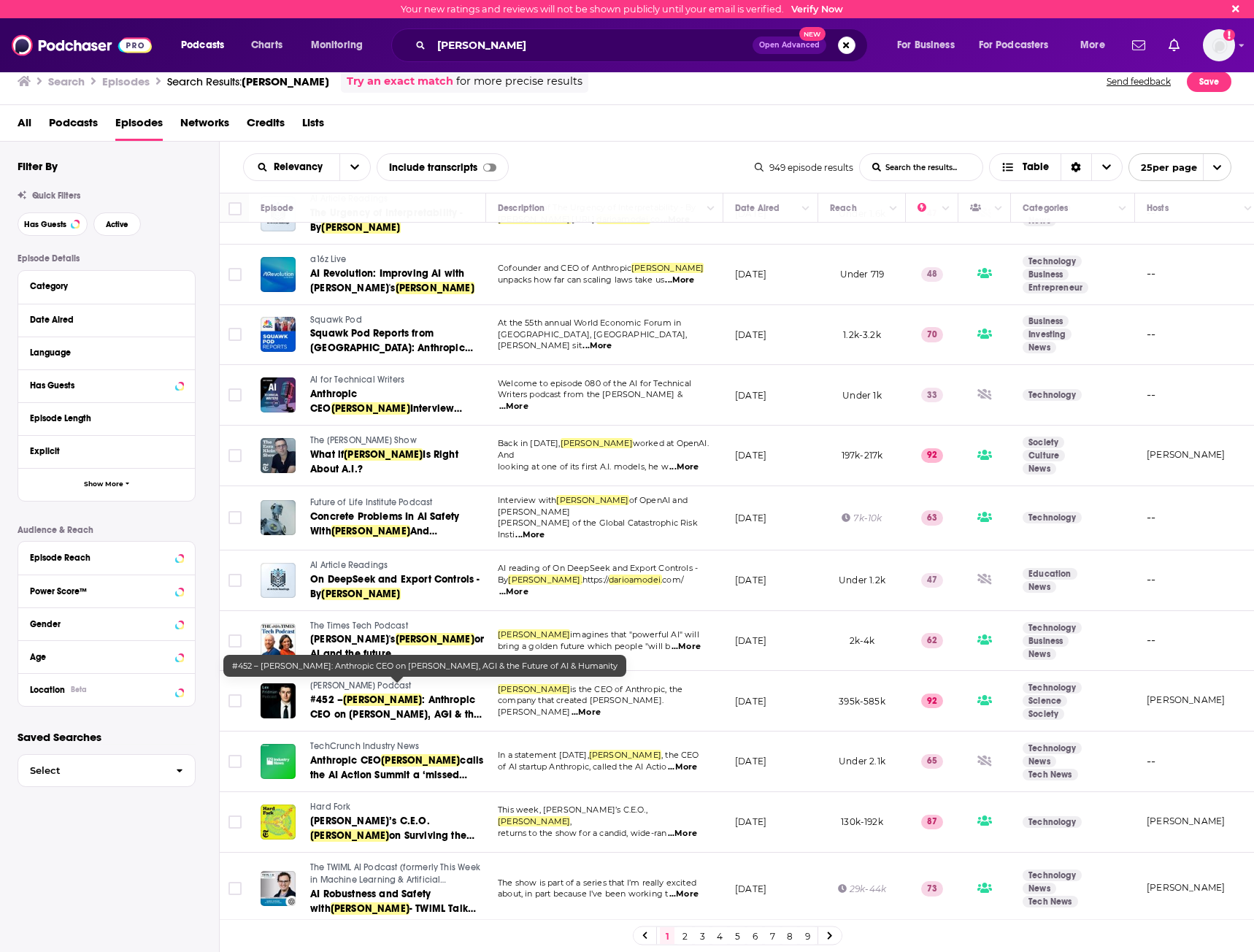
click at [368, 694] on span "[PERSON_NAME]" at bounding box center [382, 699] width 78 height 13
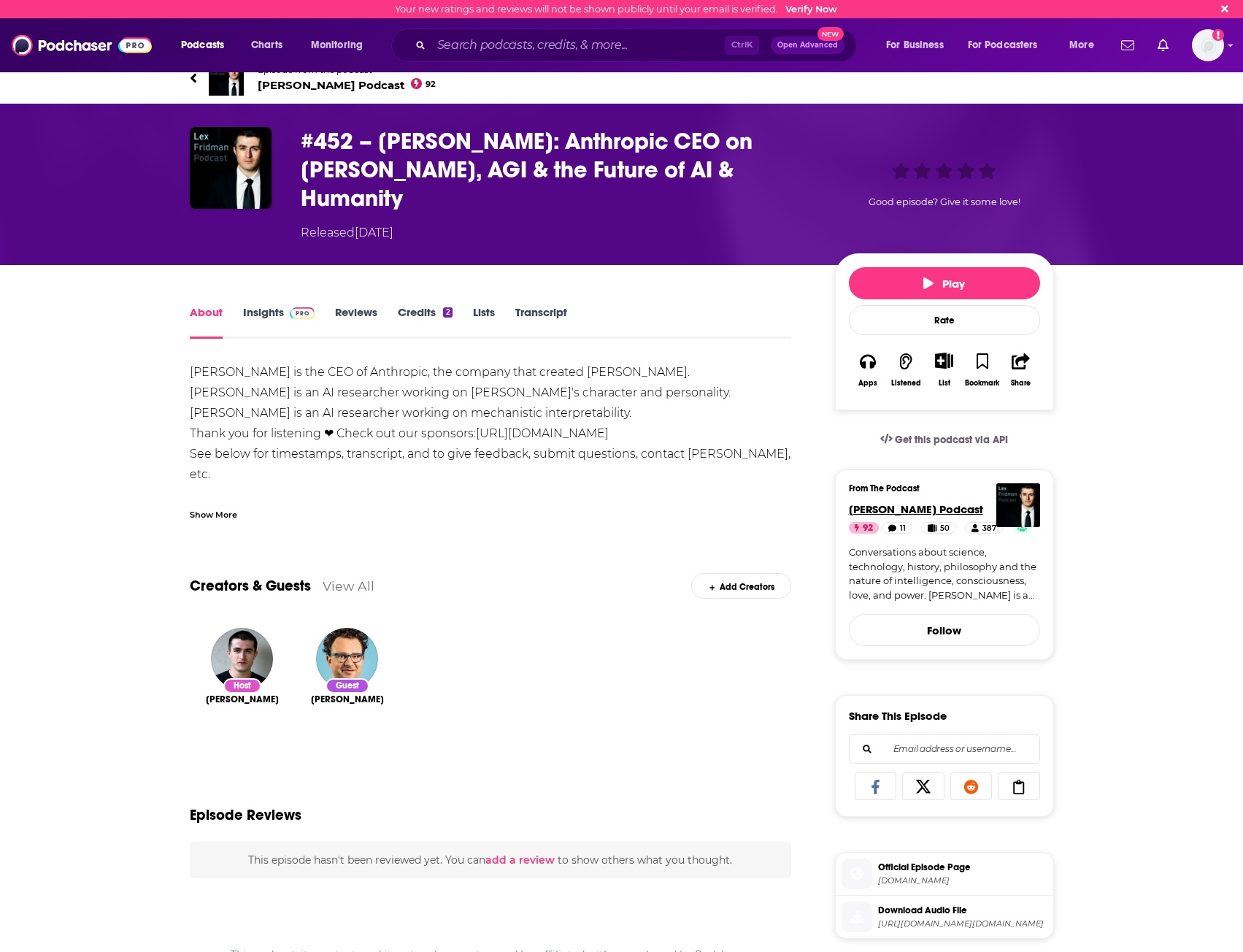
click at [894, 502] on span "[PERSON_NAME] Podcast" at bounding box center [915, 509] width 134 height 14
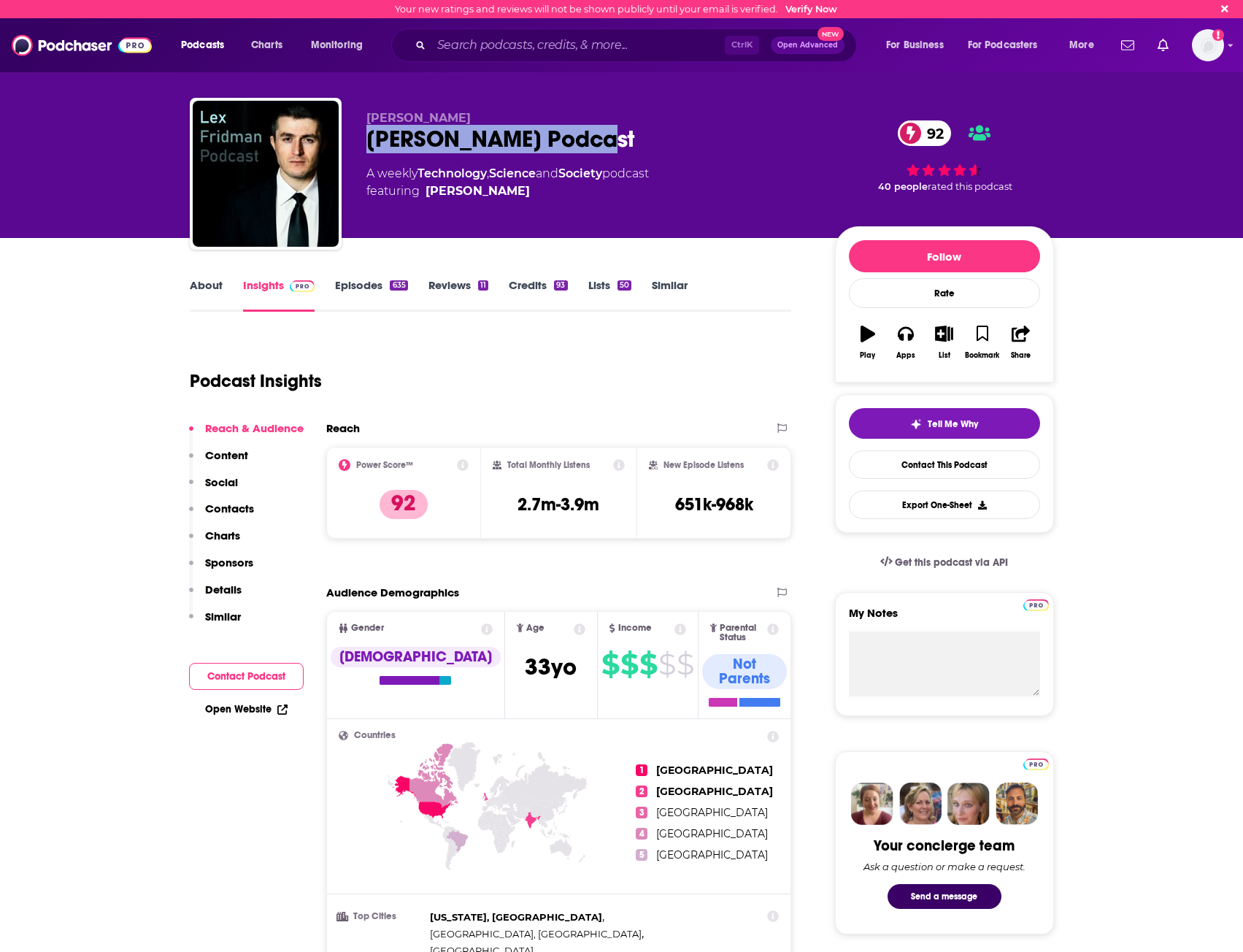
drag, startPoint x: 359, startPoint y: 141, endPoint x: 594, endPoint y: 152, distance: 235.3
click at [594, 152] on div "[PERSON_NAME] [PERSON_NAME] Podcast 92 A weekly Technology , Science and Societ…" at bounding box center [622, 177] width 864 height 158
click at [203, 286] on link "About" at bounding box center [206, 294] width 33 height 33
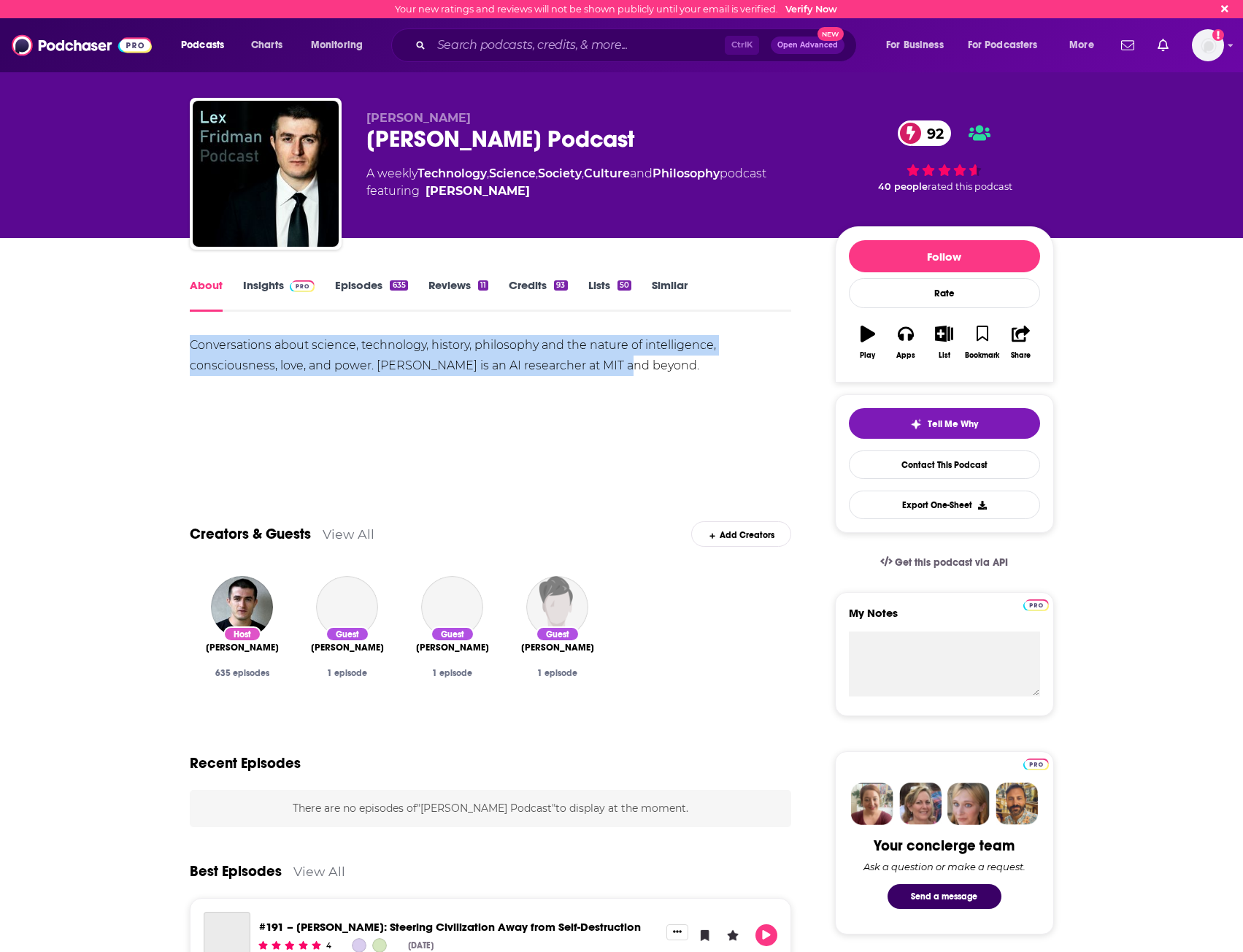
drag, startPoint x: 181, startPoint y: 330, endPoint x: 642, endPoint y: 372, distance: 462.9
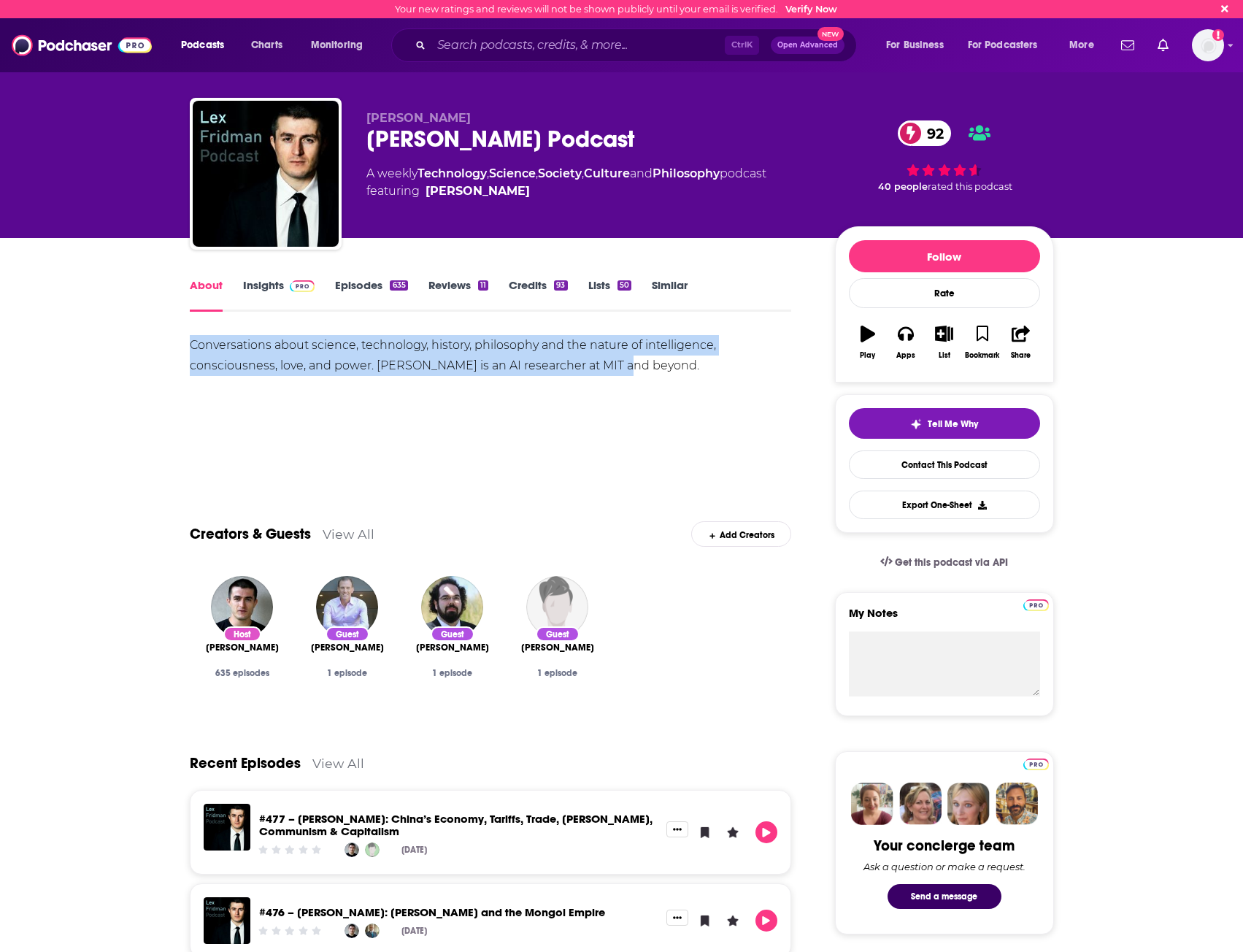
click at [253, 301] on link "Insights" at bounding box center [279, 294] width 73 height 33
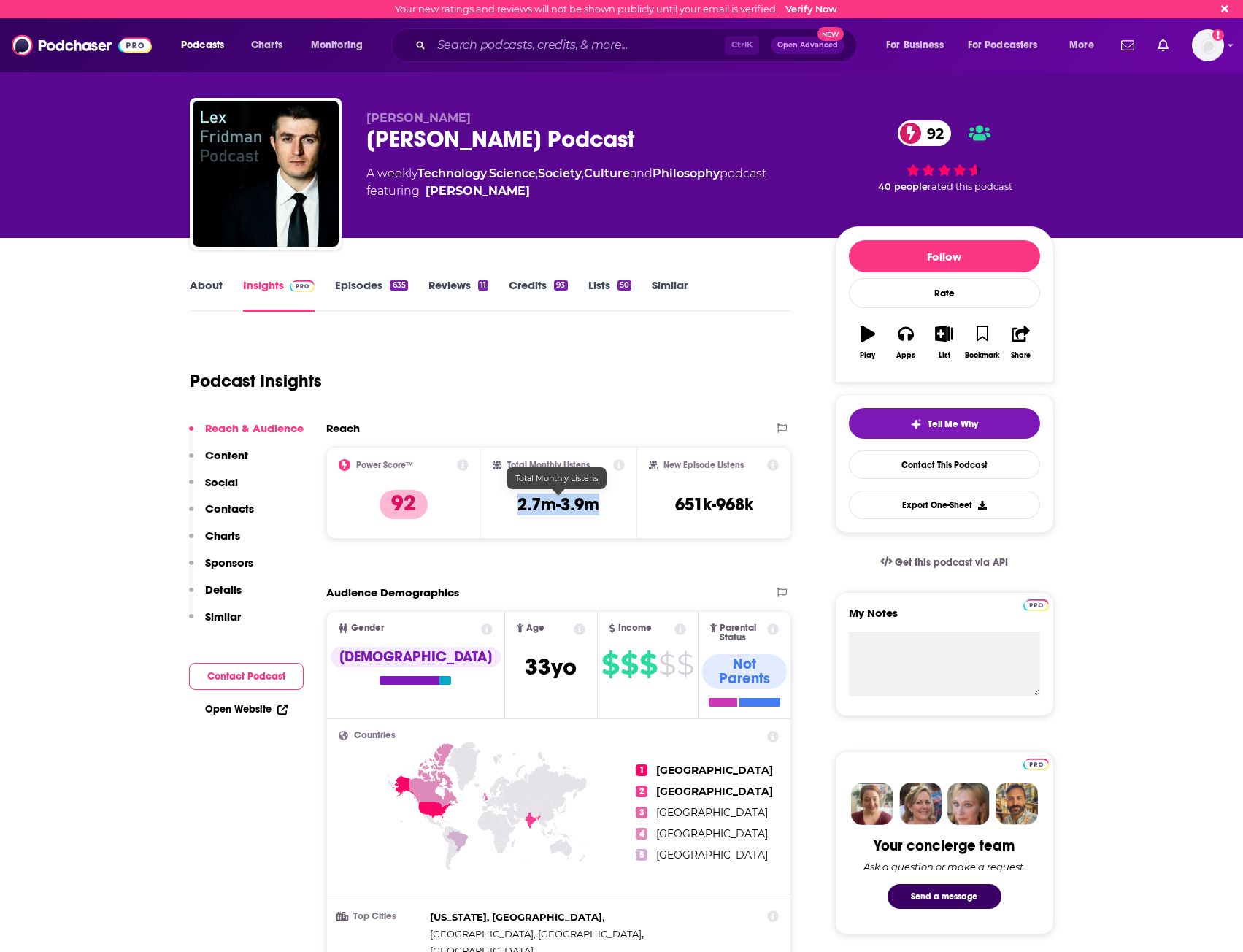
drag, startPoint x: 516, startPoint y: 502, endPoint x: 600, endPoint y: 502, distance: 84.0
click at [600, 502] on div "Total Monthly Listens 2.7m-3.9m" at bounding box center [559, 492] width 132 height 67
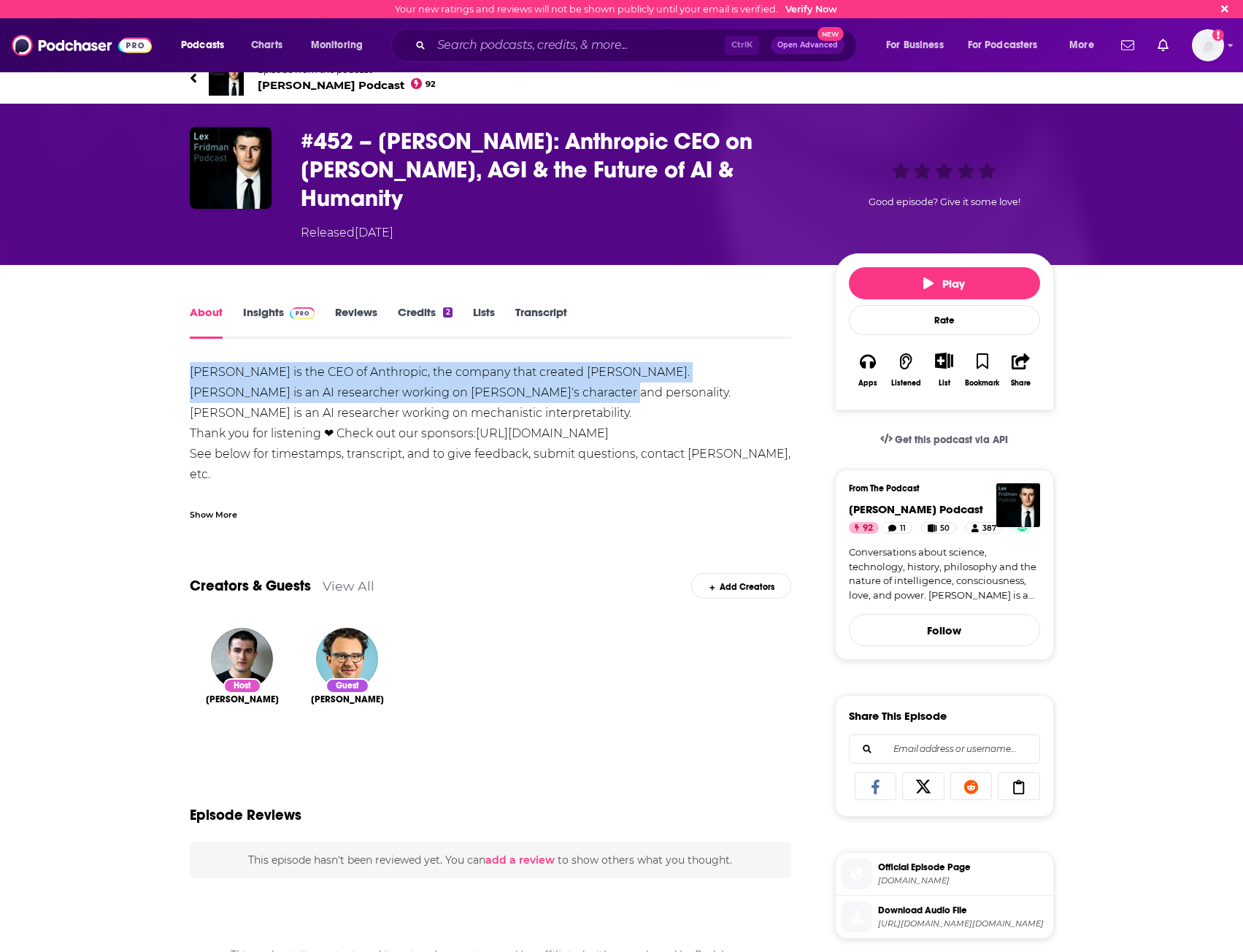
drag, startPoint x: 212, startPoint y: 345, endPoint x: 489, endPoint y: 370, distance: 278.1
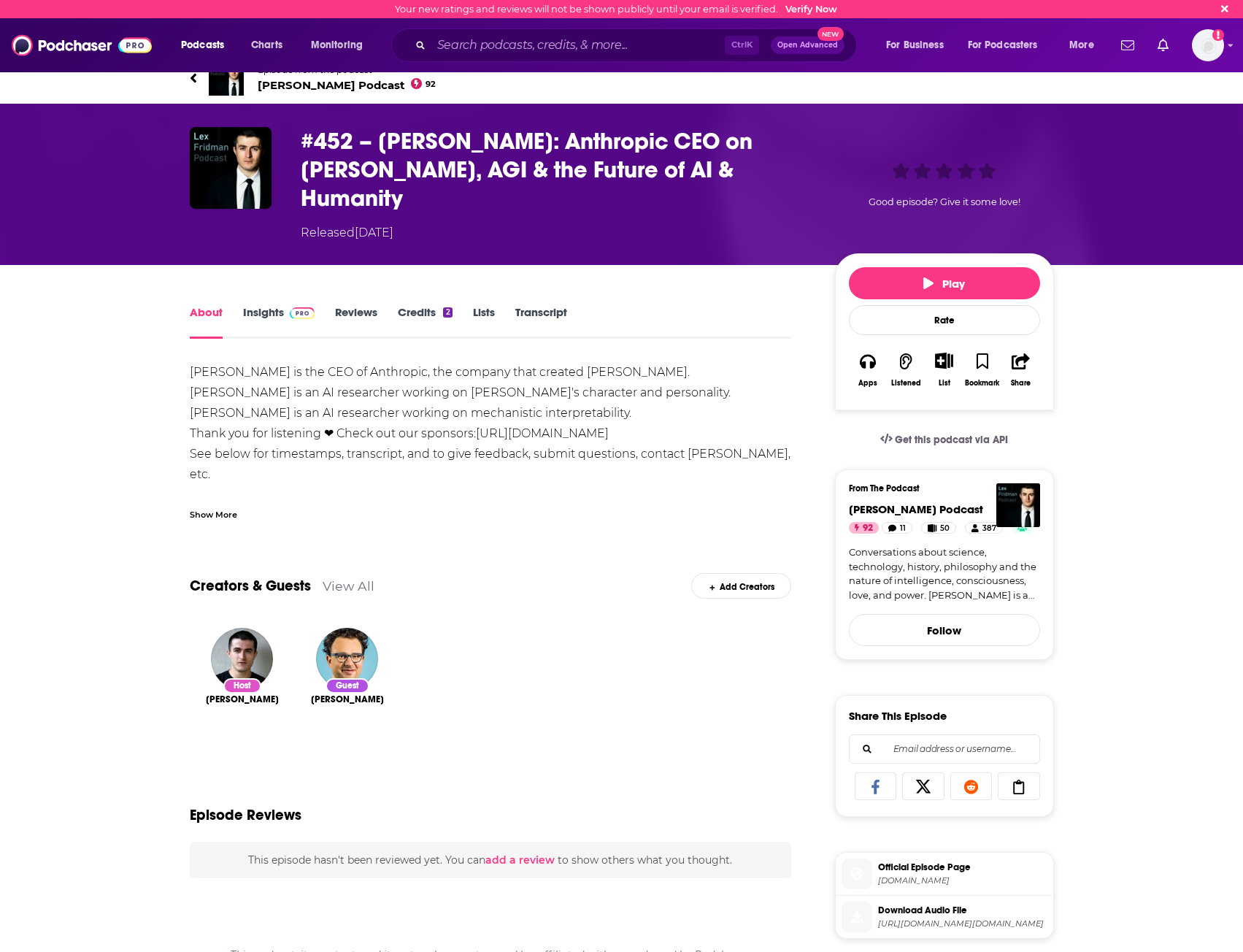
click at [217, 507] on div "Show More" at bounding box center [214, 514] width 48 height 14
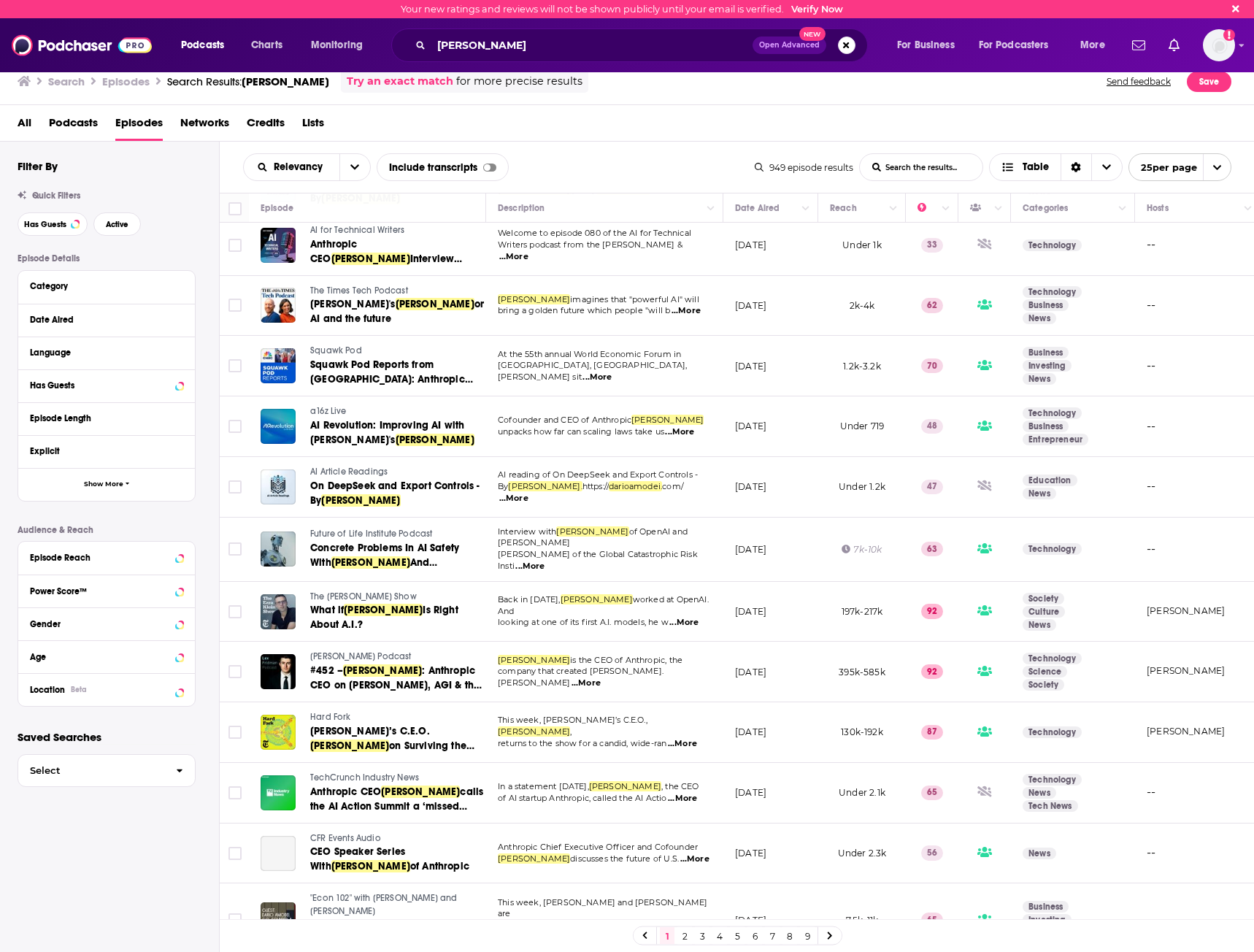
scroll to position [866, 0]
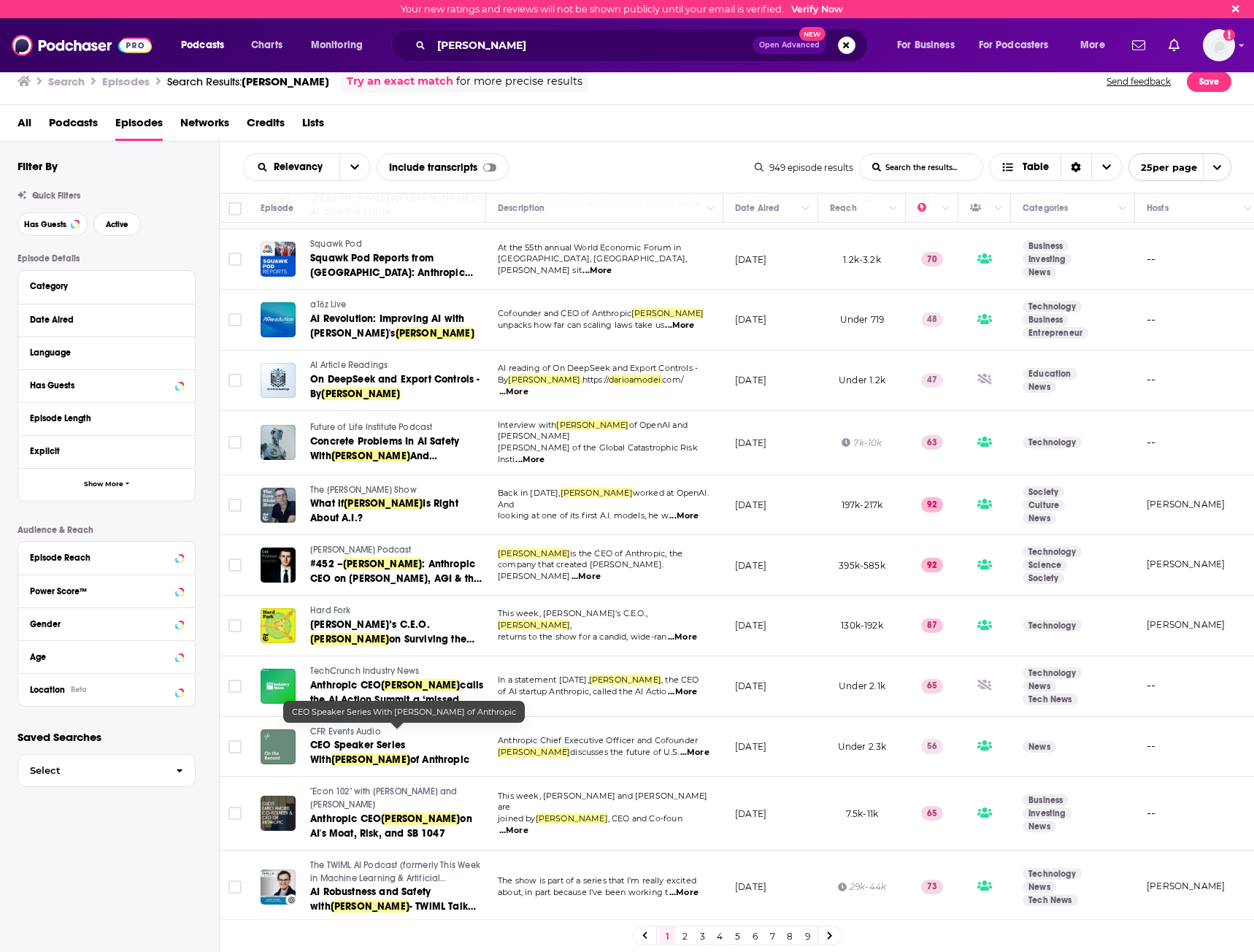
click at [417, 740] on link "CEO Speaker Series With [PERSON_NAME] of Anthropic" at bounding box center [398, 752] width 174 height 29
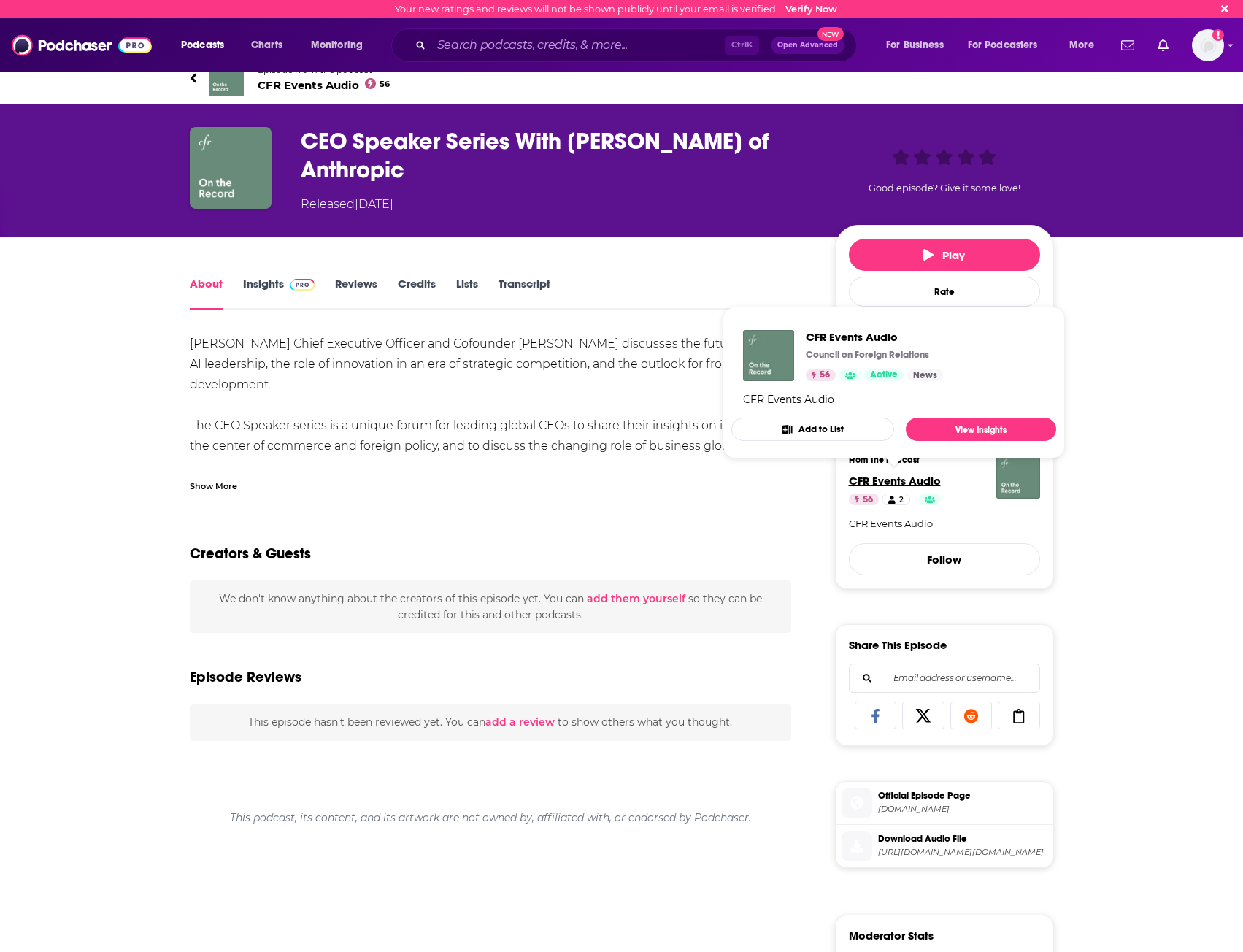
click at [896, 482] on span "CFR Events Audio" at bounding box center [895, 480] width 92 height 14
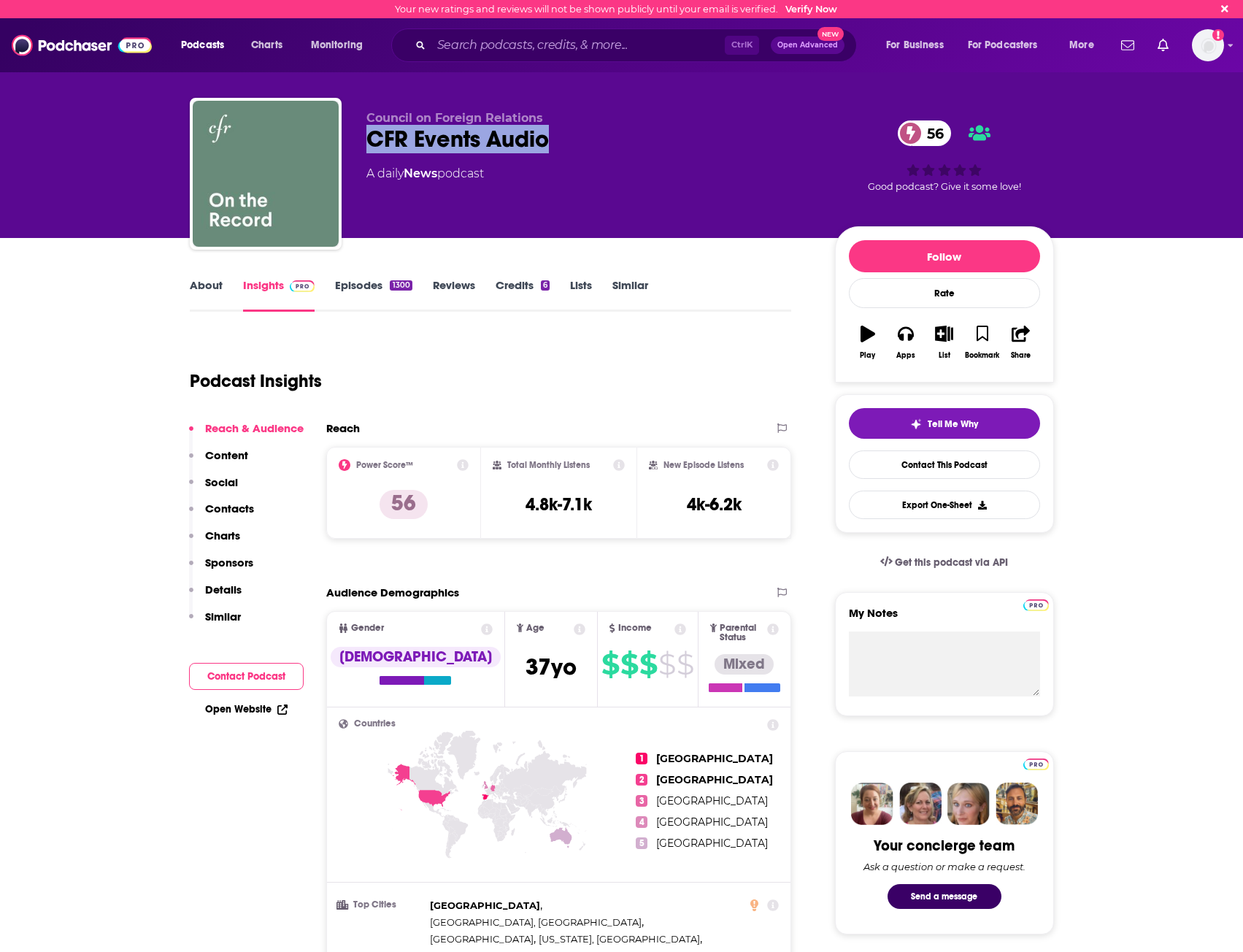
drag, startPoint x: 561, startPoint y: 146, endPoint x: 374, endPoint y: 139, distance: 187.1
click at [374, 139] on div "CFR Events Audio 56" at bounding box center [590, 138] width 445 height 28
click at [210, 276] on div "About Insights Episodes 1300 Reviews Credits 6 Lists Similar" at bounding box center [491, 293] width 602 height 36
click at [215, 287] on link "About" at bounding box center [206, 294] width 33 height 33
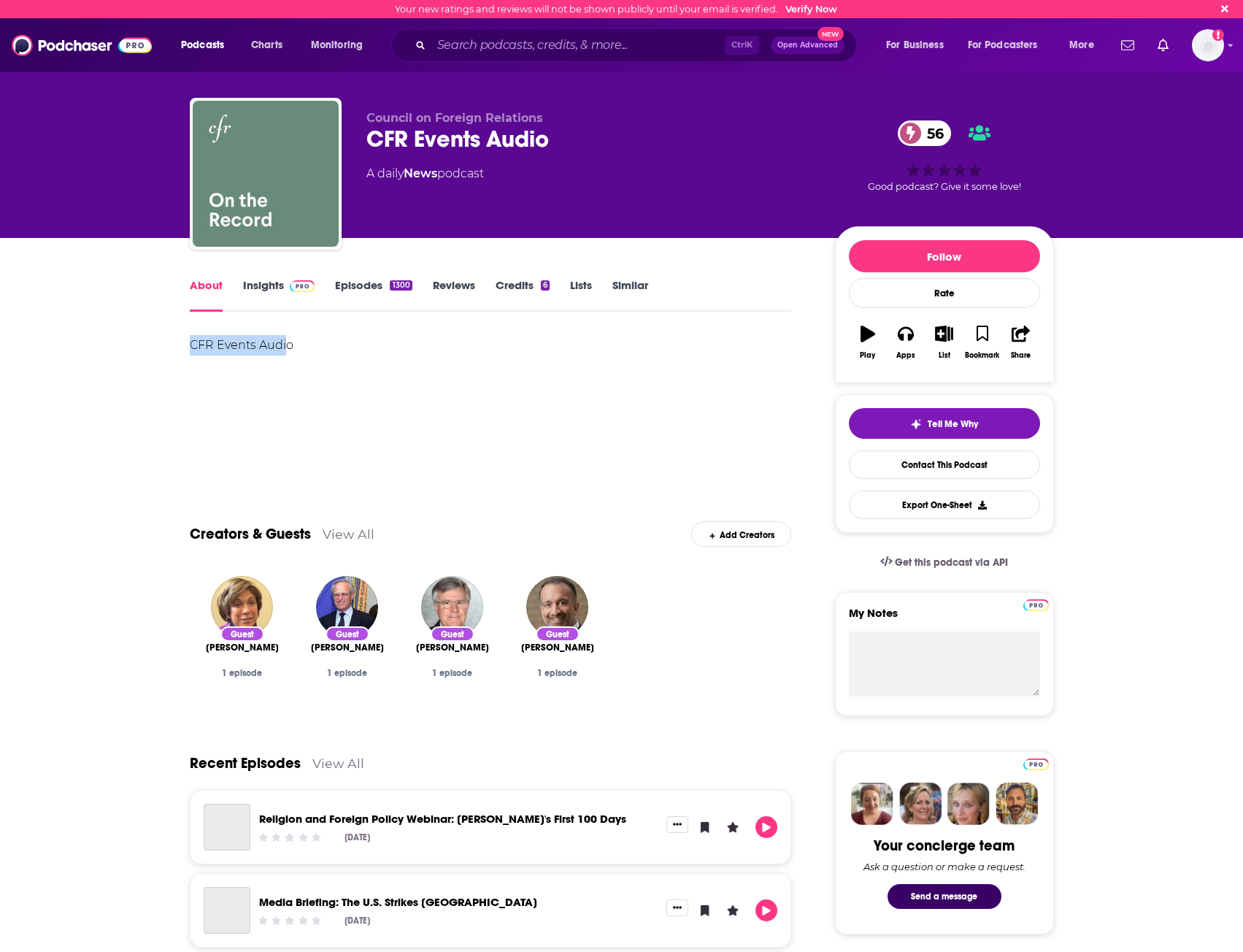
drag, startPoint x: 286, startPoint y: 347, endPoint x: 149, endPoint y: 344, distance: 137.0
click at [375, 358] on div "CFR Events Audio" at bounding box center [491, 386] width 602 height 102
click at [272, 336] on div "CFR Events Audio" at bounding box center [491, 345] width 602 height 20
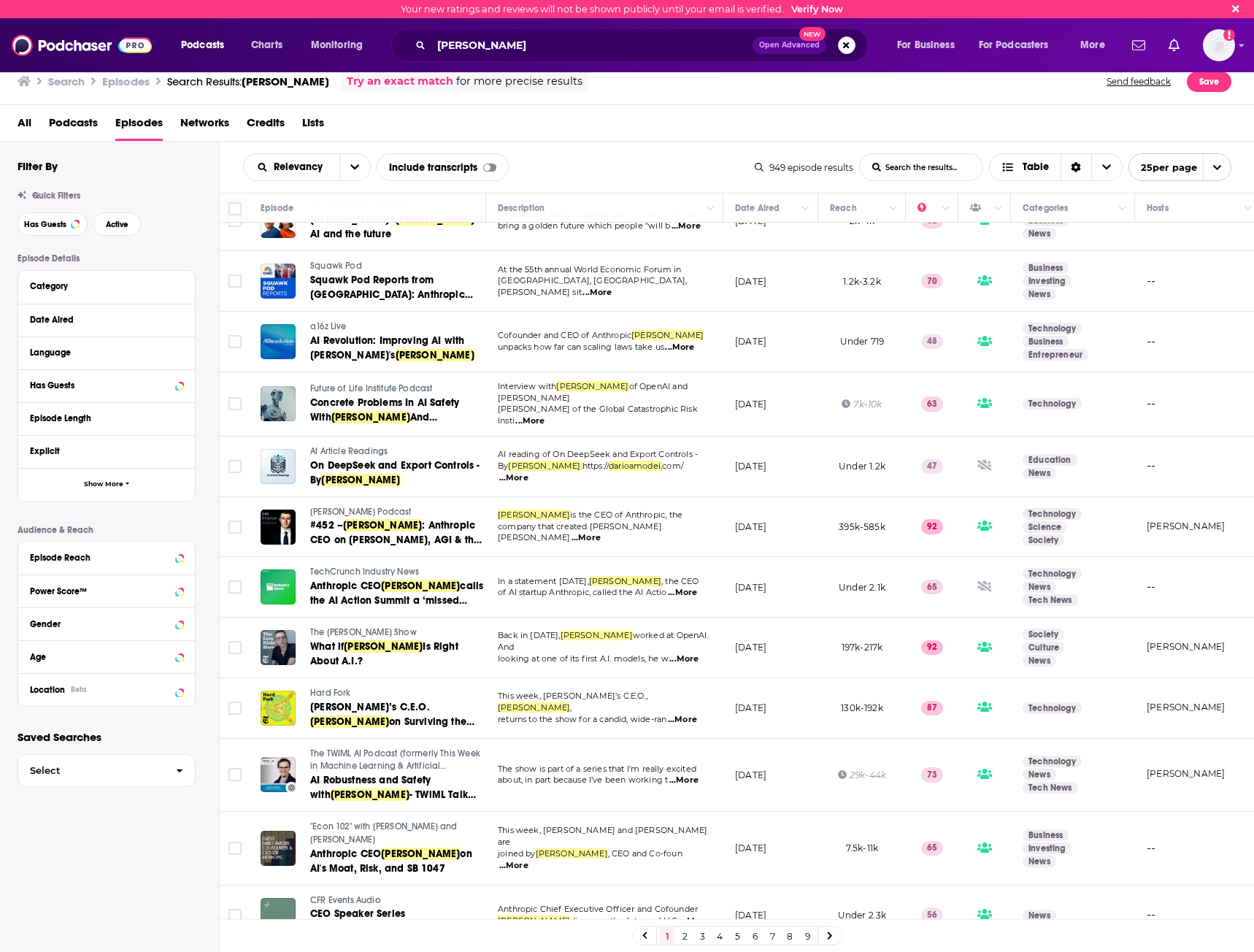
scroll to position [866, 0]
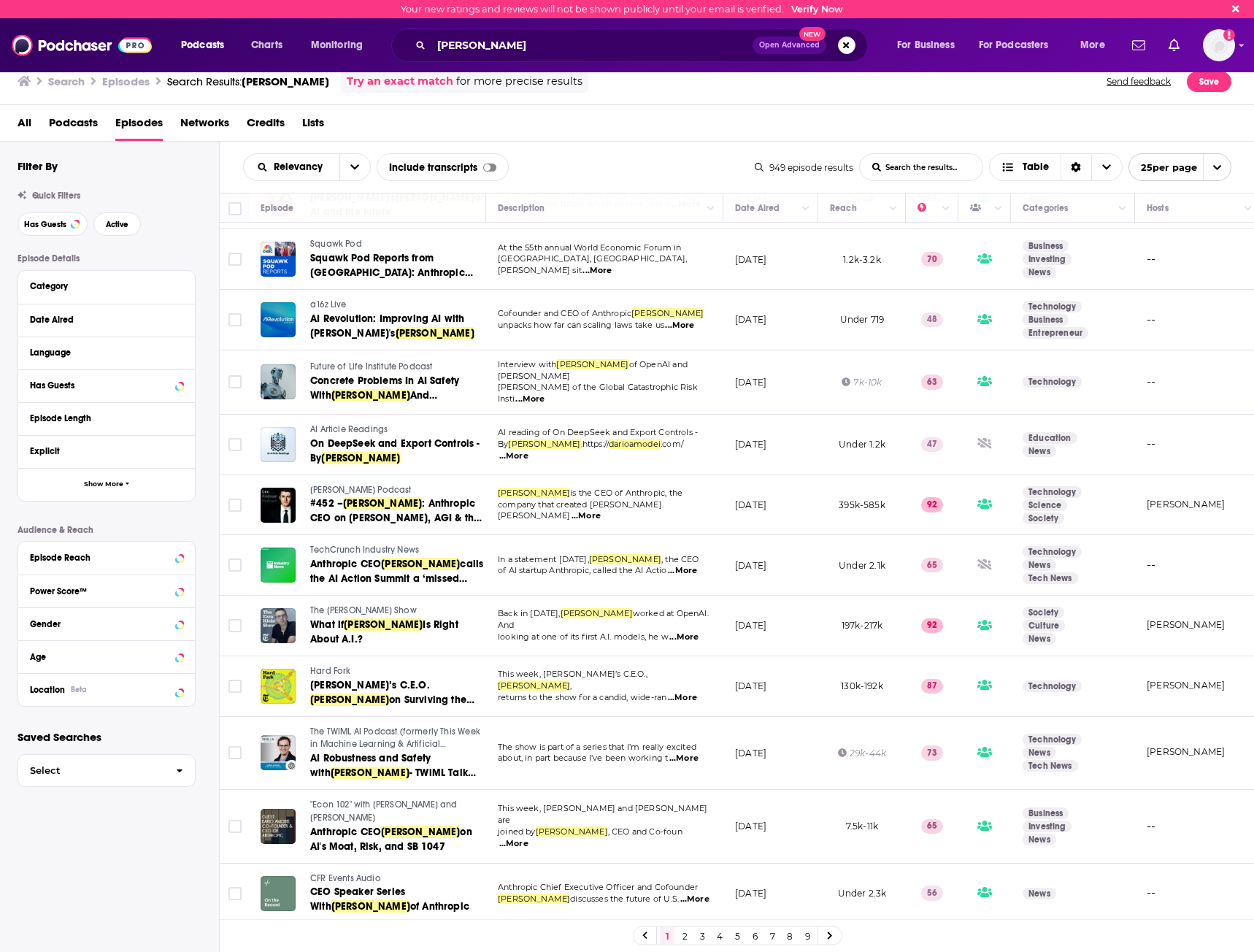
click at [688, 932] on link "2" at bounding box center [684, 936] width 15 height 18
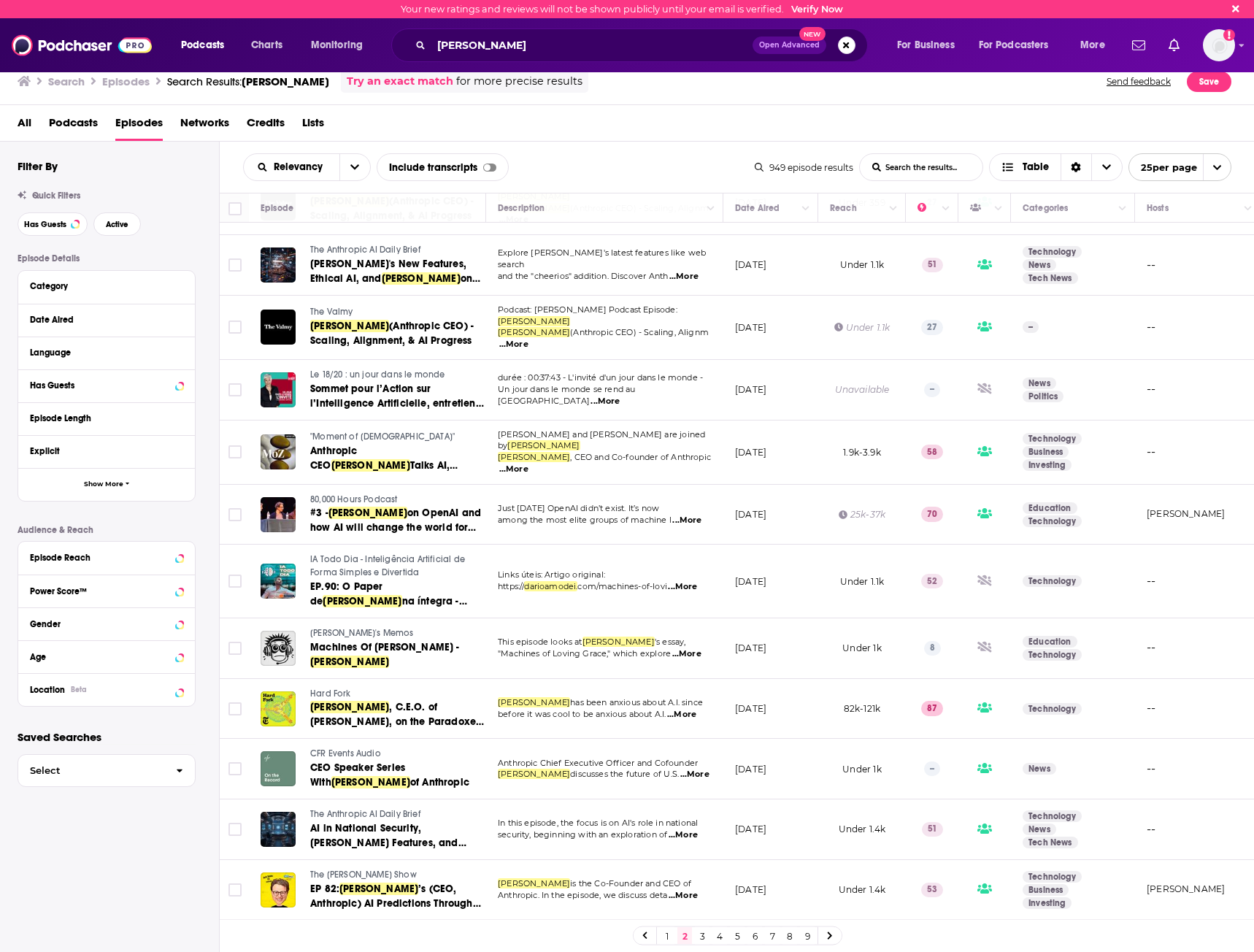
scroll to position [860, 0]
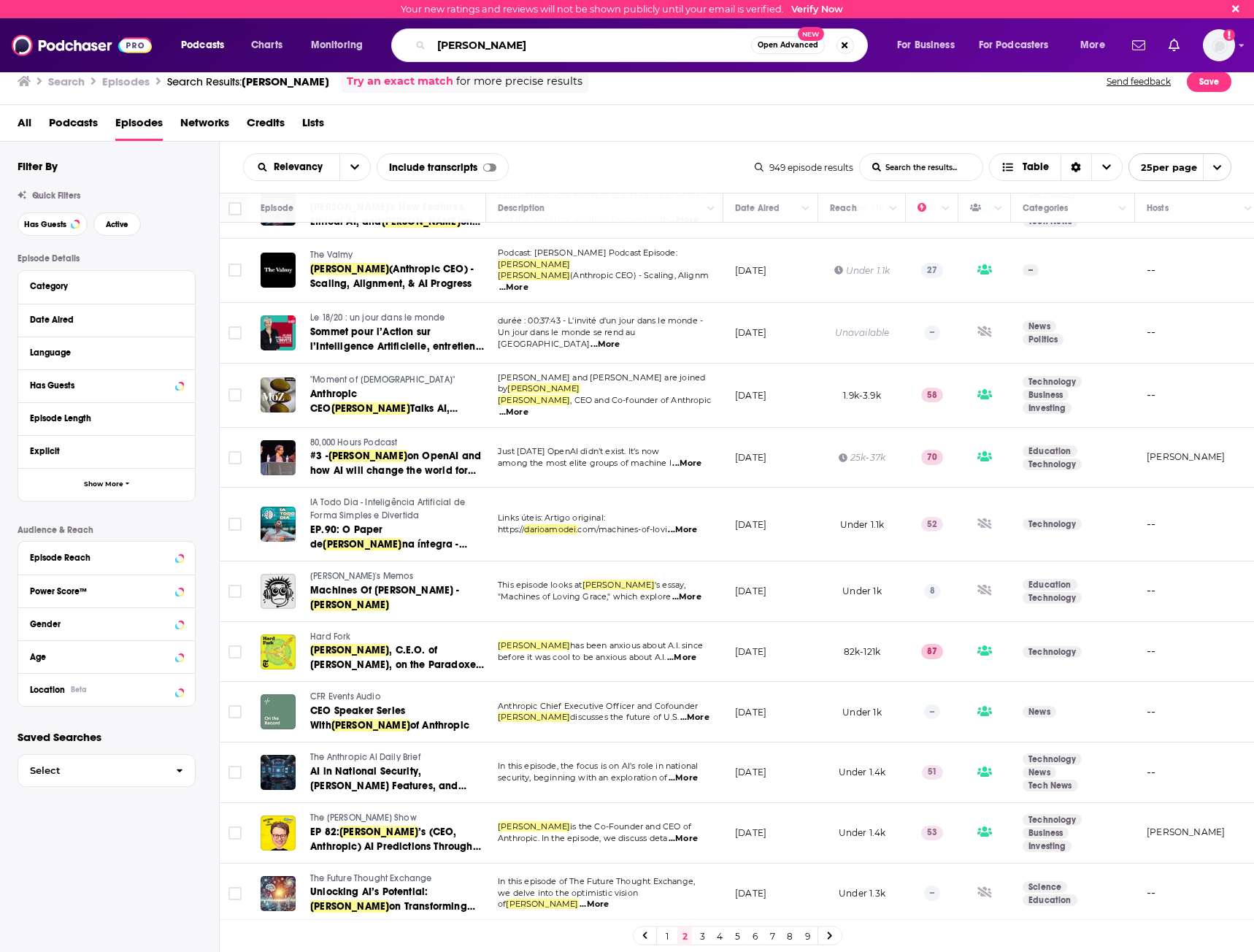
drag, startPoint x: 554, startPoint y: 40, endPoint x: 240, endPoint y: 38, distance: 314.0
click at [241, 40] on div "Podcasts Charts Monitoring [PERSON_NAME] Open Advanced New For Business For Pod…" at bounding box center [645, 44] width 949 height 33
paste input "[PERSON_NAME]"
type input "[PERSON_NAME]"
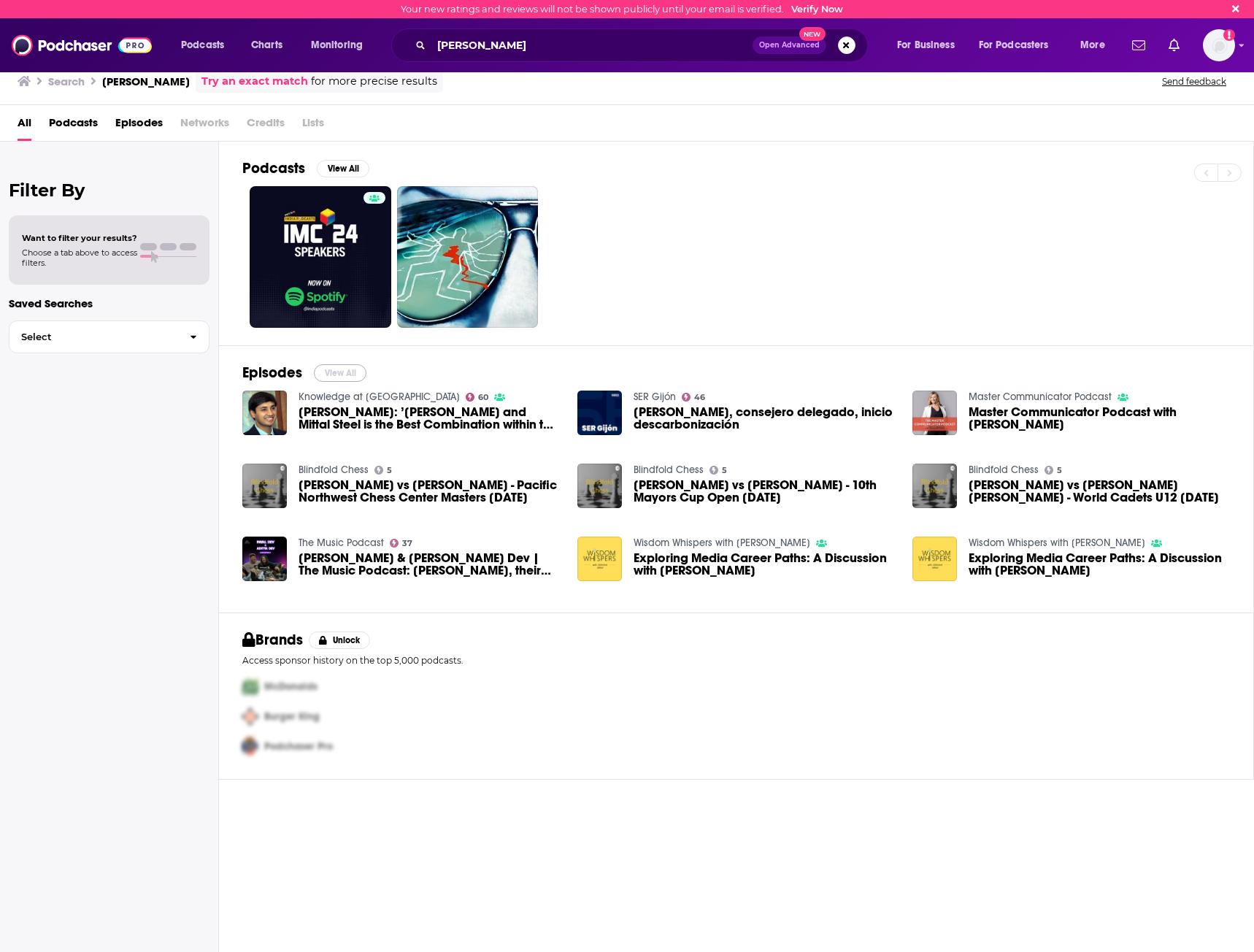
click at [344, 375] on button "View All" at bounding box center [340, 373] width 53 height 18
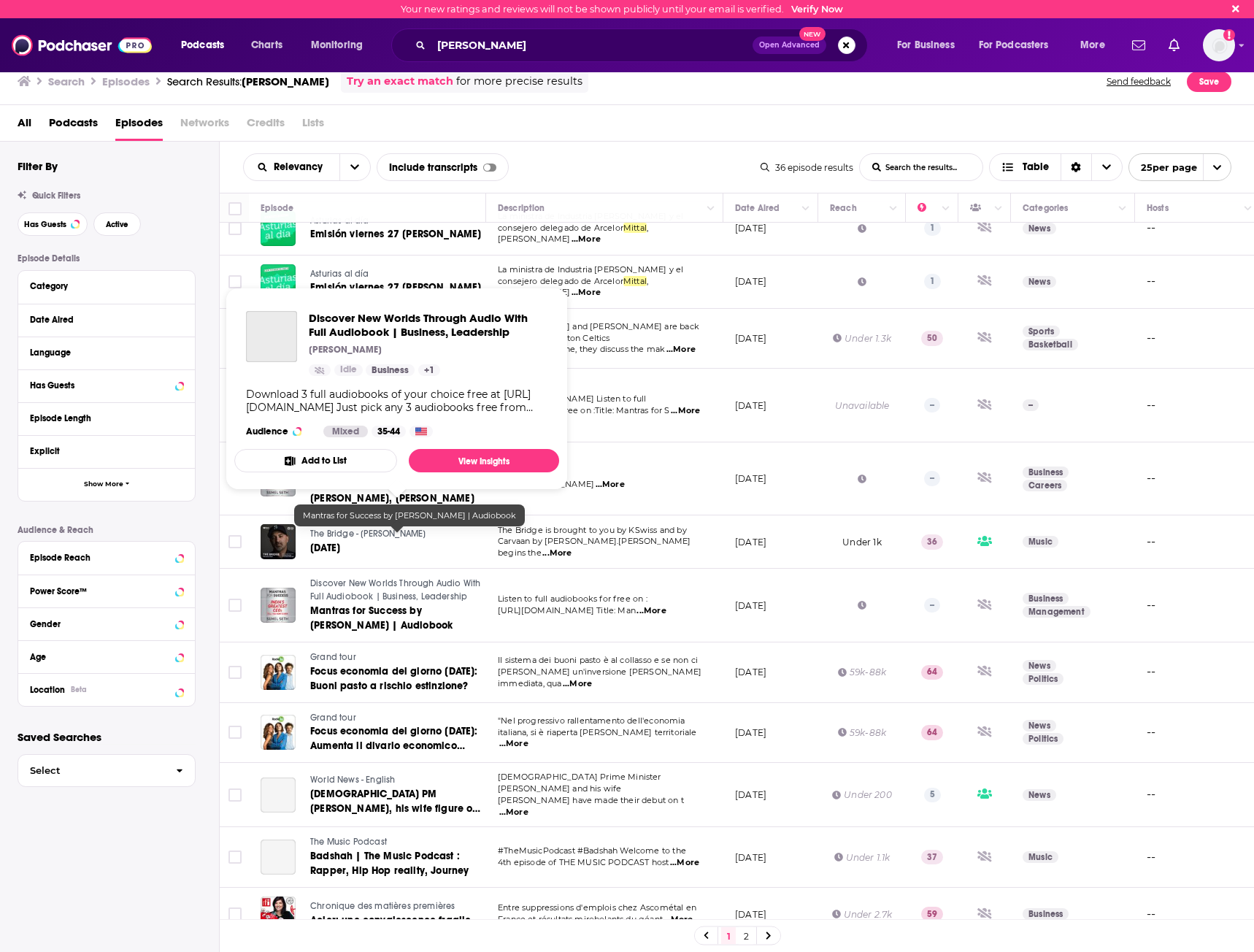
scroll to position [825, 0]
